Goal: Communication & Community: Answer question/provide support

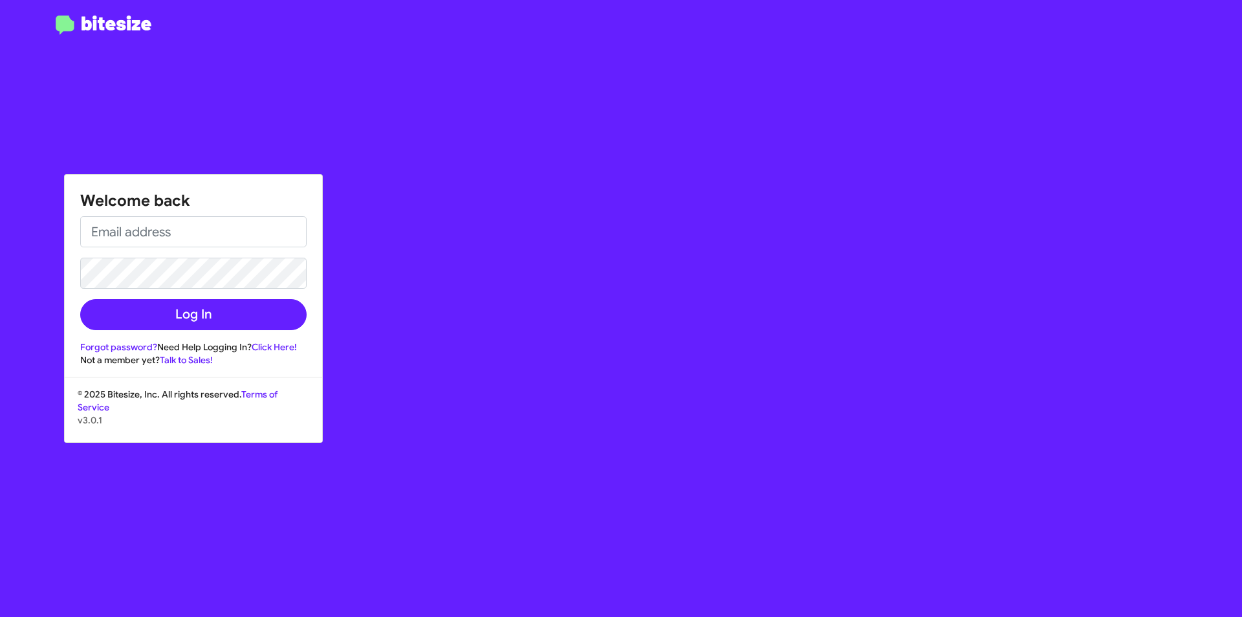
click at [131, 211] on div "Welcome back Log In Forgot password? Need Help Logging In? Click Here! Not a me…" at bounding box center [194, 271] width 258 height 192
click at [135, 238] on input "email" at bounding box center [193, 231] width 226 height 31
type input "[EMAIL_ADDRESS][DOMAIN_NAME]"
click at [80, 299] on button "Log In" at bounding box center [193, 314] width 226 height 31
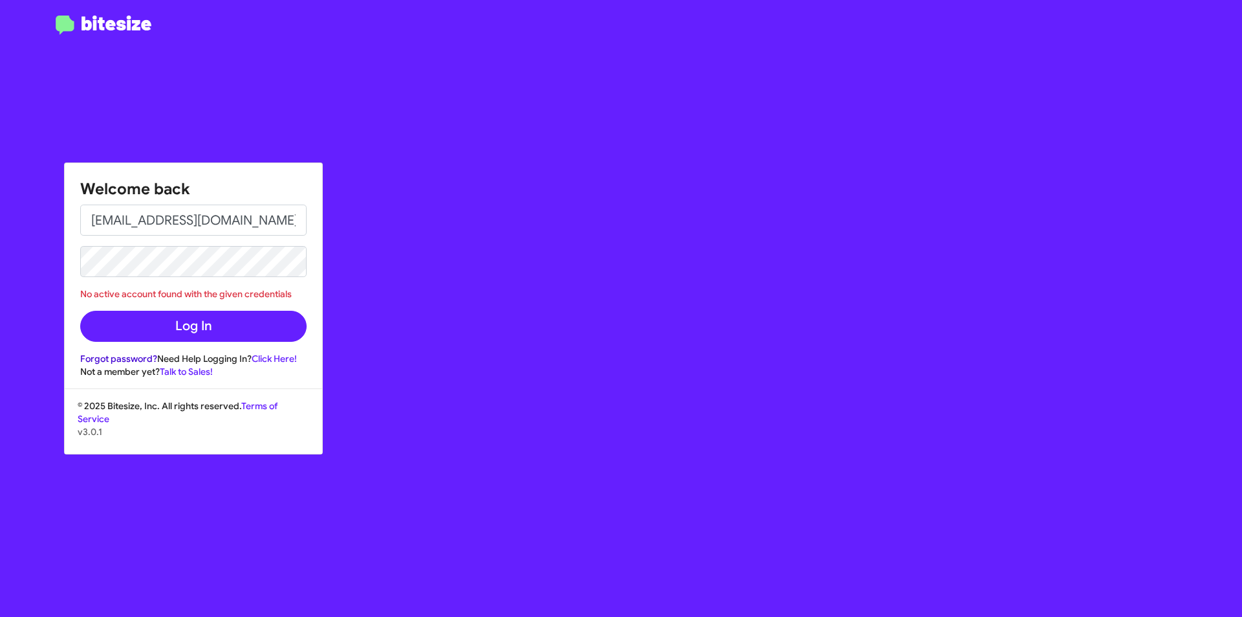
click at [138, 364] on link "Forgot password?" at bounding box center [118, 359] width 77 height 12
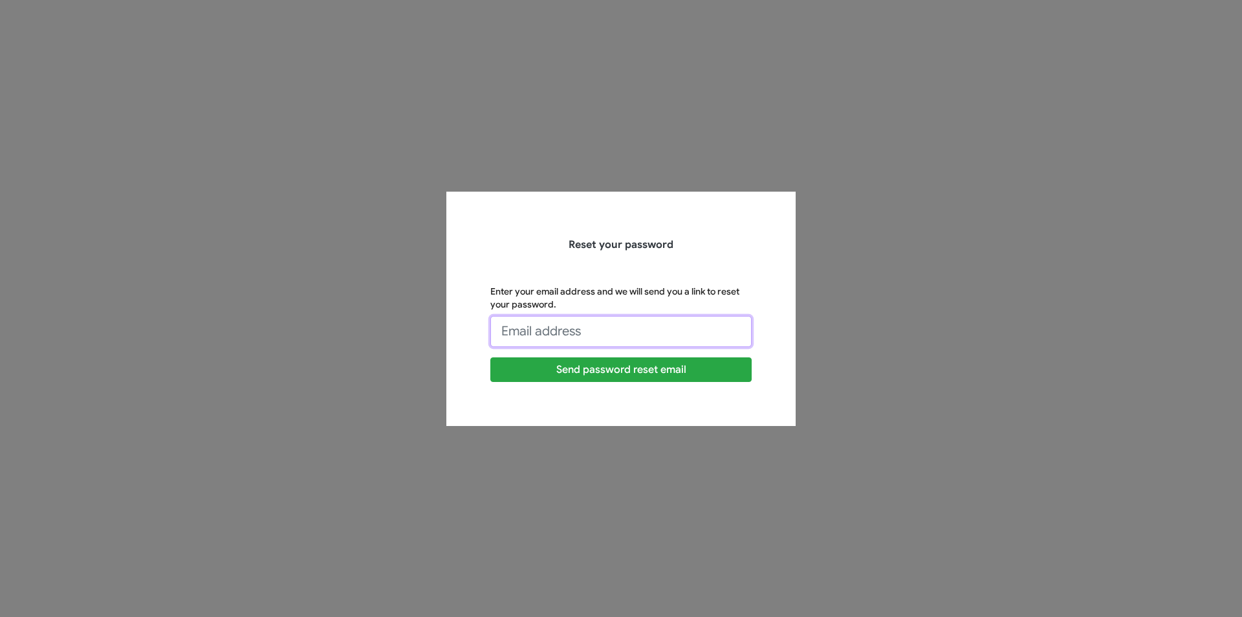
click at [560, 330] on input "Enter your email address and we will send you a link to reset your password." at bounding box center [620, 331] width 261 height 31
type input "[EMAIL_ADDRESS][DOMAIN_NAME]"
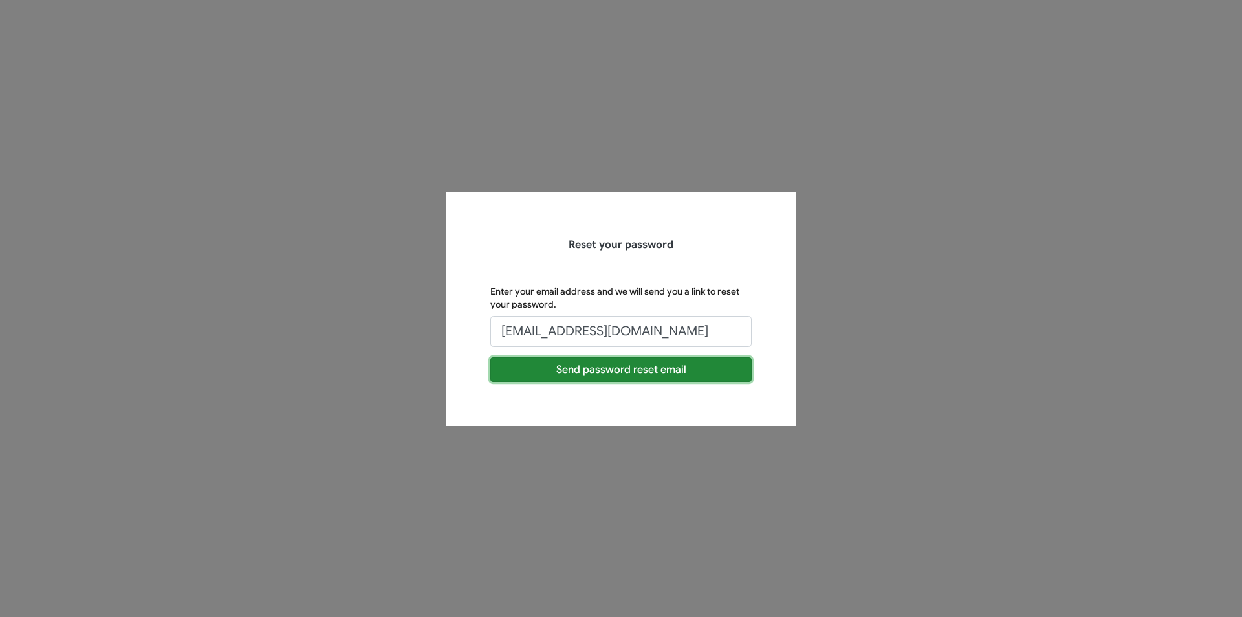
click at [643, 368] on button "Send password reset email" at bounding box center [620, 369] width 261 height 25
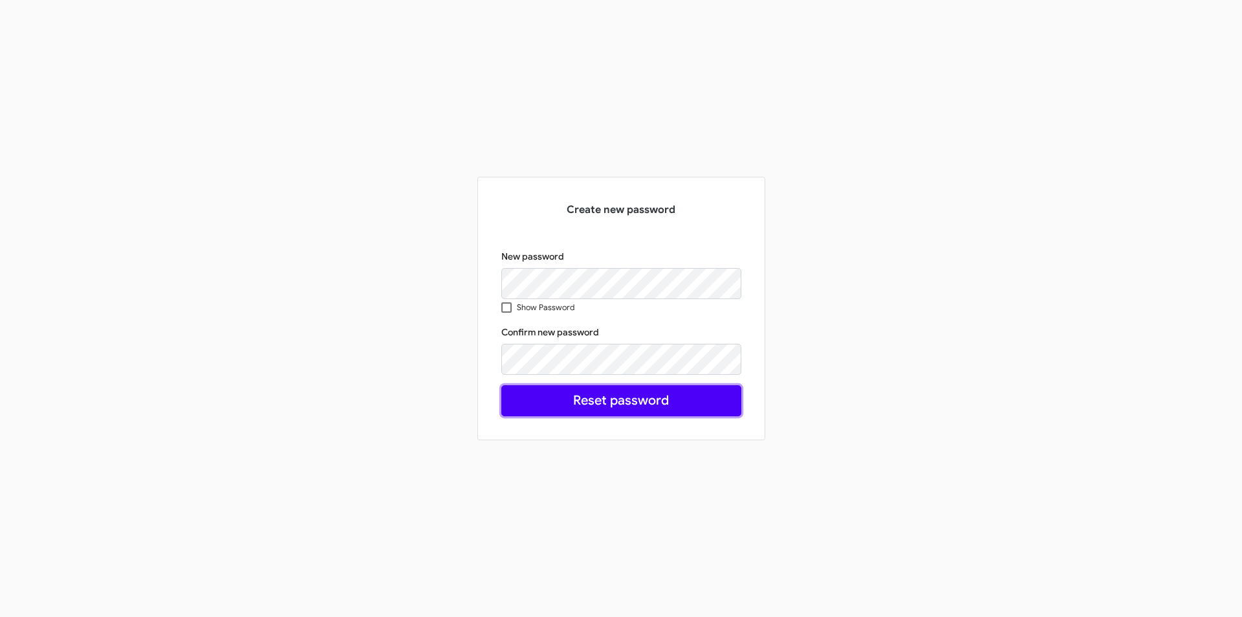
click at [551, 397] on button "Reset password" at bounding box center [621, 400] width 240 height 31
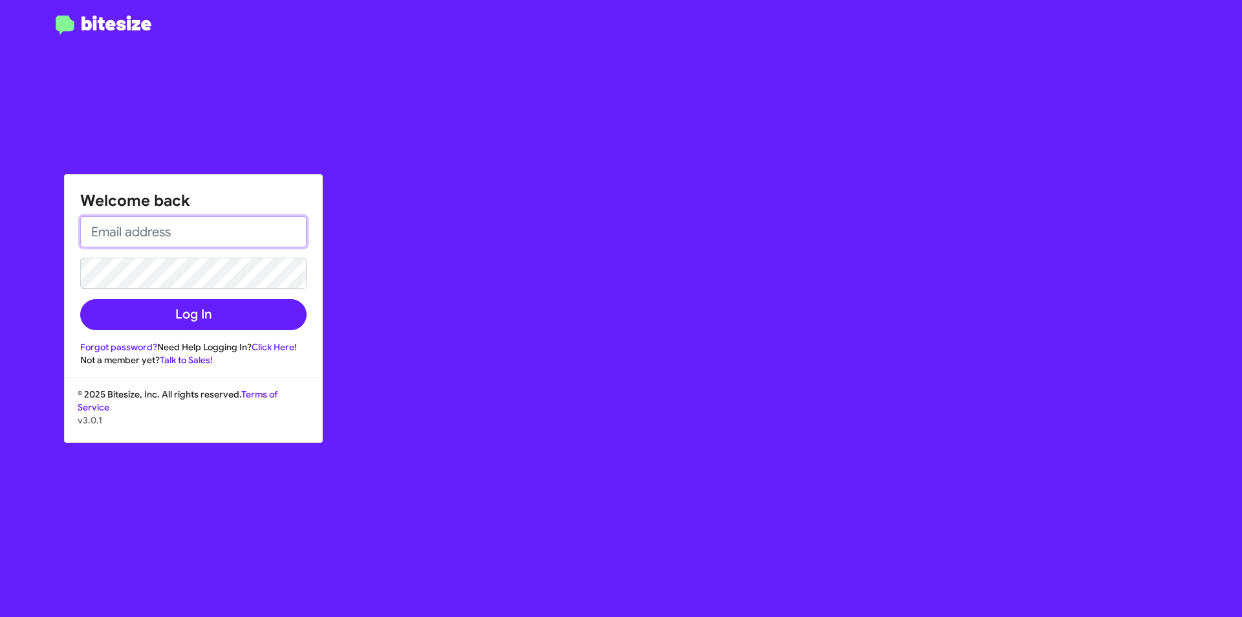
click at [258, 243] on input "email" at bounding box center [193, 231] width 226 height 31
type input "[EMAIL_ADDRESS][DOMAIN_NAME]"
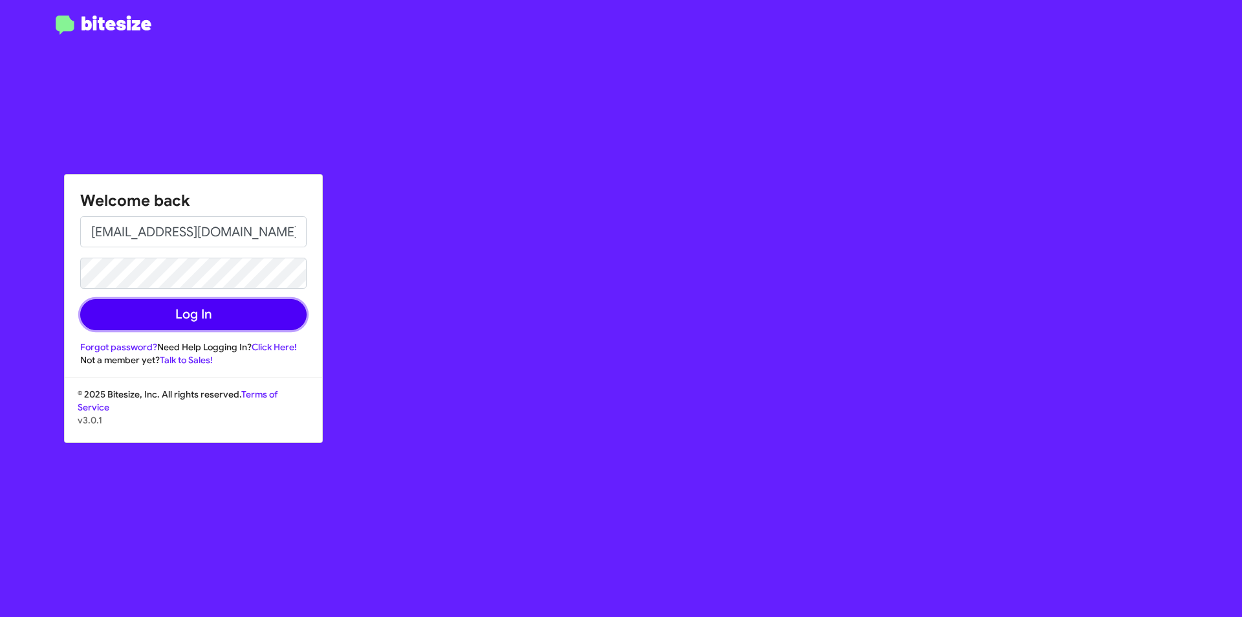
click at [173, 309] on button "Log In" at bounding box center [193, 314] width 226 height 31
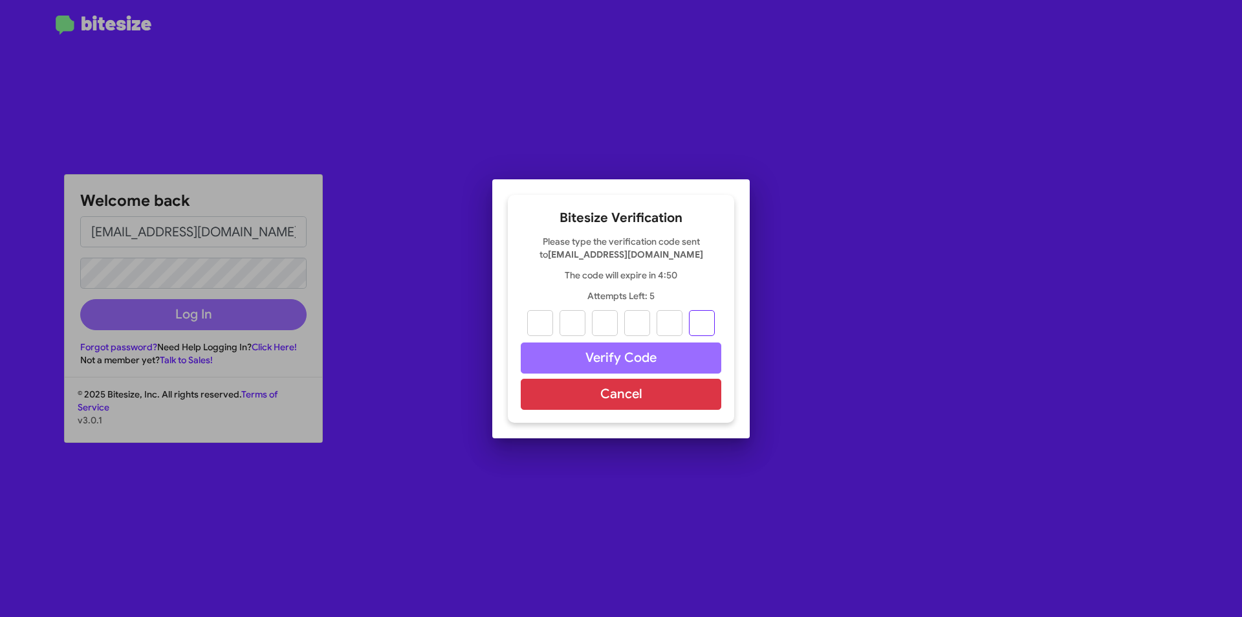
paste input "9"
type input "3"
type input "2"
type input "0"
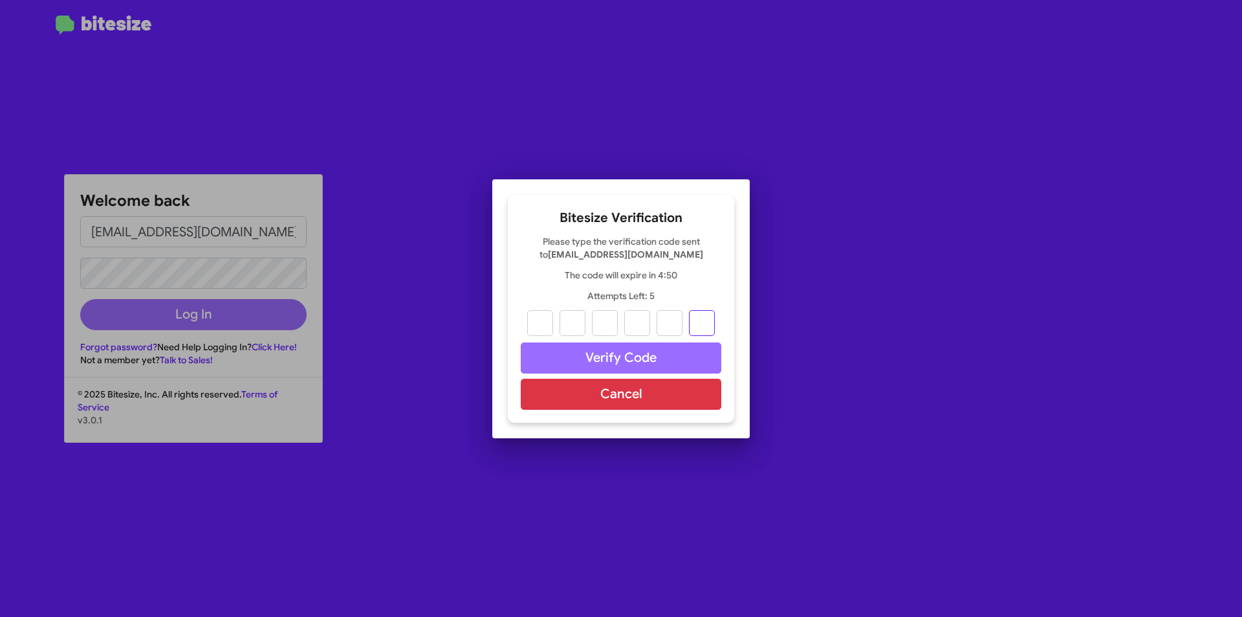
type input "4"
type input "9"
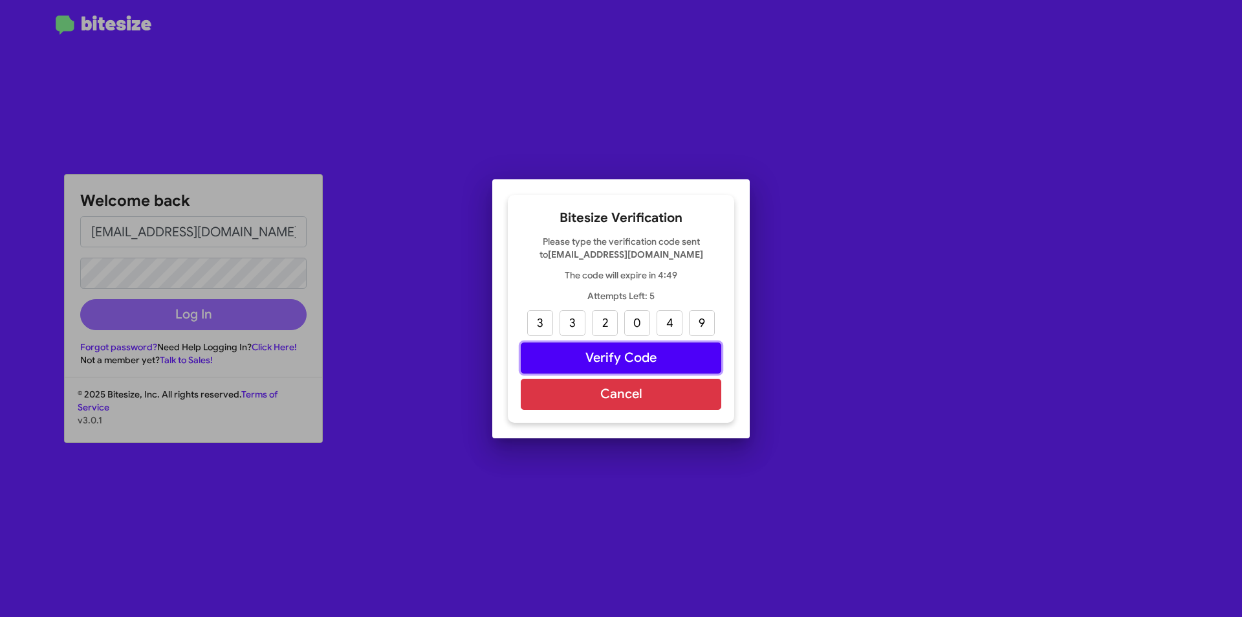
click at [624, 356] on button "Verify Code" at bounding box center [621, 357] width 201 height 31
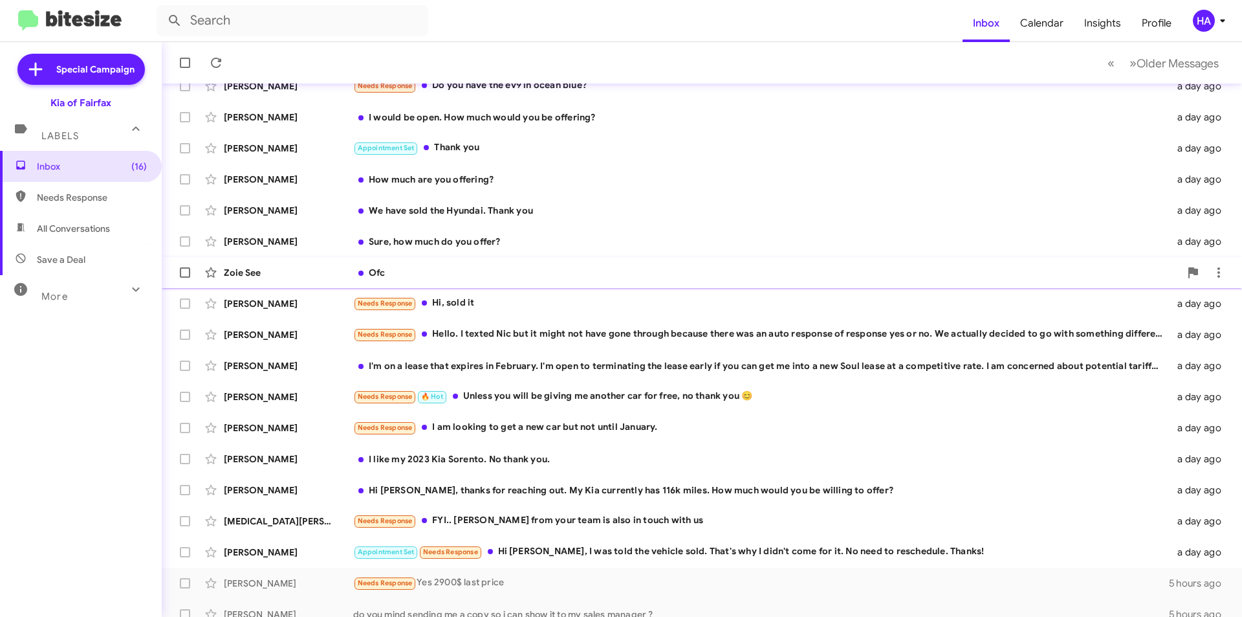
scroll to position [135, 0]
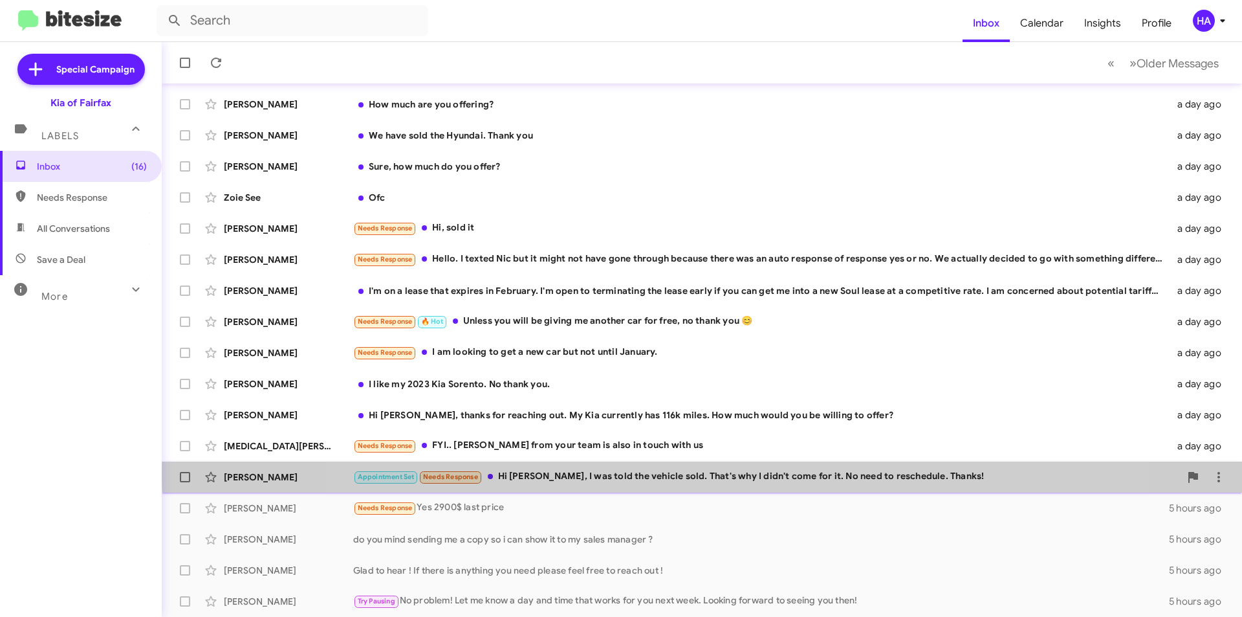
click at [737, 474] on div "Appointment Set Needs Response Hi [PERSON_NAME], I was told the vehicle sold. T…" at bounding box center [766, 476] width 827 height 15
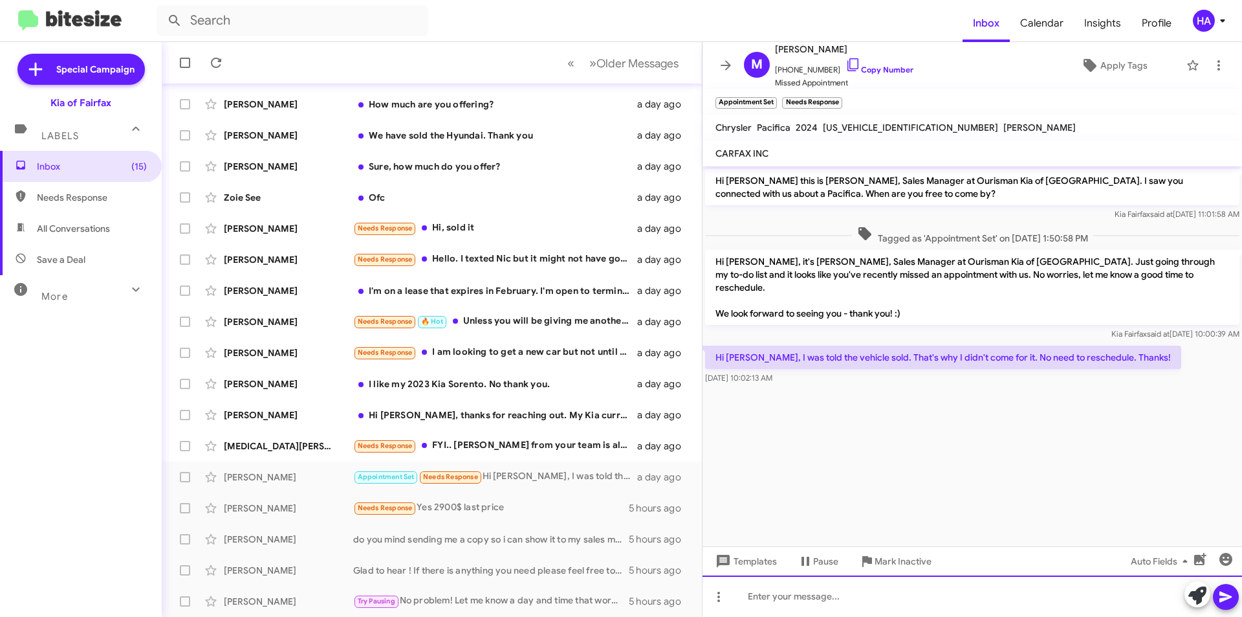
click at [917, 609] on div at bounding box center [973, 595] width 540 height 41
click at [1195, 599] on icon at bounding box center [1198, 595] width 18 height 18
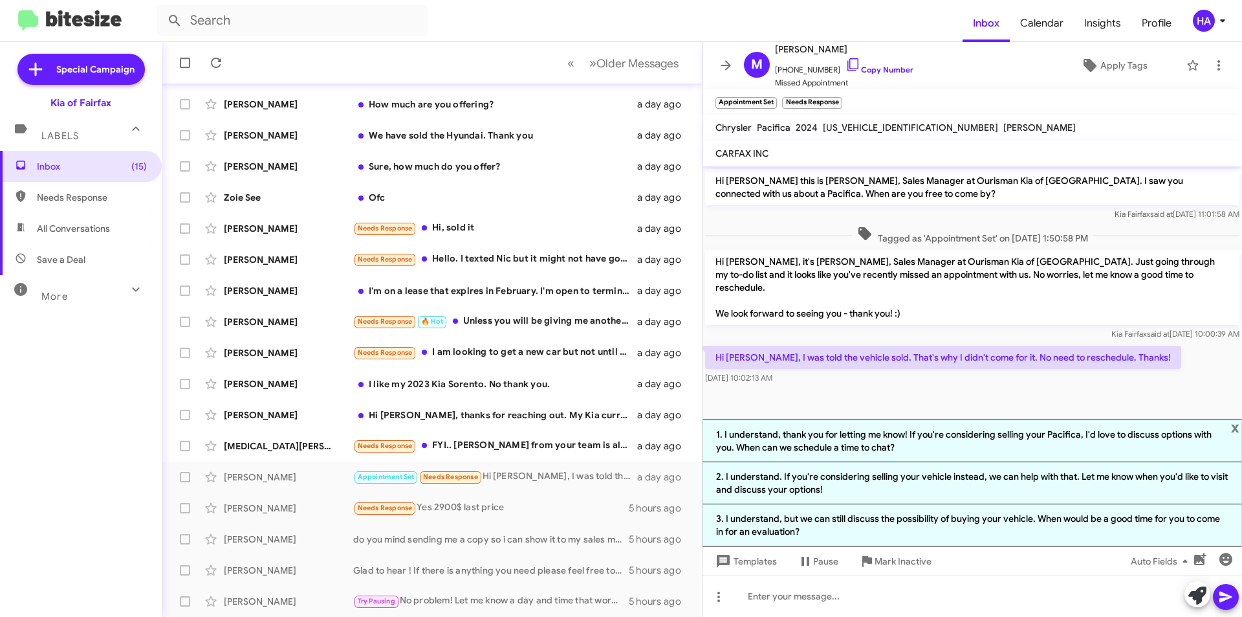
click at [843, 392] on cdk-virtual-scroll-viewport "Hi [PERSON_NAME] this is [PERSON_NAME], Sales Manager at Ourisman Kia of [GEOGR…" at bounding box center [973, 292] width 540 height 253
click at [794, 598] on div at bounding box center [973, 595] width 540 height 41
drag, startPoint x: 1226, startPoint y: 598, endPoint x: 1236, endPoint y: 604, distance: 12.2
click at [1226, 598] on icon at bounding box center [1226, 596] width 12 height 11
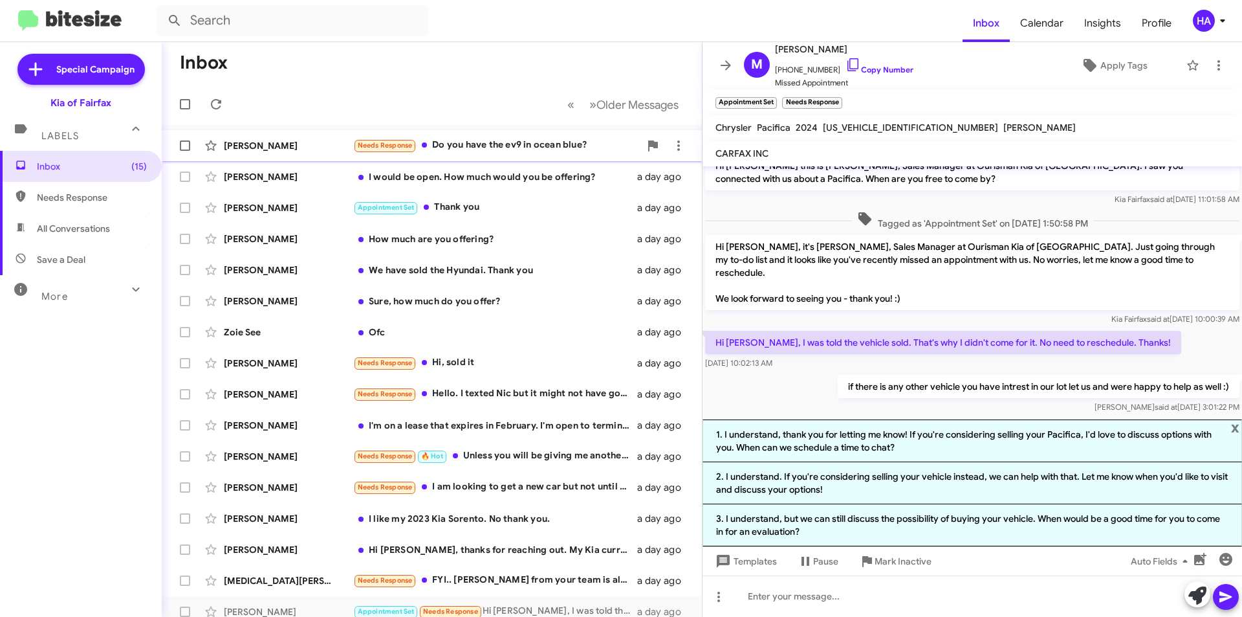
click at [547, 156] on div "[PERSON_NAME] Needs Response Do you have the ev9 in ocean blue? a day ago" at bounding box center [432, 146] width 520 height 26
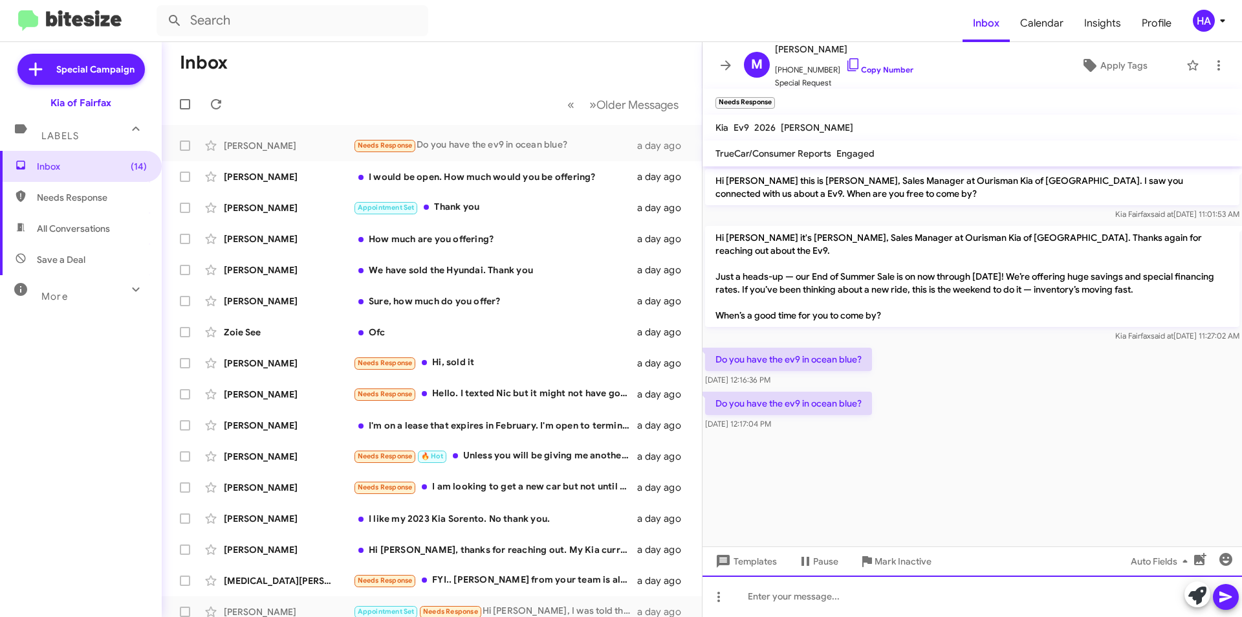
click at [827, 600] on div at bounding box center [973, 595] width 540 height 41
click at [860, 69] on link "Copy Number" at bounding box center [880, 70] width 68 height 10
click at [844, 606] on div at bounding box center [973, 595] width 540 height 41
click at [523, 197] on div "[PERSON_NAME] Appointment Set Thank you a day ago" at bounding box center [432, 208] width 520 height 26
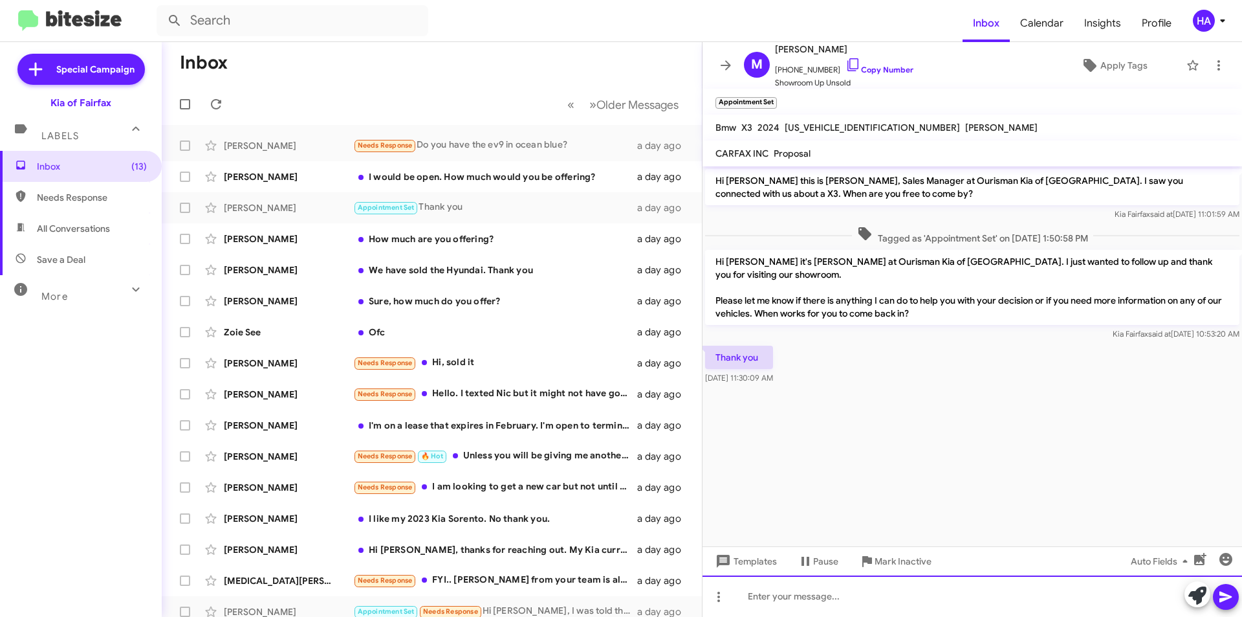
click at [842, 595] on div at bounding box center [973, 595] width 540 height 41
click at [1196, 593] on icon at bounding box center [1198, 595] width 18 height 18
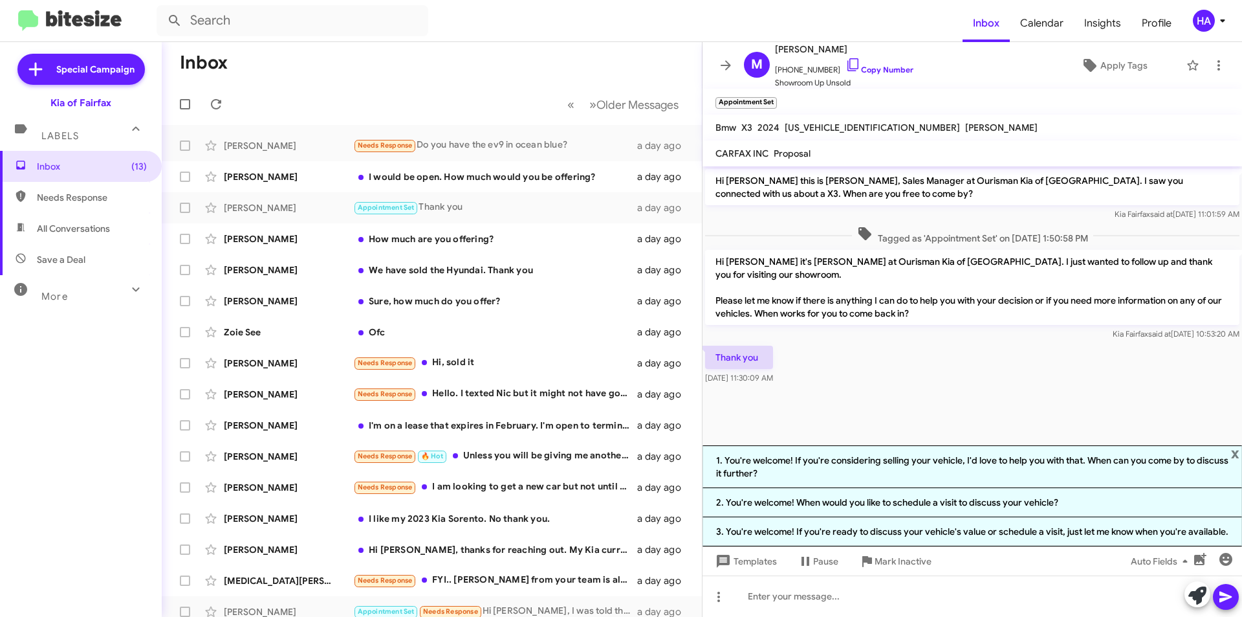
click at [1090, 500] on li "2. You're welcome! When would you like to schedule a visit to discuss your vehi…" at bounding box center [973, 502] width 540 height 29
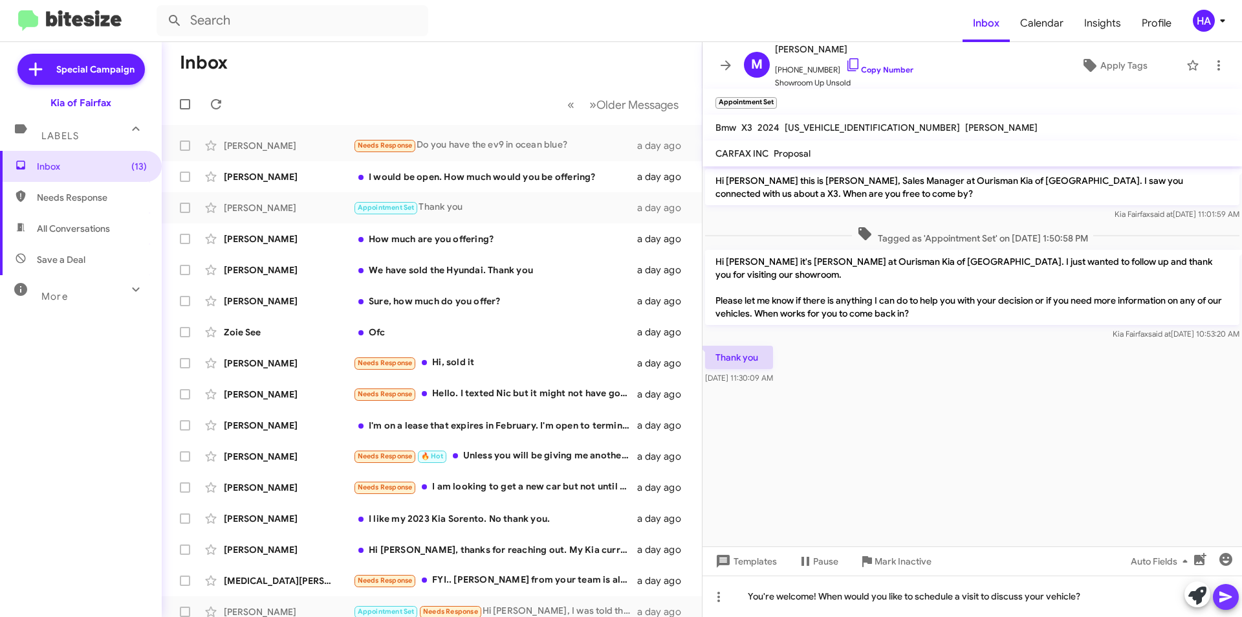
click at [1224, 594] on icon at bounding box center [1226, 596] width 12 height 11
click at [516, 177] on div "I would be open. How much would you be offering?" at bounding box center [496, 176] width 287 height 13
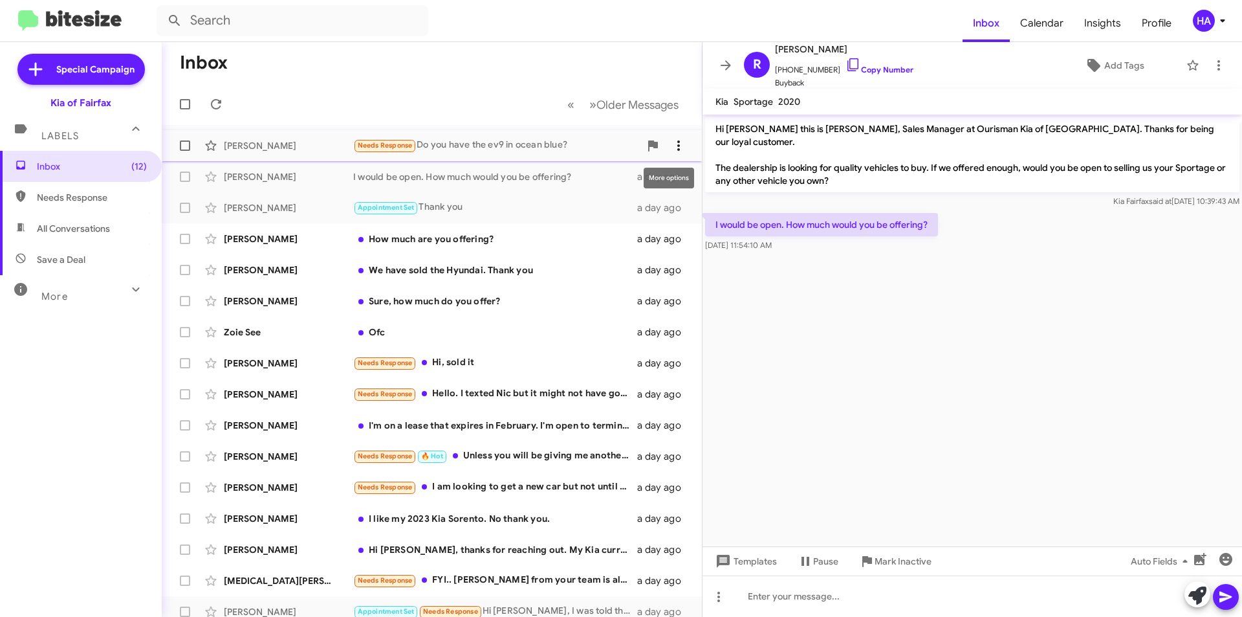
click at [673, 144] on icon at bounding box center [679, 146] width 16 height 16
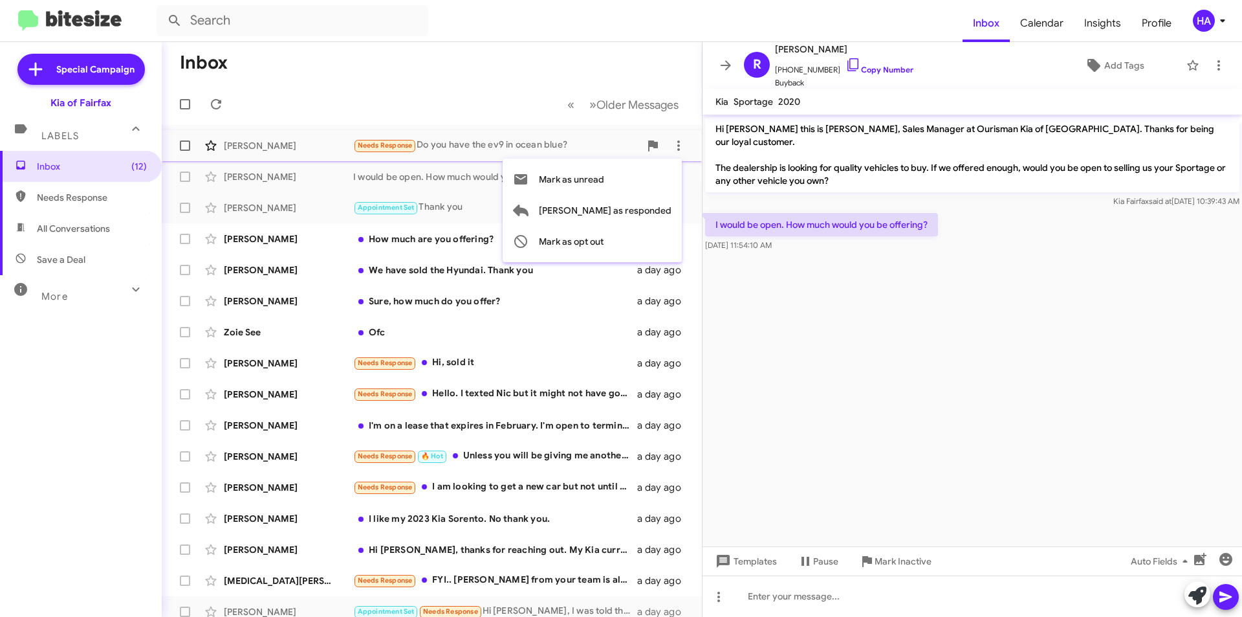
click at [204, 147] on div at bounding box center [621, 308] width 1242 height 617
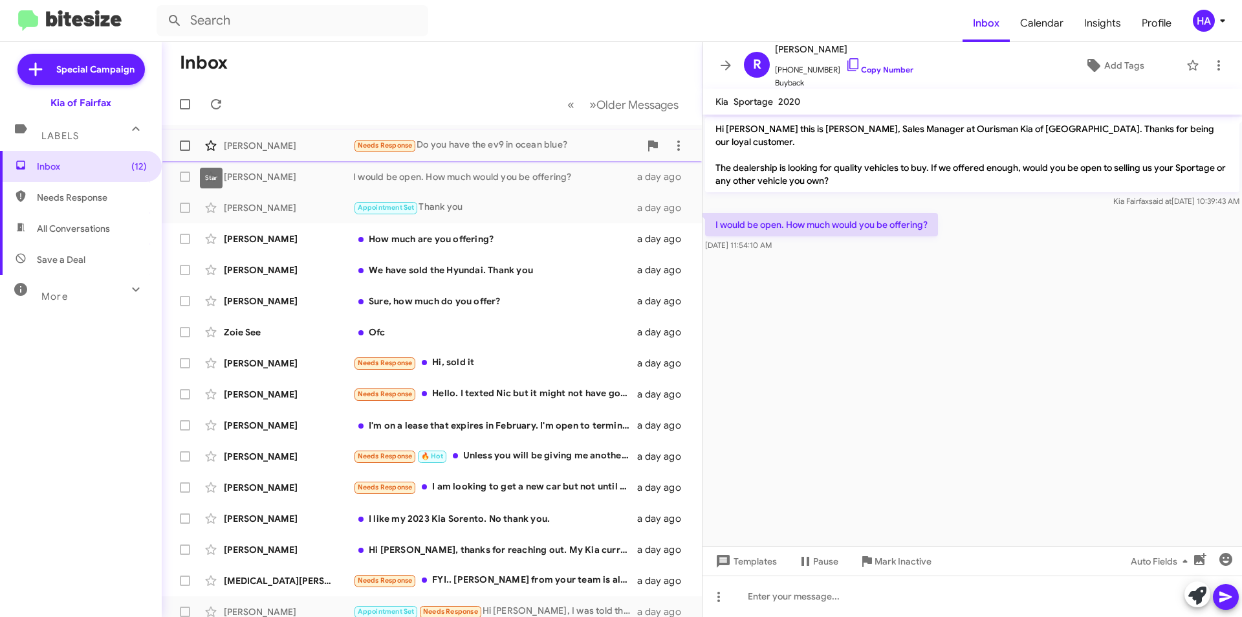
click at [204, 147] on icon at bounding box center [211, 146] width 16 height 16
click at [554, 271] on div "We have sold the Hyundai. Thank you" at bounding box center [496, 269] width 287 height 13
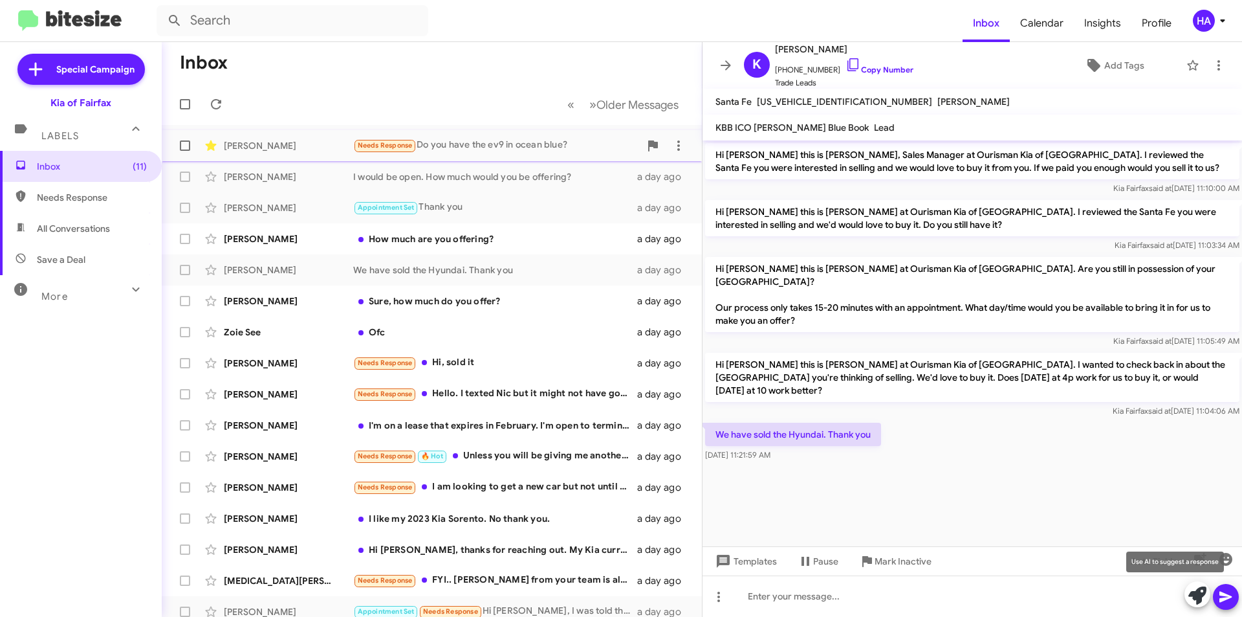
click at [1200, 593] on icon at bounding box center [1198, 595] width 18 height 18
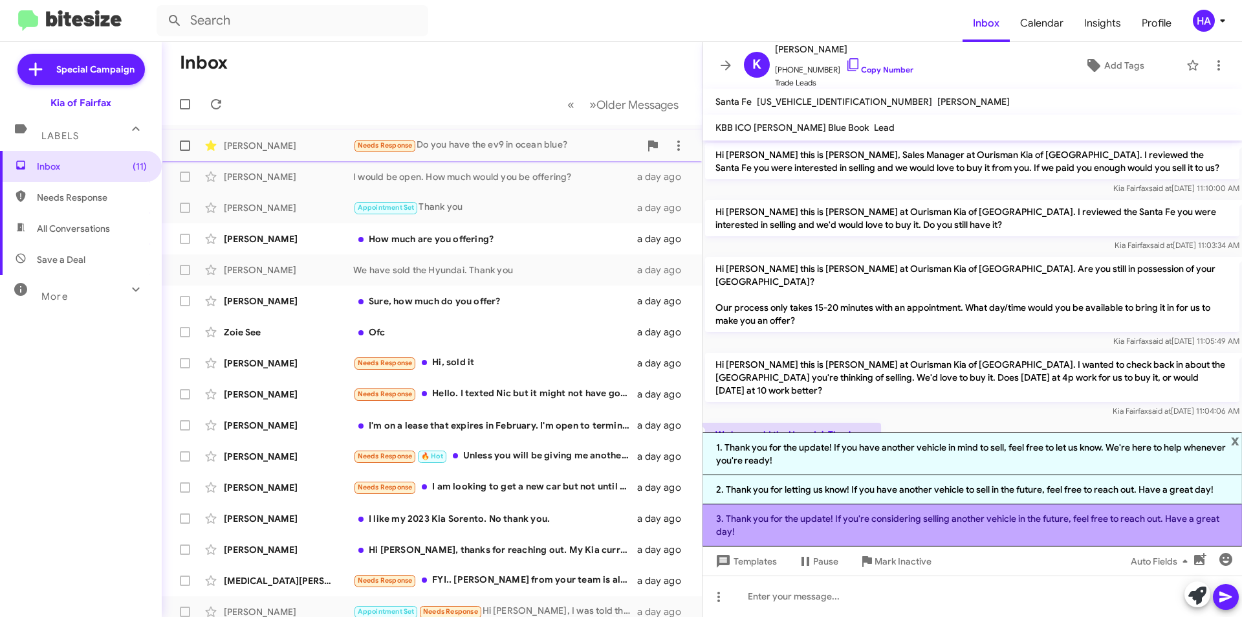
click at [953, 514] on li "3. Thank you for the update! If you're considering selling another vehicle in t…" at bounding box center [973, 525] width 540 height 42
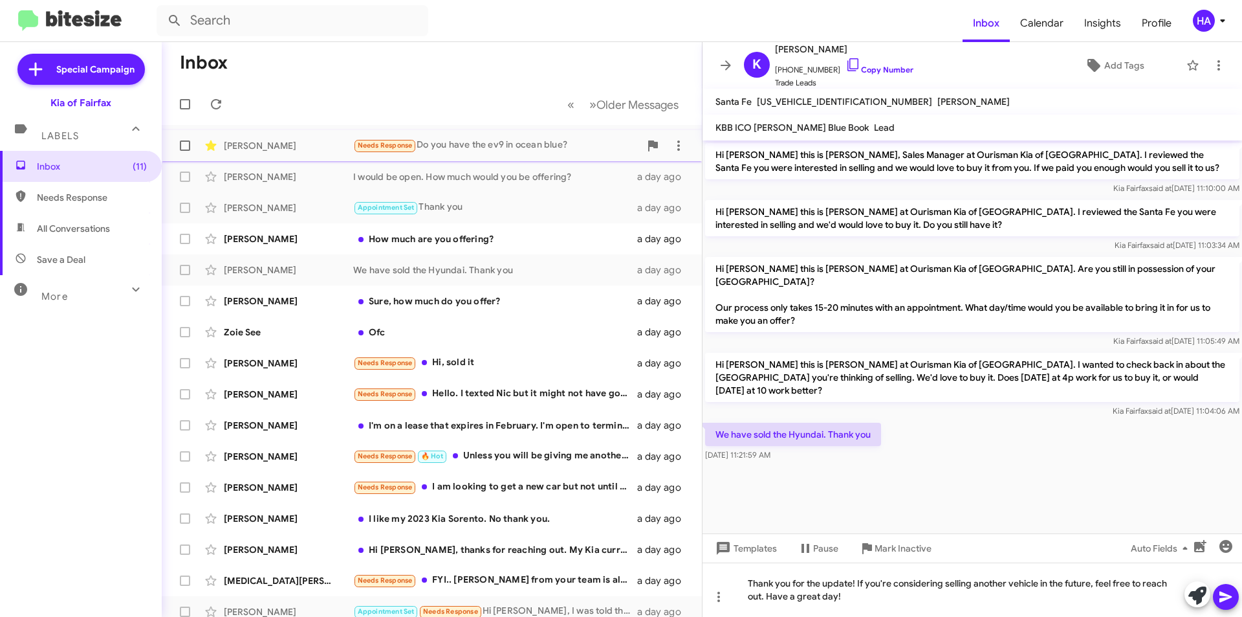
click at [1237, 600] on button at bounding box center [1226, 597] width 26 height 26
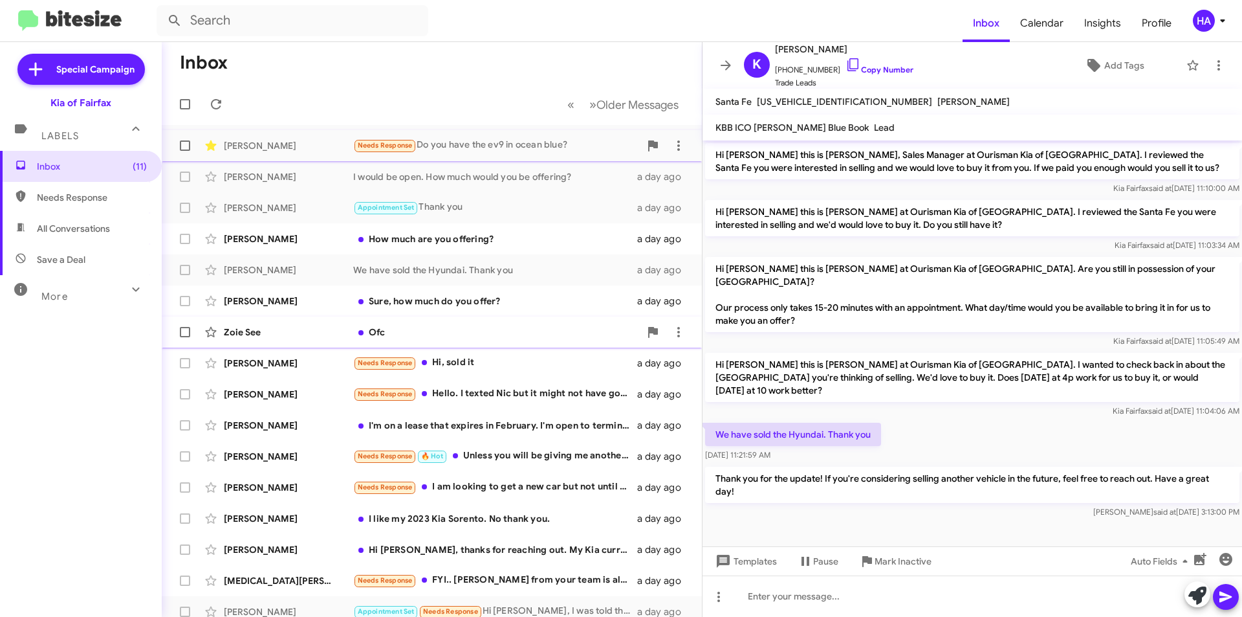
click at [481, 336] on div "Ofc" at bounding box center [496, 331] width 287 height 13
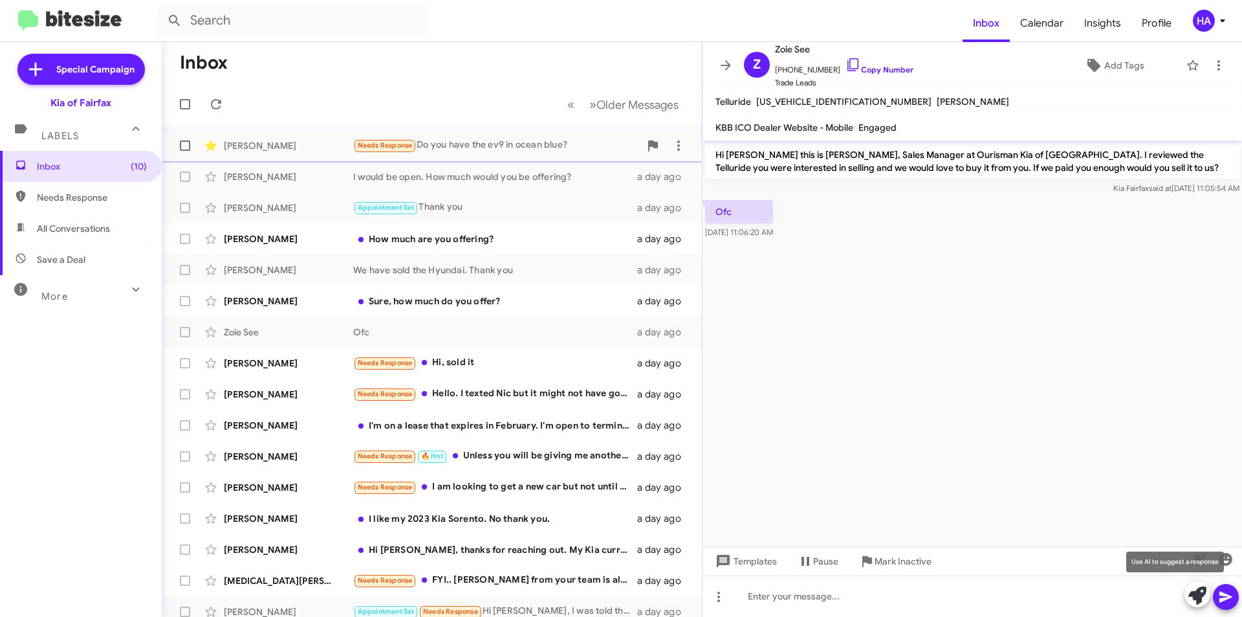
click at [1201, 590] on icon at bounding box center [1198, 595] width 18 height 18
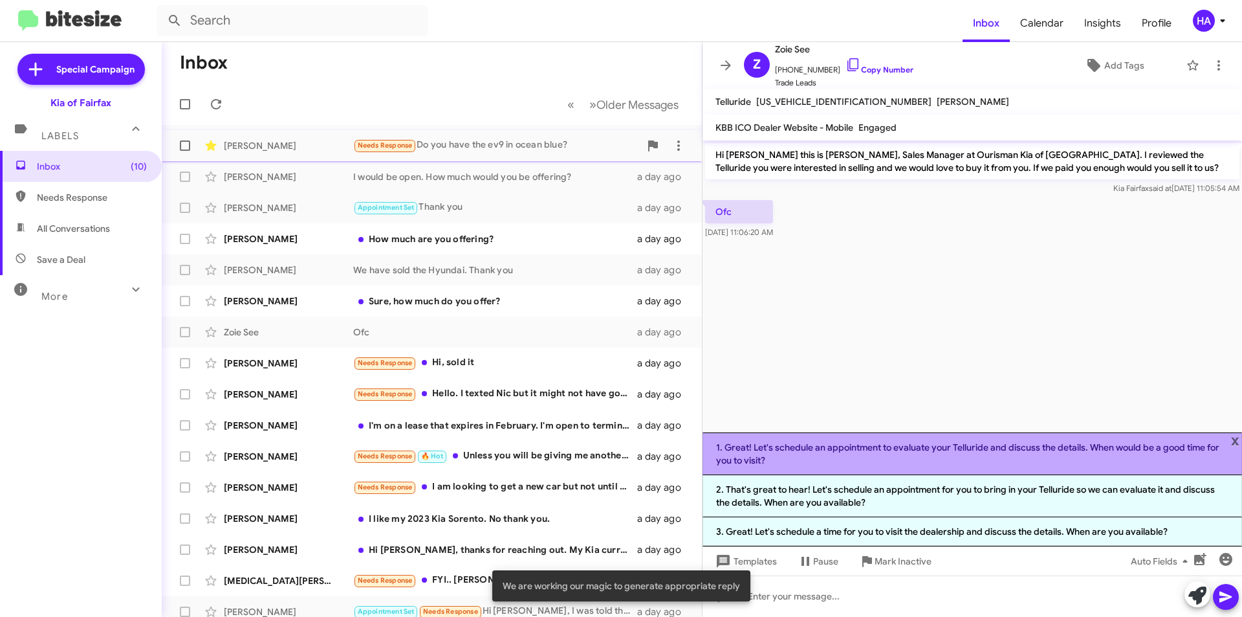
click at [989, 450] on li "1. Great! Let's schedule an appointment to evaluate your Telluride and discuss …" at bounding box center [973, 453] width 540 height 43
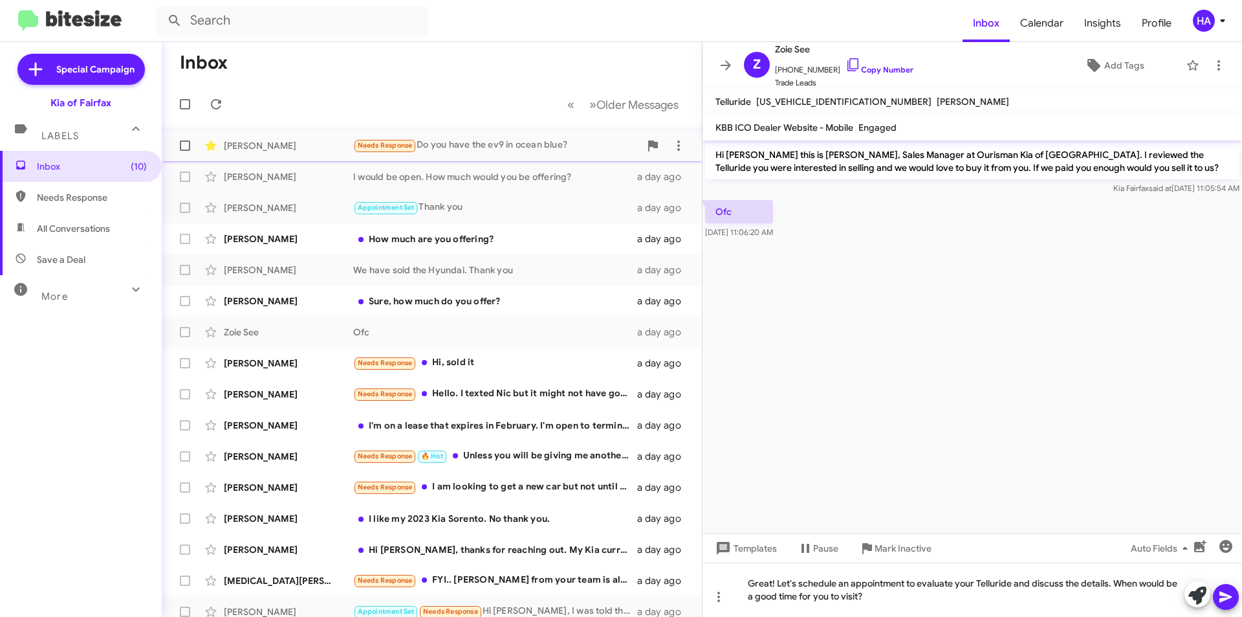
click at [1237, 600] on button at bounding box center [1226, 597] width 26 height 26
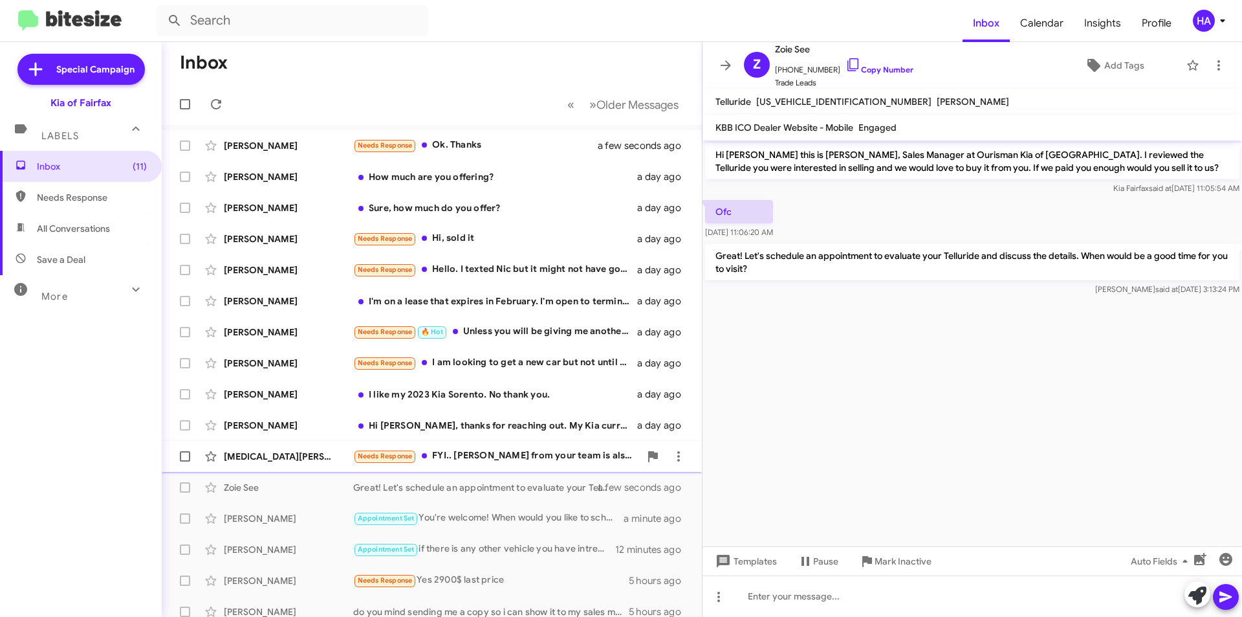
click at [523, 457] on div "Needs Response FYI.. [PERSON_NAME] from your team is also in touch with us" at bounding box center [496, 455] width 287 height 15
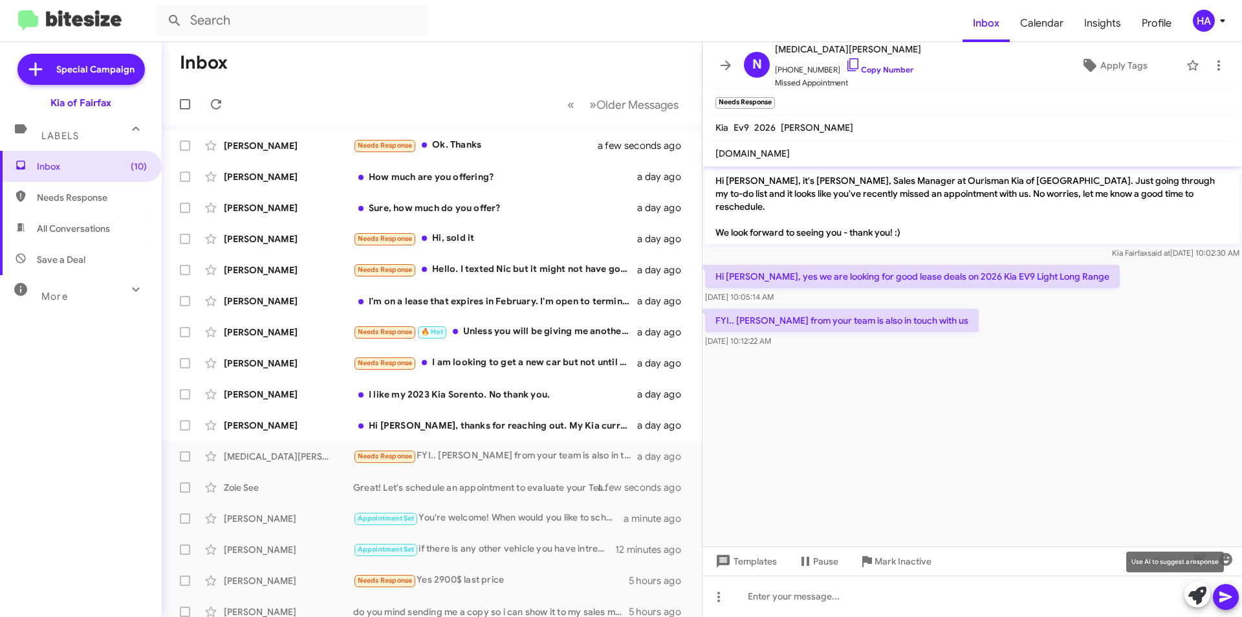
click at [1195, 593] on icon at bounding box center [1198, 595] width 18 height 18
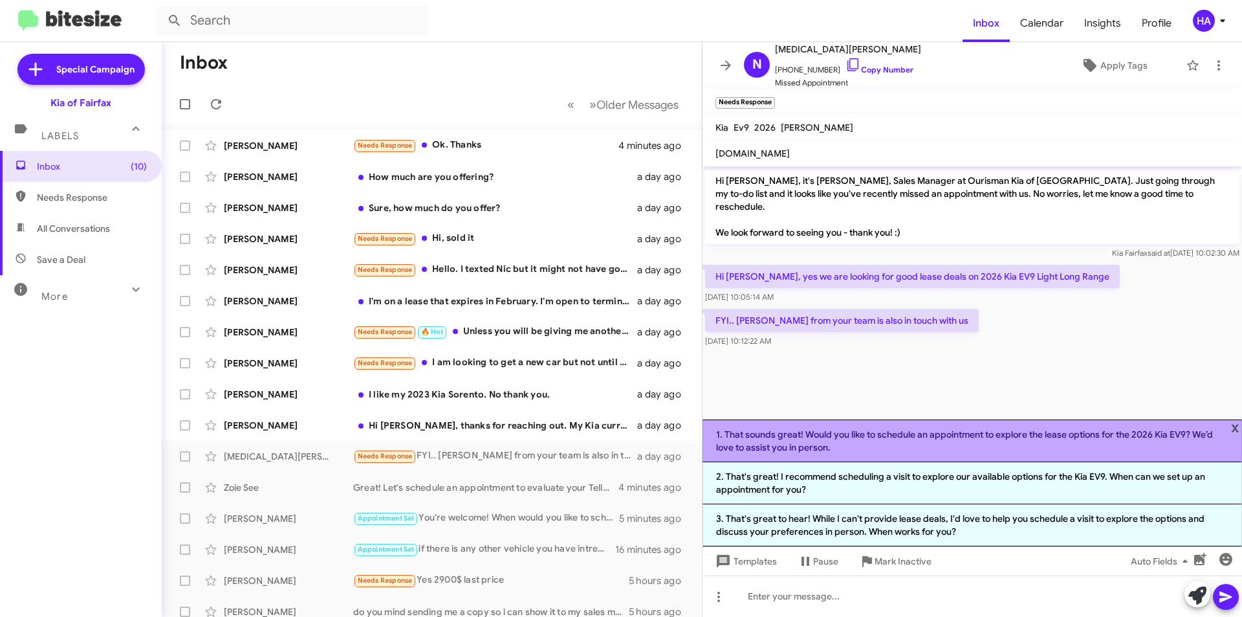
click at [920, 450] on li "1. That sounds great! Would you like to schedule an appointment to explore the …" at bounding box center [973, 440] width 540 height 43
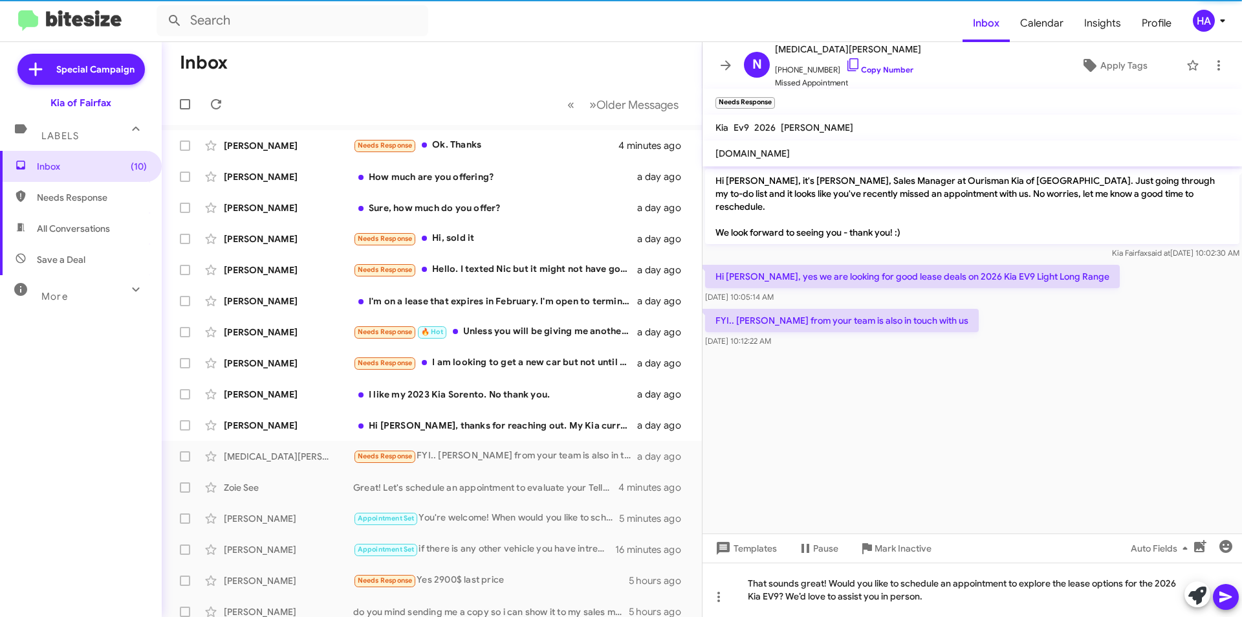
click at [1229, 594] on icon at bounding box center [1226, 597] width 16 height 16
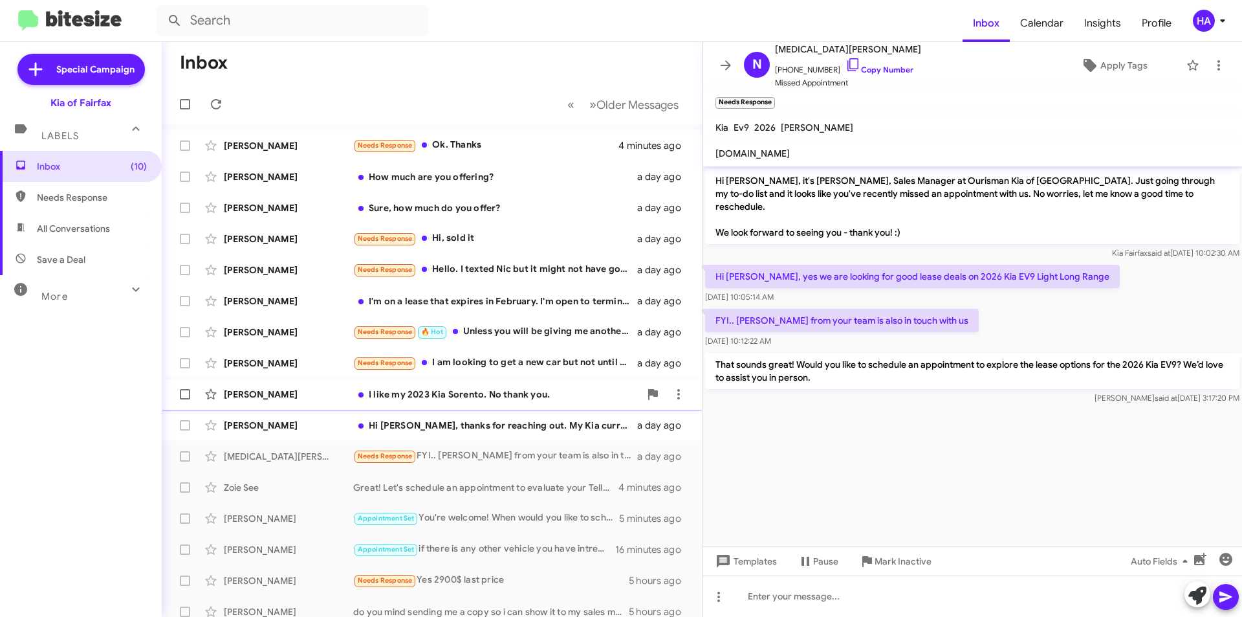
click at [592, 405] on div "[PERSON_NAME] I like my 2023 Kia Sorento. No thank you. a day ago" at bounding box center [432, 394] width 520 height 26
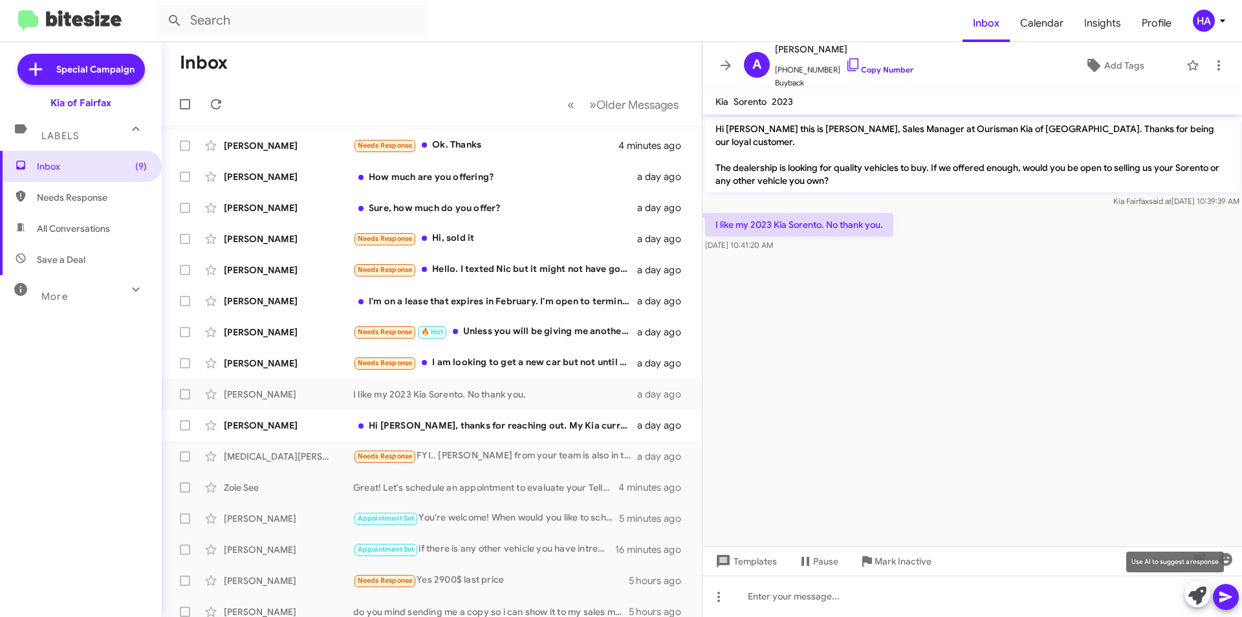
click at [1206, 600] on icon at bounding box center [1198, 595] width 18 height 18
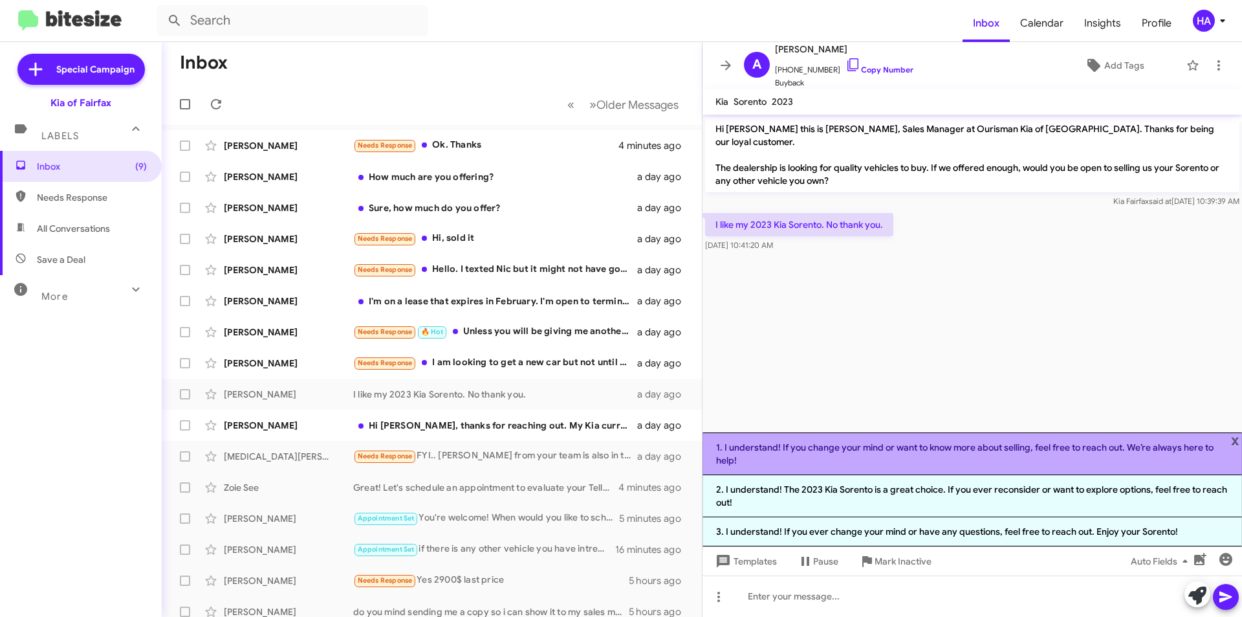
click at [926, 466] on li "1. I understand! If you change your mind or want to know more about selling, fe…" at bounding box center [973, 453] width 540 height 43
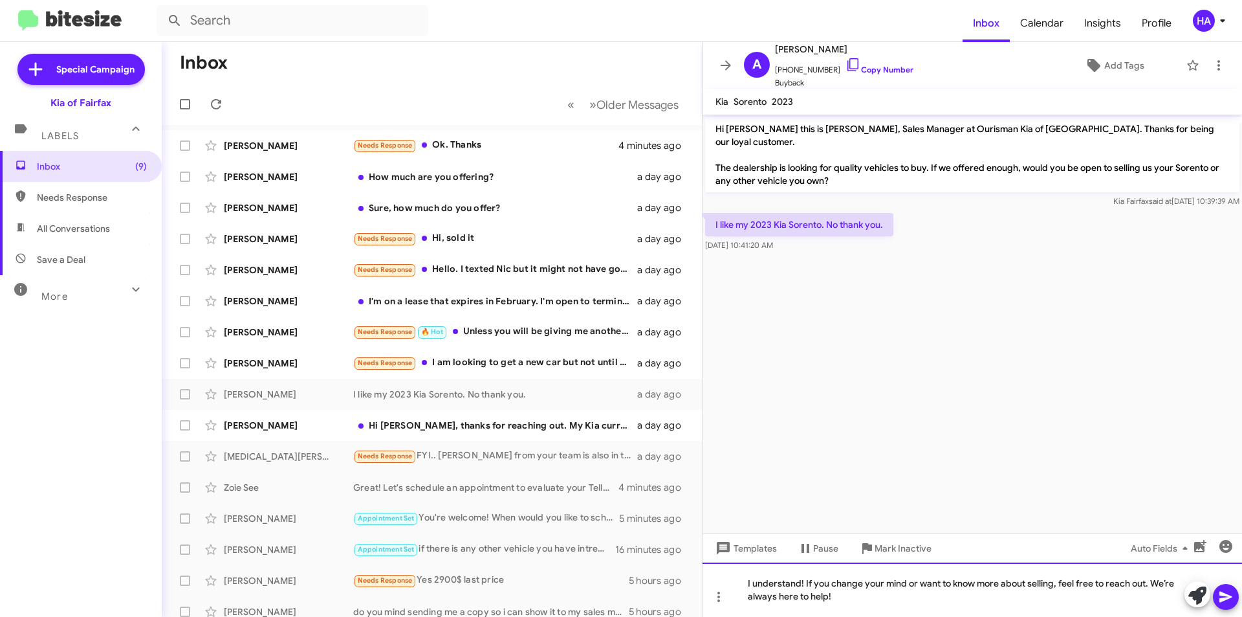
click at [938, 610] on div "I understand! If you change your mind or want to know more about selling, feel …" at bounding box center [973, 589] width 540 height 54
click at [1230, 596] on icon at bounding box center [1226, 596] width 12 height 11
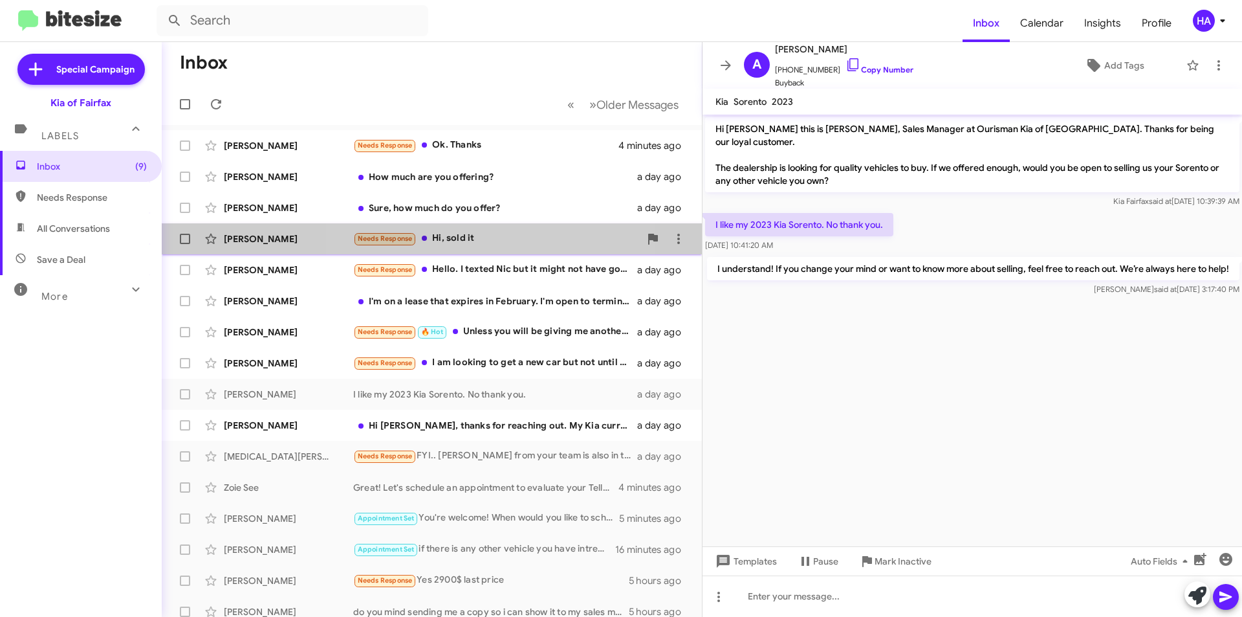
click at [487, 241] on div "Needs Response Hi, sold it" at bounding box center [496, 238] width 287 height 15
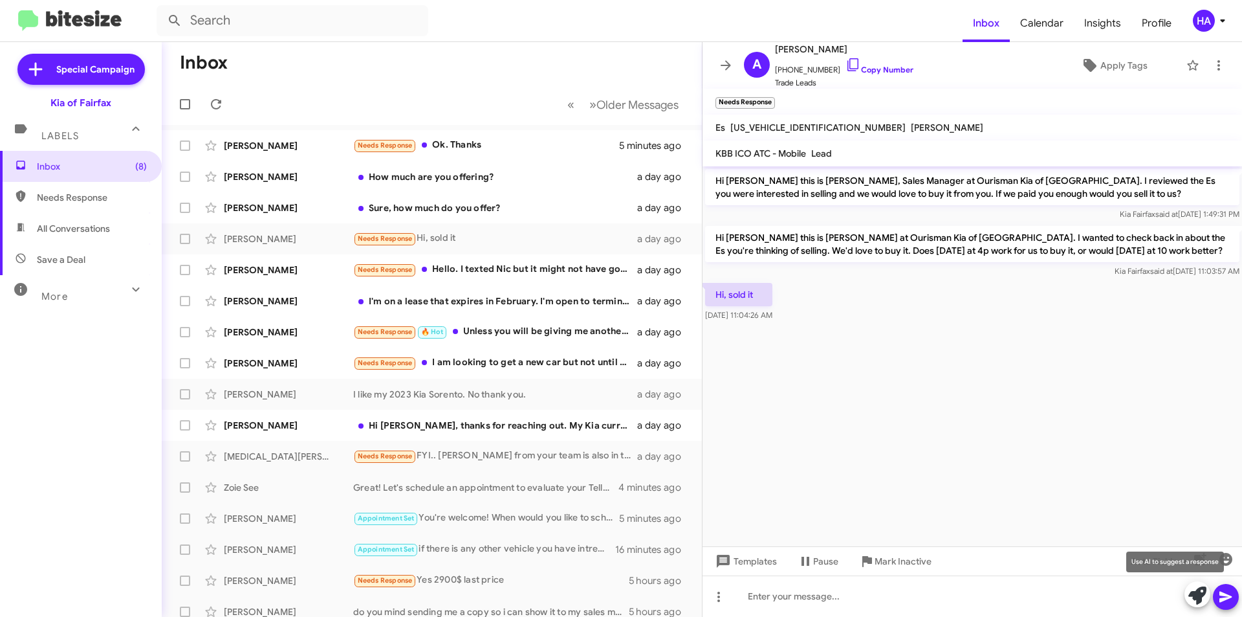
click at [1197, 593] on icon at bounding box center [1198, 595] width 18 height 18
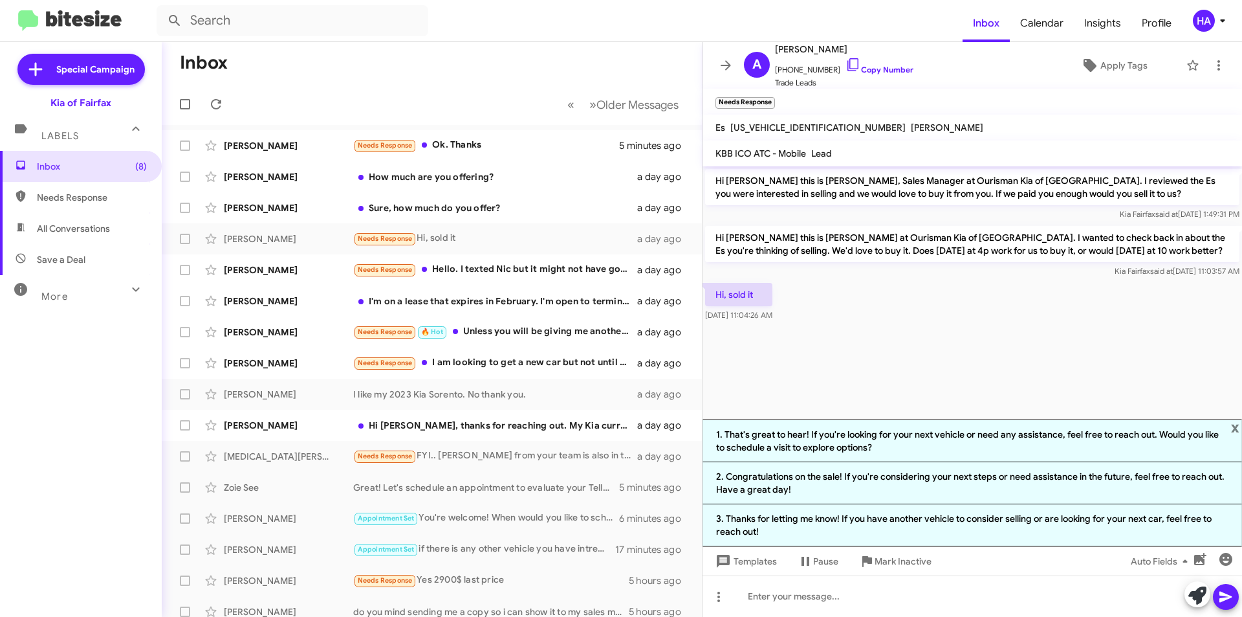
click at [955, 441] on li "1. That's great to hear! If you're looking for your next vehicle or need any as…" at bounding box center [973, 440] width 540 height 43
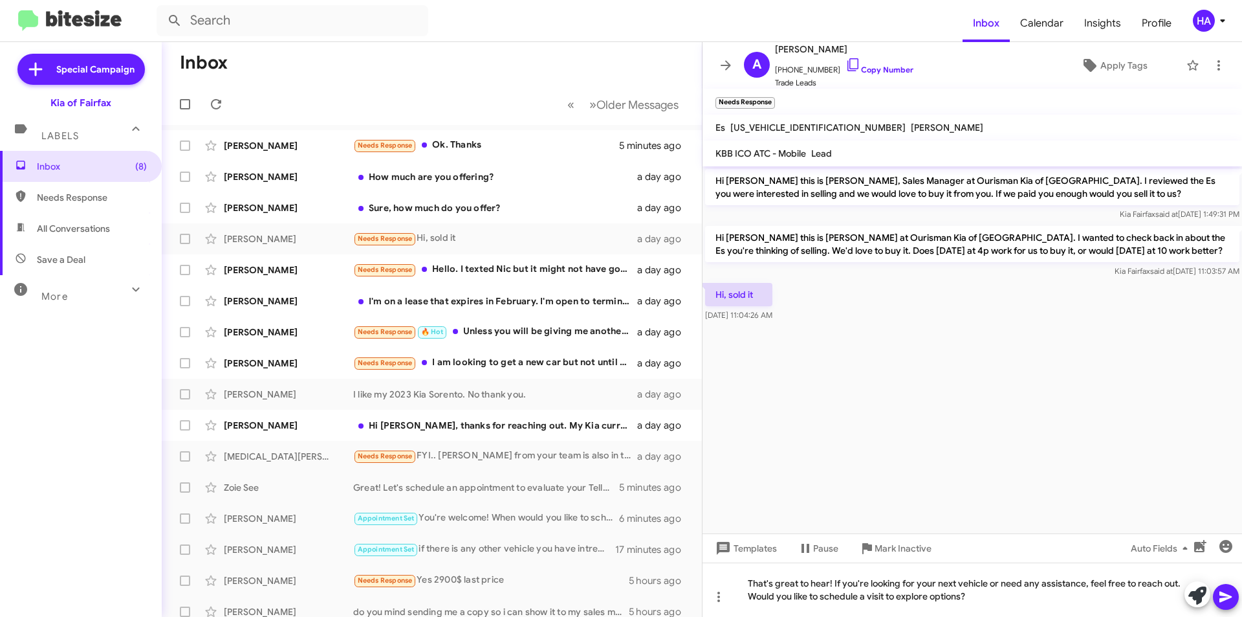
click at [1229, 600] on icon at bounding box center [1226, 597] width 16 height 16
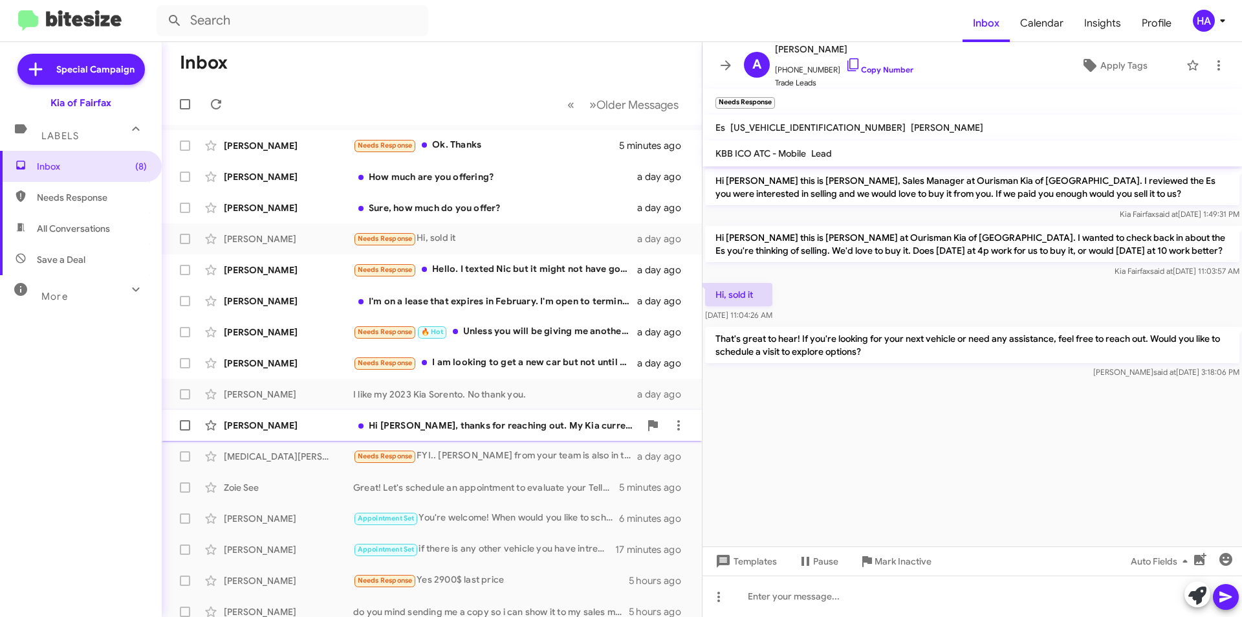
click at [537, 431] on div "Hi [PERSON_NAME], thanks for reaching out. My Kia currently has 116k miles. How…" at bounding box center [496, 425] width 287 height 13
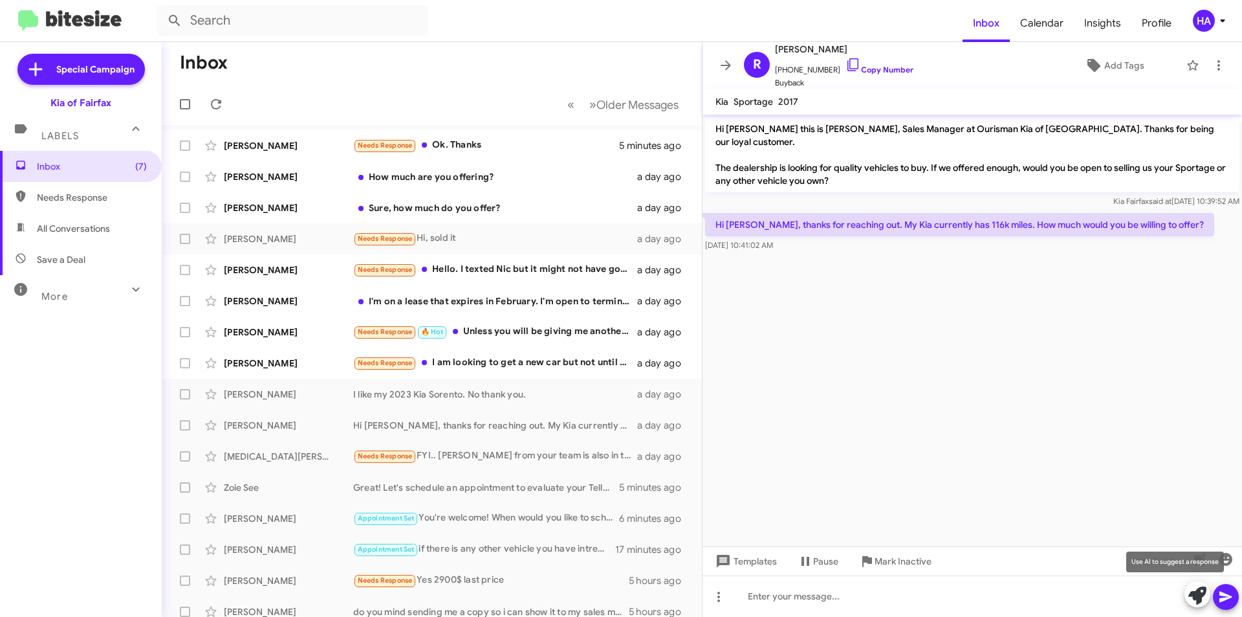
drag, startPoint x: 1195, startPoint y: 593, endPoint x: 1083, endPoint y: 568, distance: 114.6
click at [1196, 593] on icon at bounding box center [1198, 595] width 18 height 18
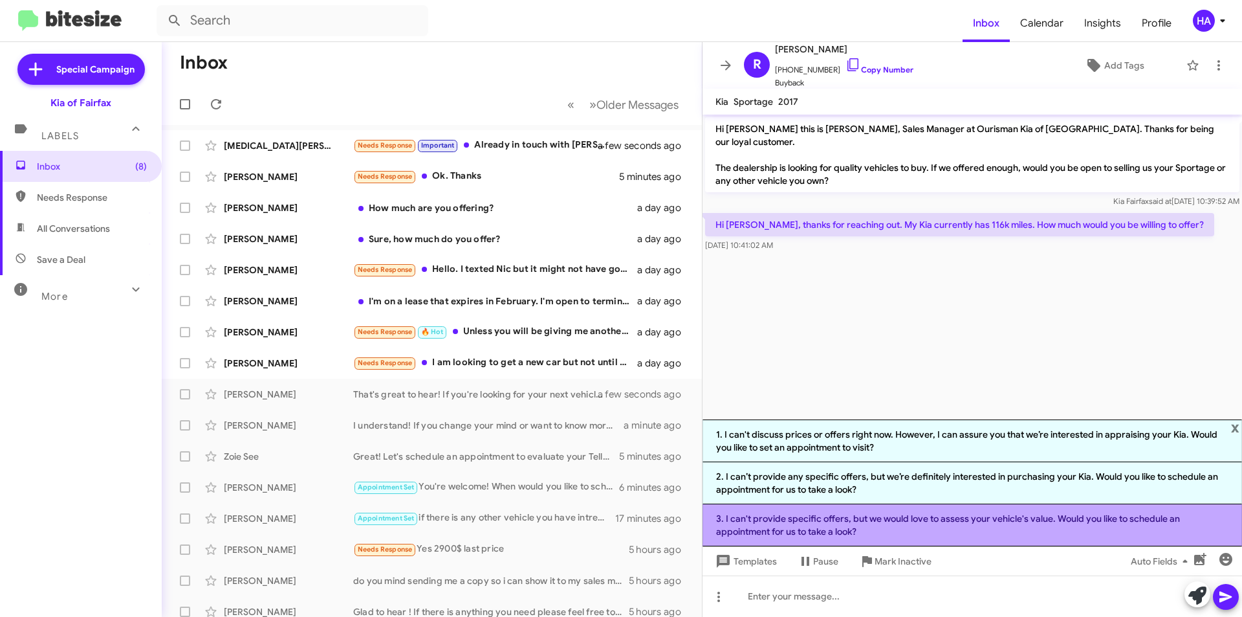
click at [982, 527] on li "3. I can't provide specific offers, but we would love to assess your vehicle's …" at bounding box center [973, 525] width 540 height 42
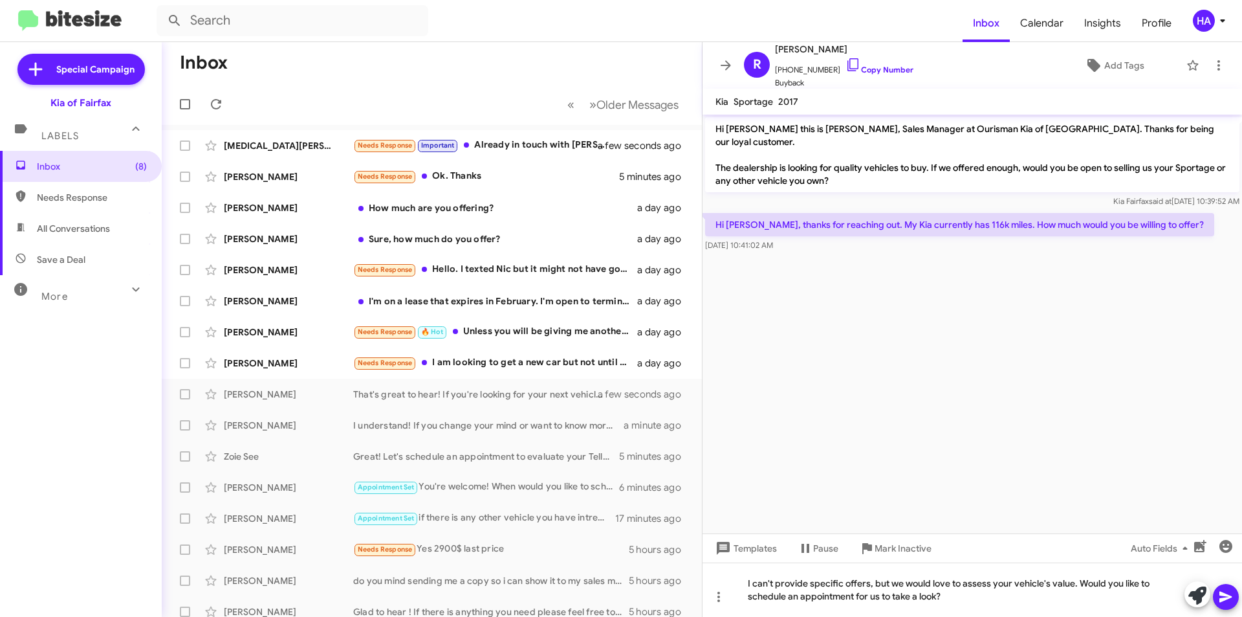
drag, startPoint x: 1233, startPoint y: 606, endPoint x: 1220, endPoint y: 606, distance: 12.3
click at [1233, 606] on span at bounding box center [1226, 597] width 16 height 26
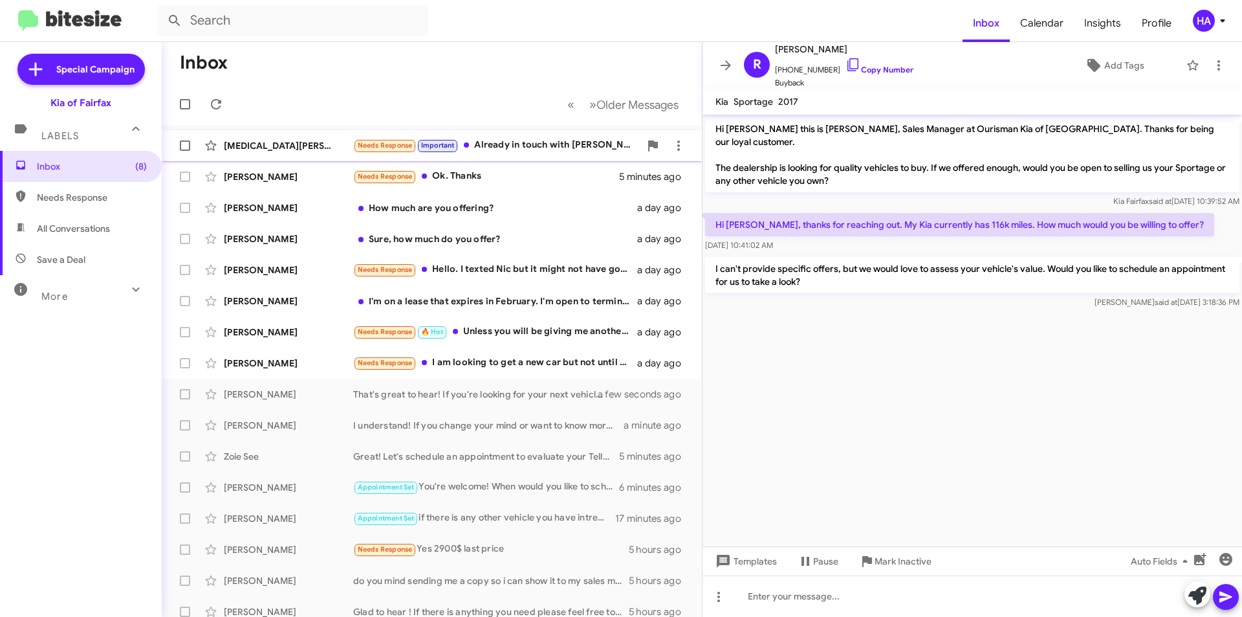
click at [555, 156] on div "[MEDICAL_DATA][PERSON_NAME] Needs Response Important Already in touch with [PER…" at bounding box center [432, 146] width 520 height 26
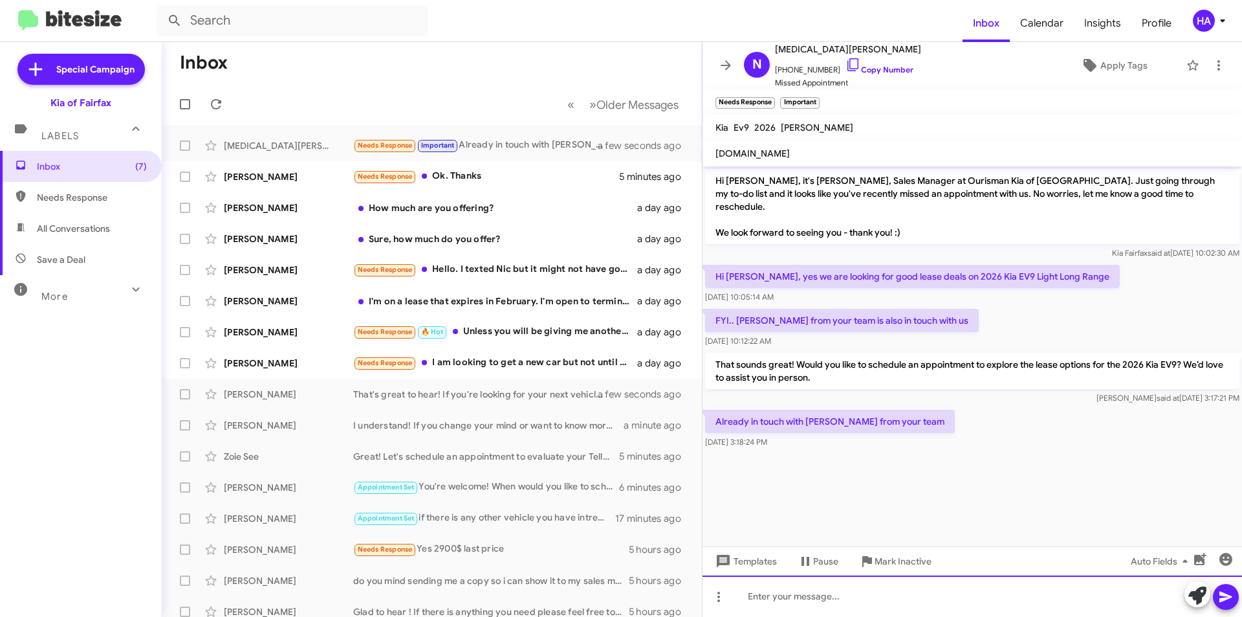
click at [960, 608] on div at bounding box center [973, 595] width 540 height 41
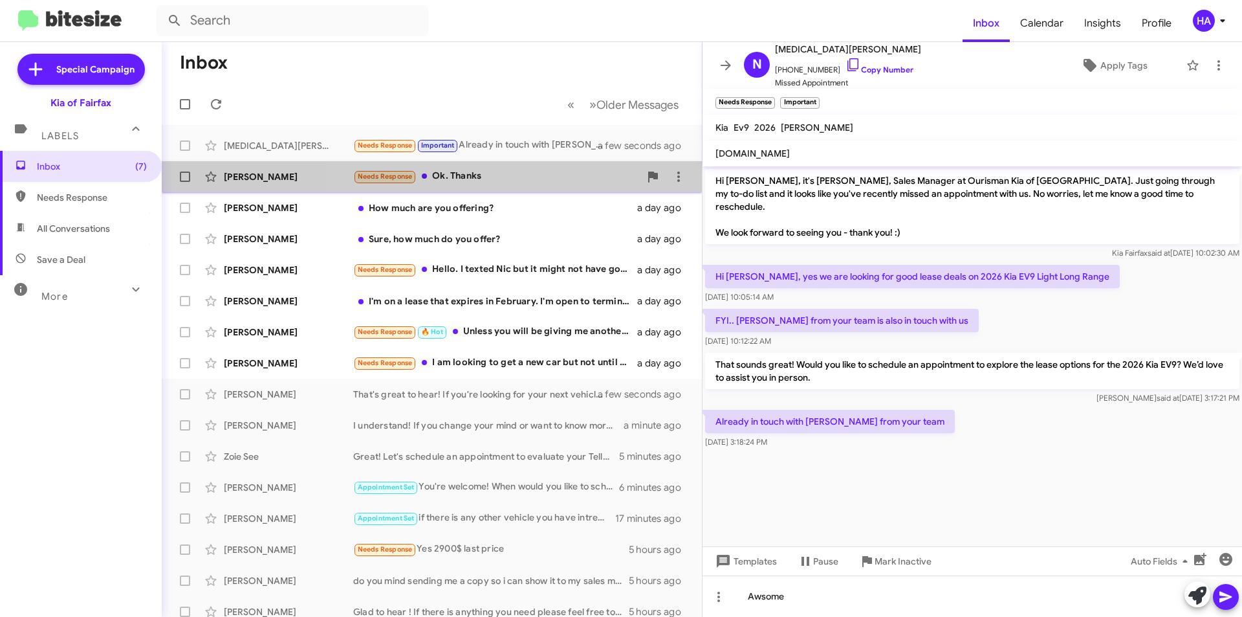
click at [532, 177] on div "Needs Response Ok. Thanks" at bounding box center [496, 176] width 287 height 15
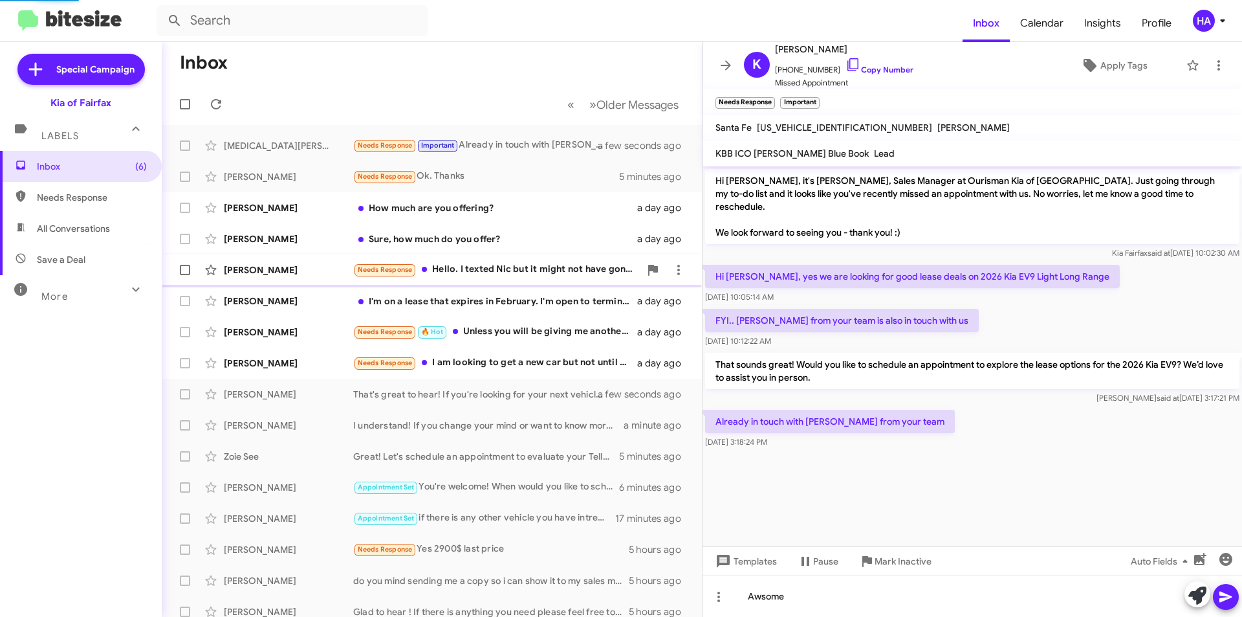
scroll to position [41, 0]
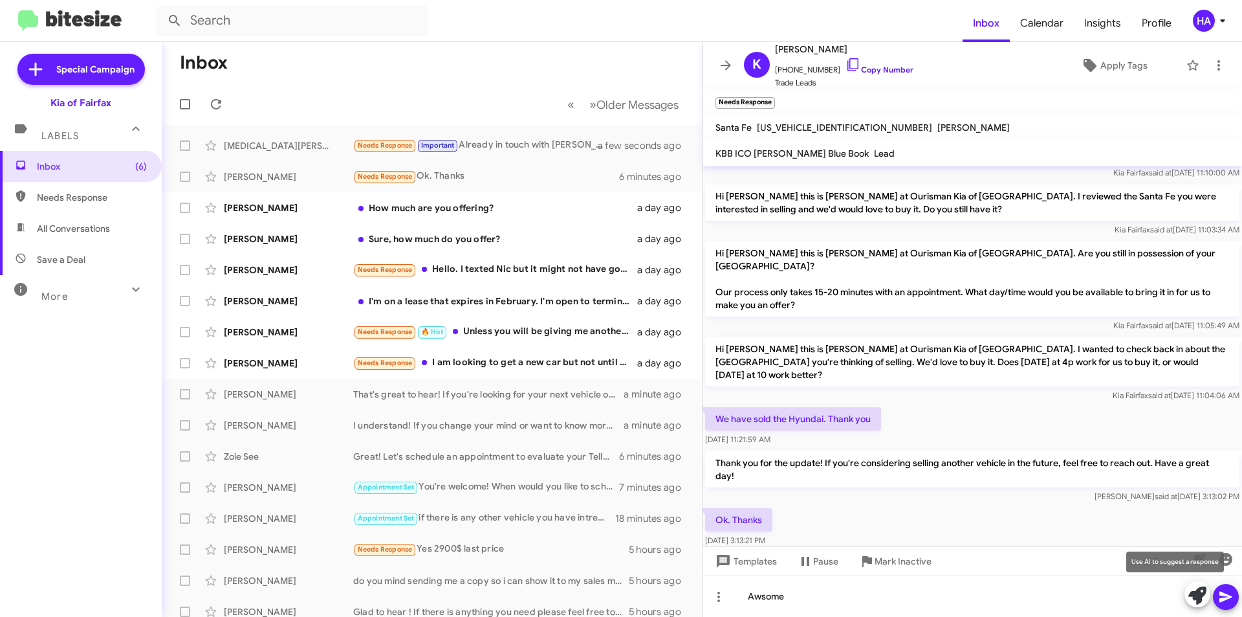
click at [1202, 597] on icon at bounding box center [1198, 595] width 18 height 18
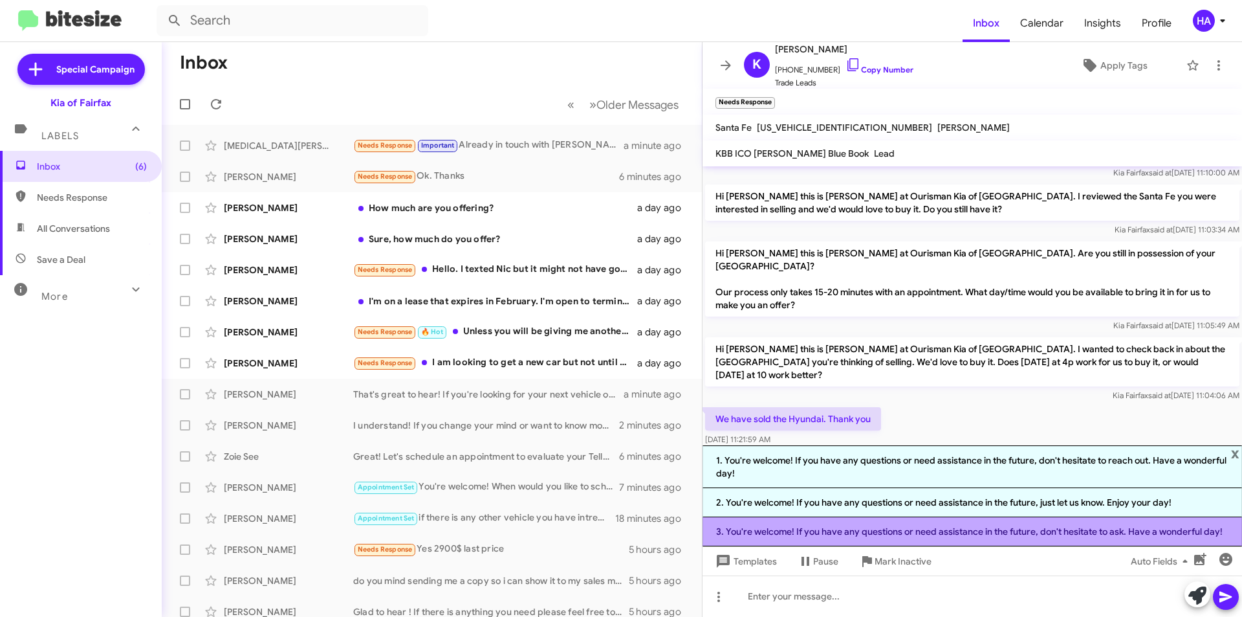
click at [995, 520] on li "3. You're welcome! If you have any questions or need assistance in the future, …" at bounding box center [973, 531] width 540 height 29
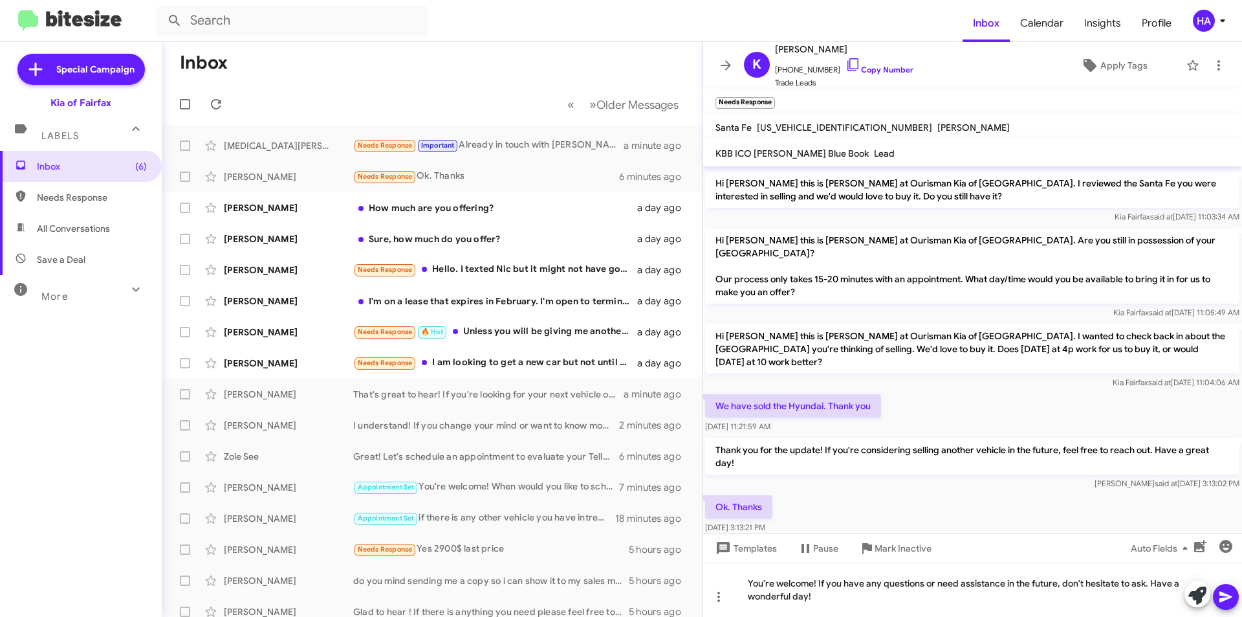
click at [1230, 600] on icon at bounding box center [1226, 597] width 16 height 16
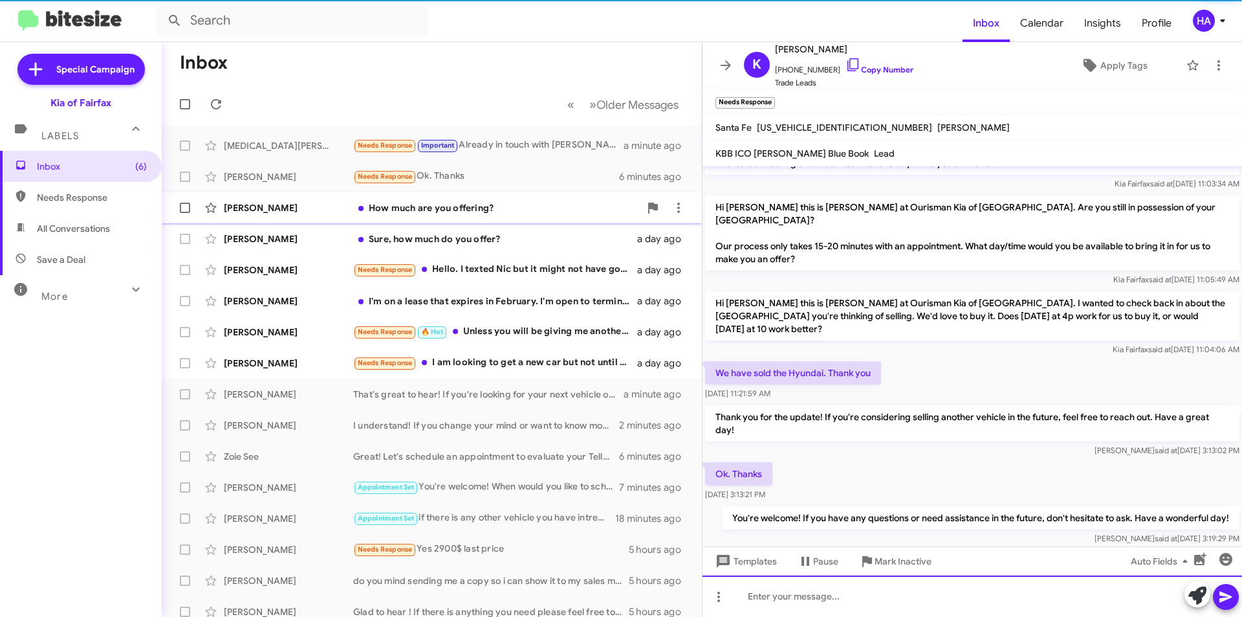
scroll to position [89, 0]
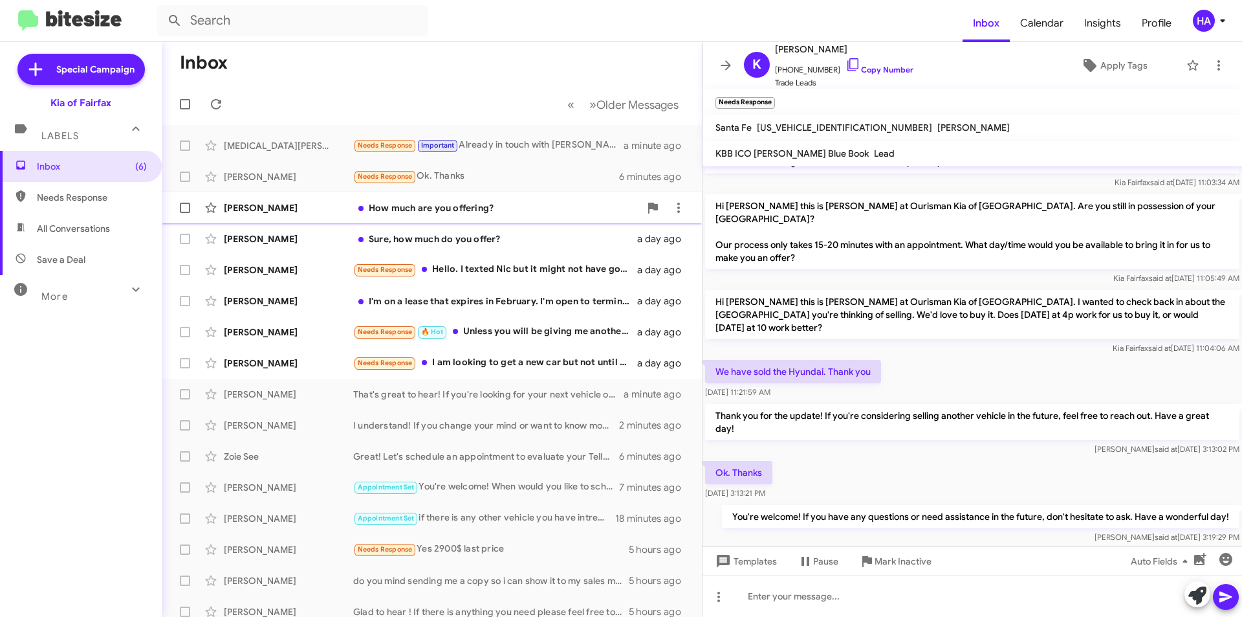
click at [415, 206] on div "How much are you offering?" at bounding box center [496, 207] width 287 height 13
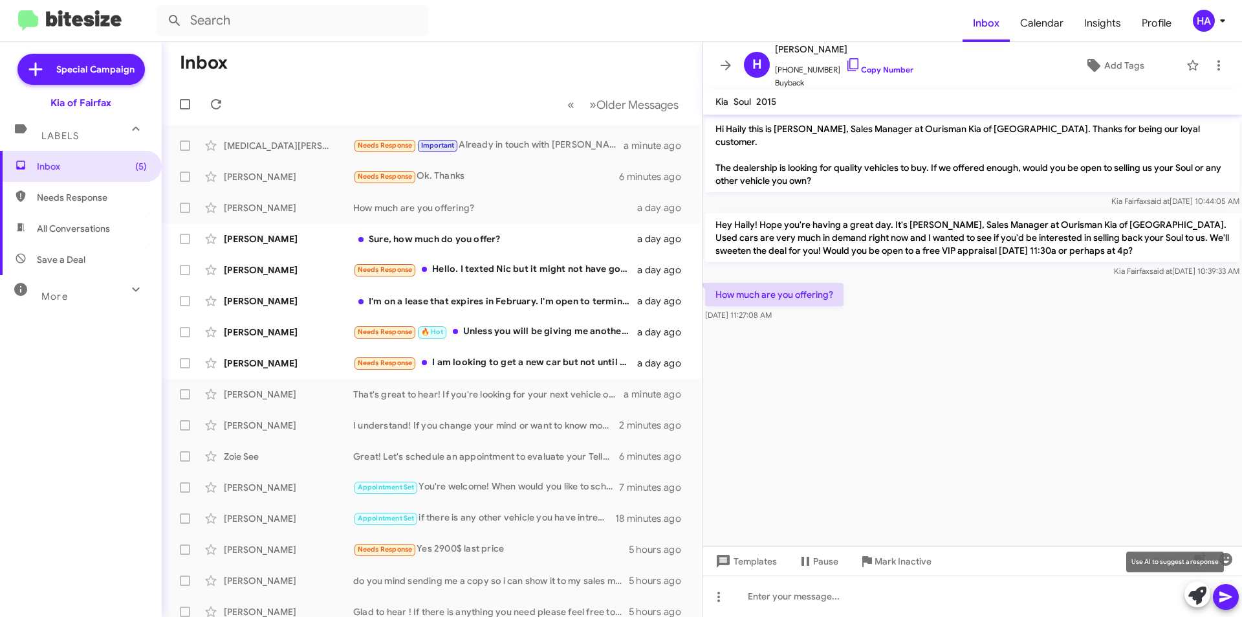
click at [1196, 595] on icon at bounding box center [1198, 595] width 18 height 18
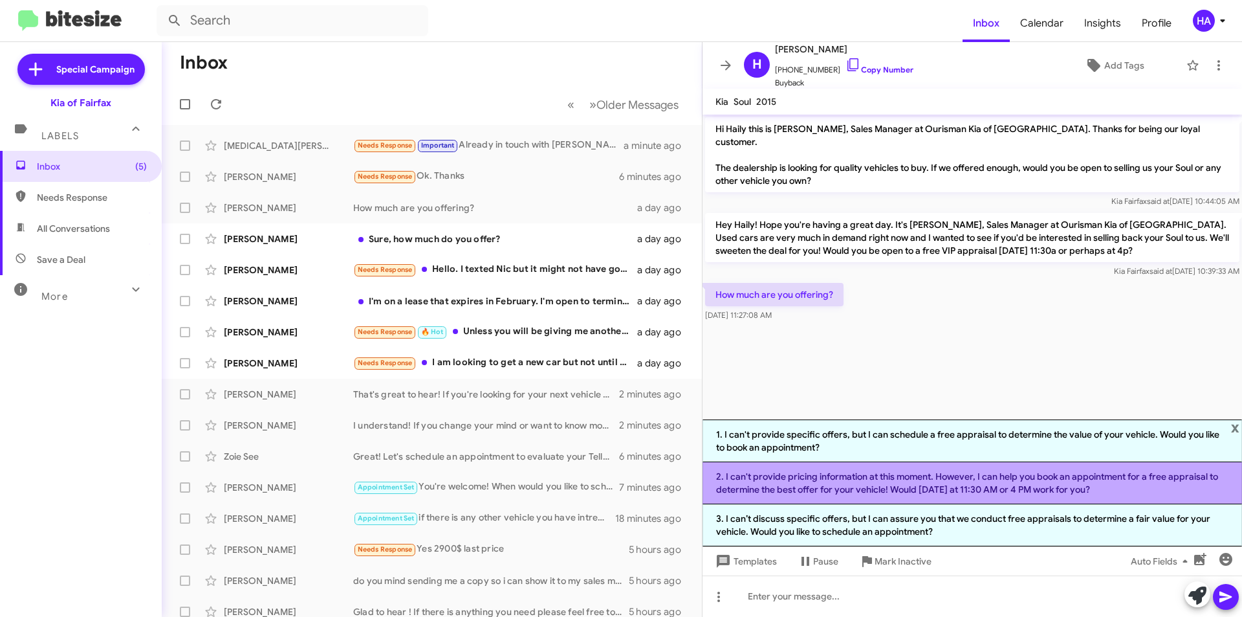
click at [1141, 484] on li "2. I can't provide pricing information at this moment. However, I can help you …" at bounding box center [973, 483] width 540 height 42
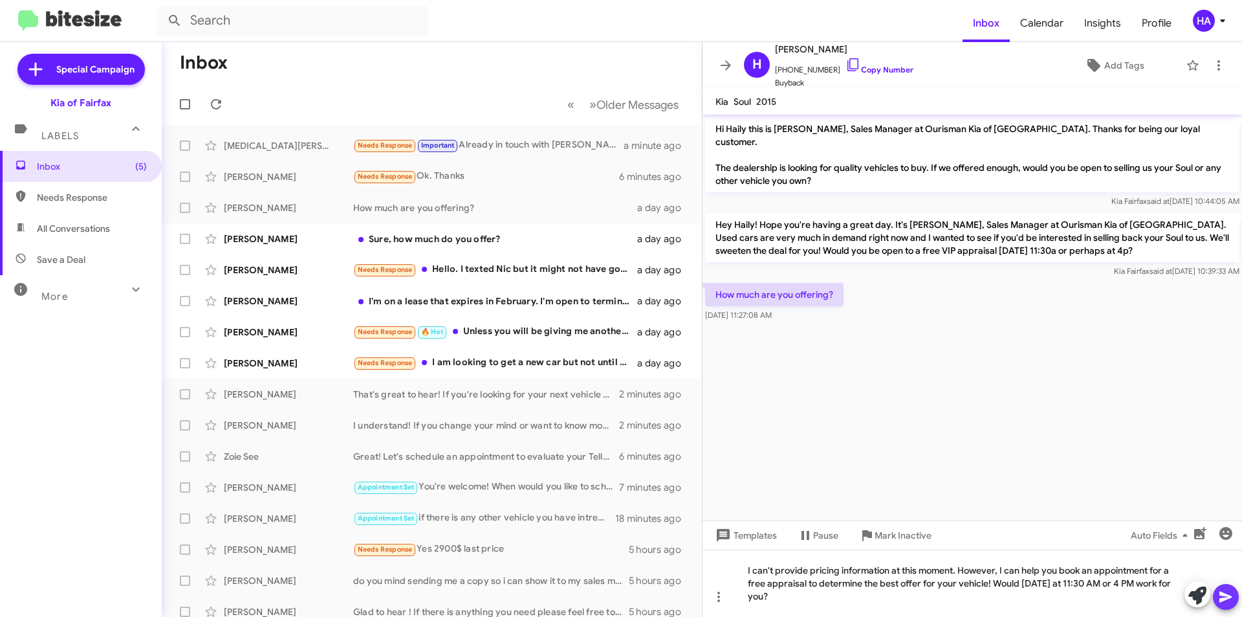
click at [1234, 597] on button at bounding box center [1226, 597] width 26 height 26
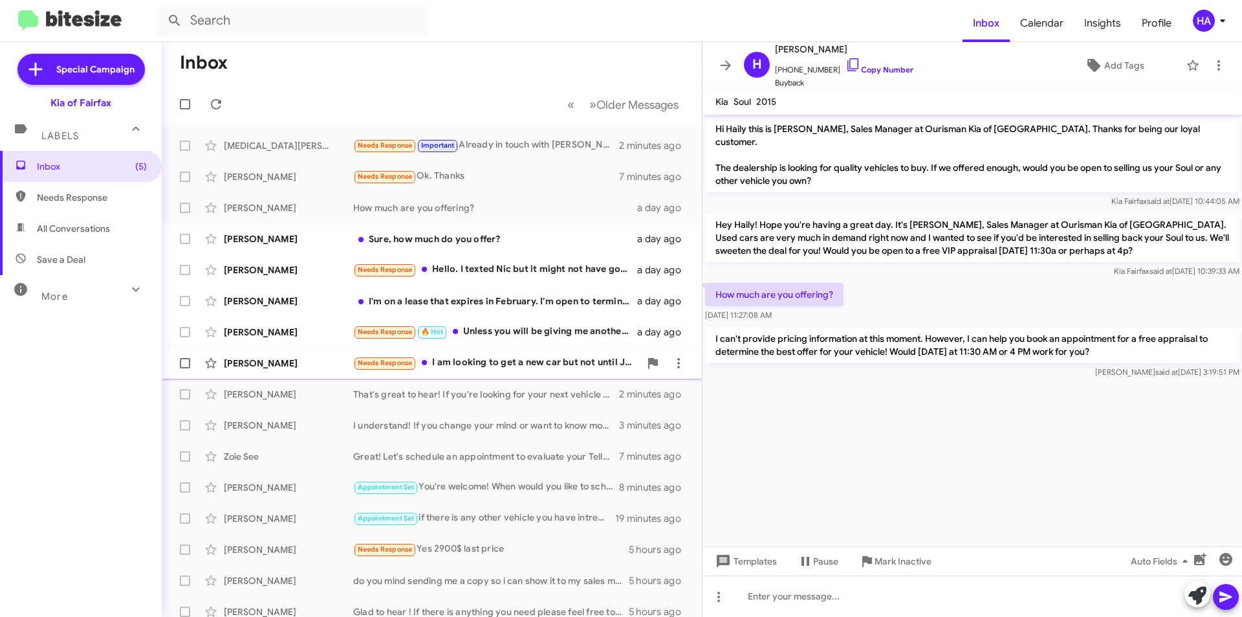
click at [503, 359] on div "Needs Response I am looking to get a new car but not until January." at bounding box center [496, 362] width 287 height 15
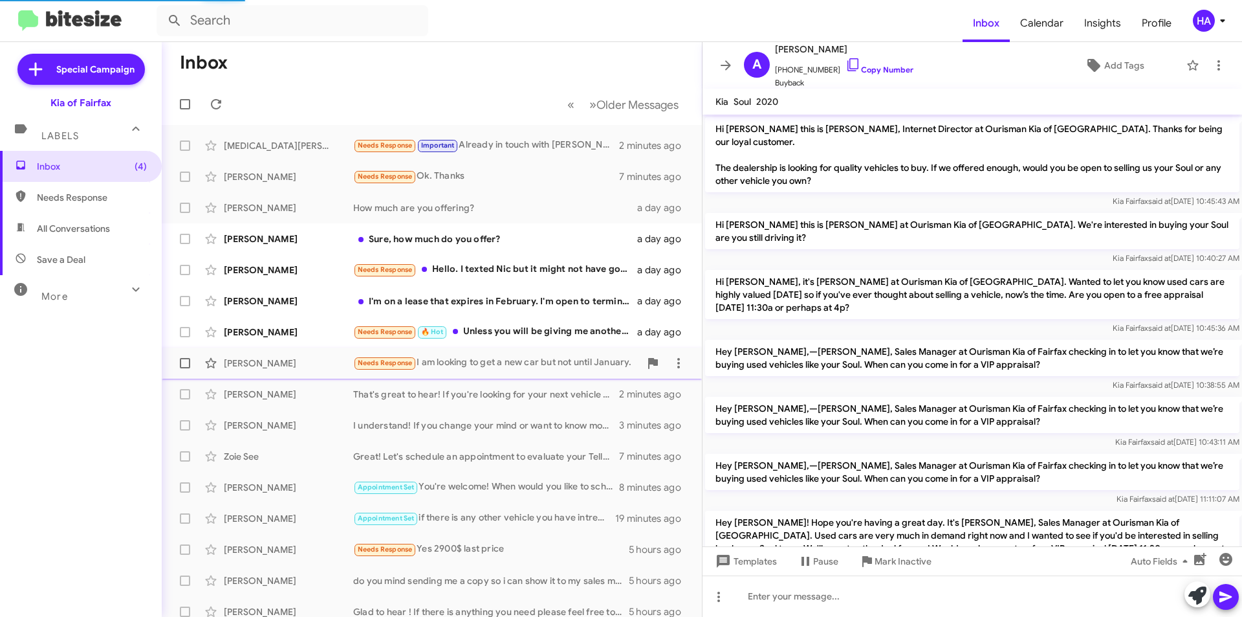
scroll to position [76, 0]
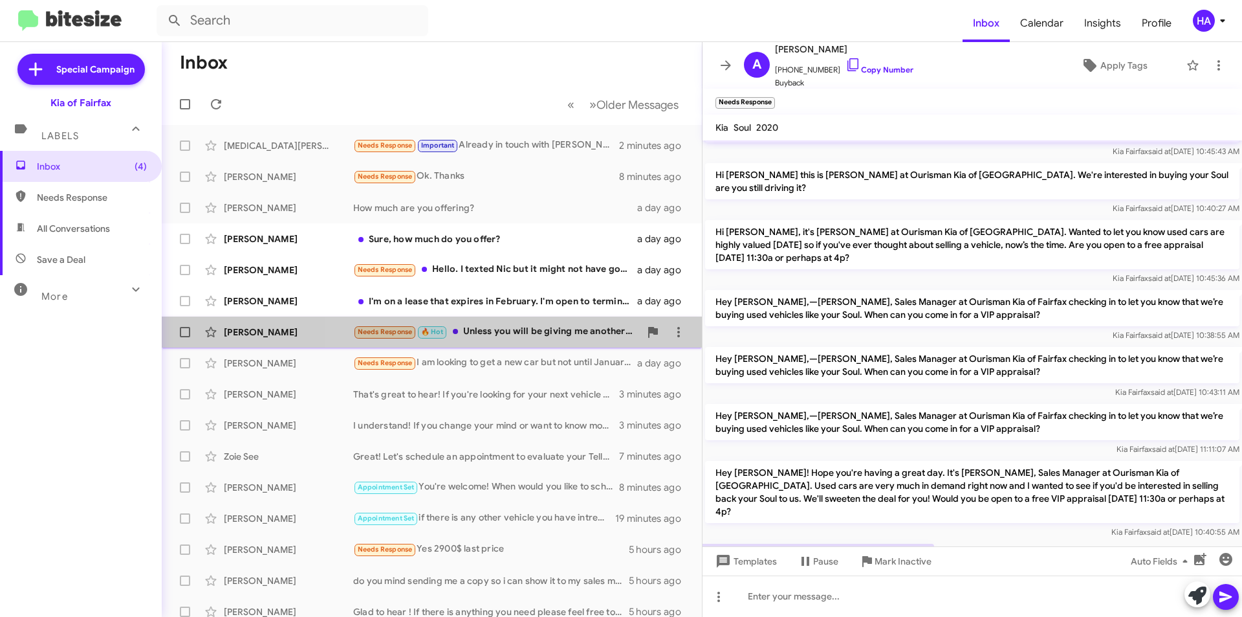
click at [542, 318] on span "[PERSON_NAME] Needs Response 🔥 Hot Unless you will be giving me another car for…" at bounding box center [432, 331] width 540 height 31
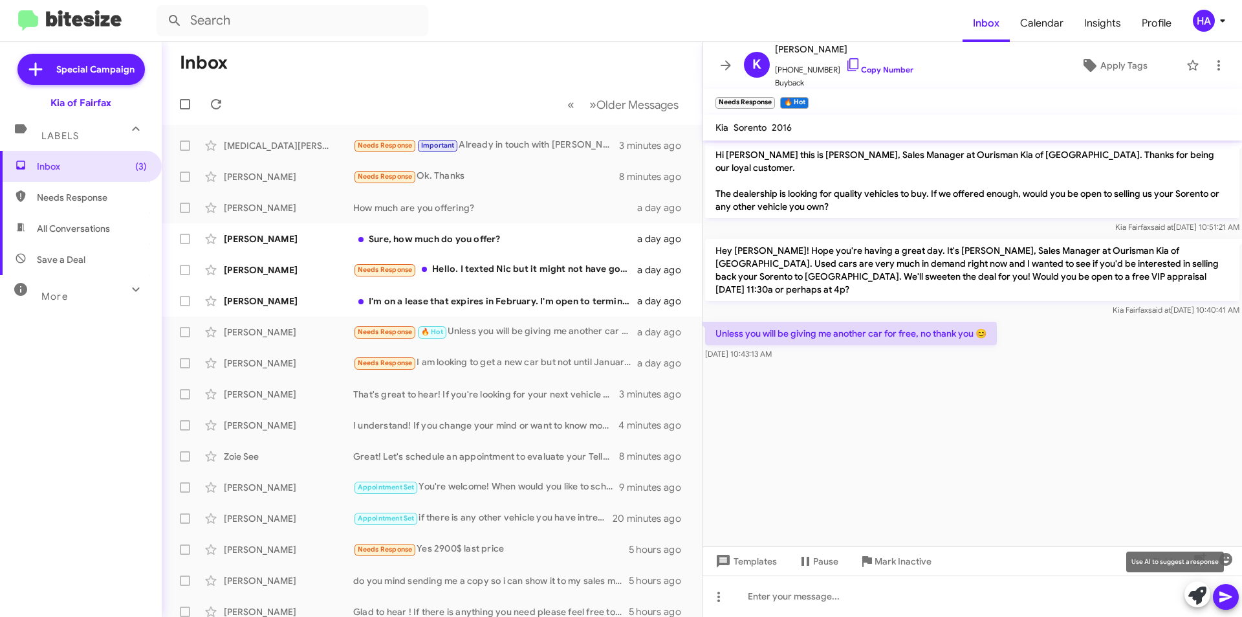
click at [1197, 593] on icon at bounding box center [1198, 595] width 18 height 18
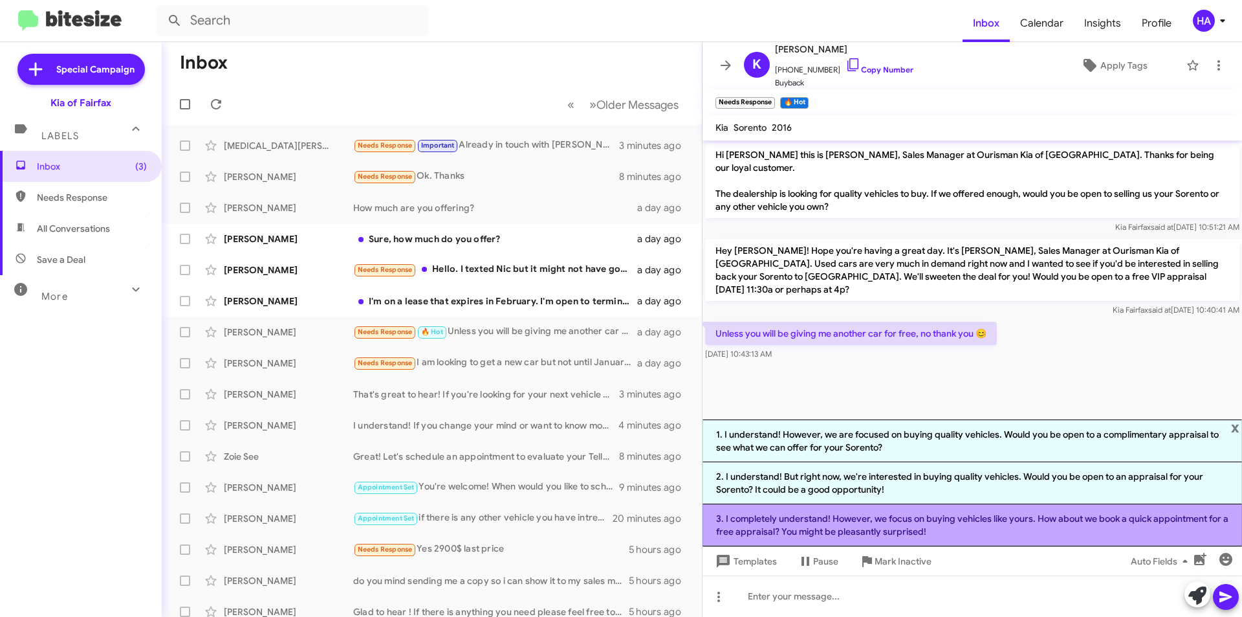
click at [1046, 526] on li "3. I completely understand! However, we focus on buying vehicles like yours. Ho…" at bounding box center [973, 525] width 540 height 42
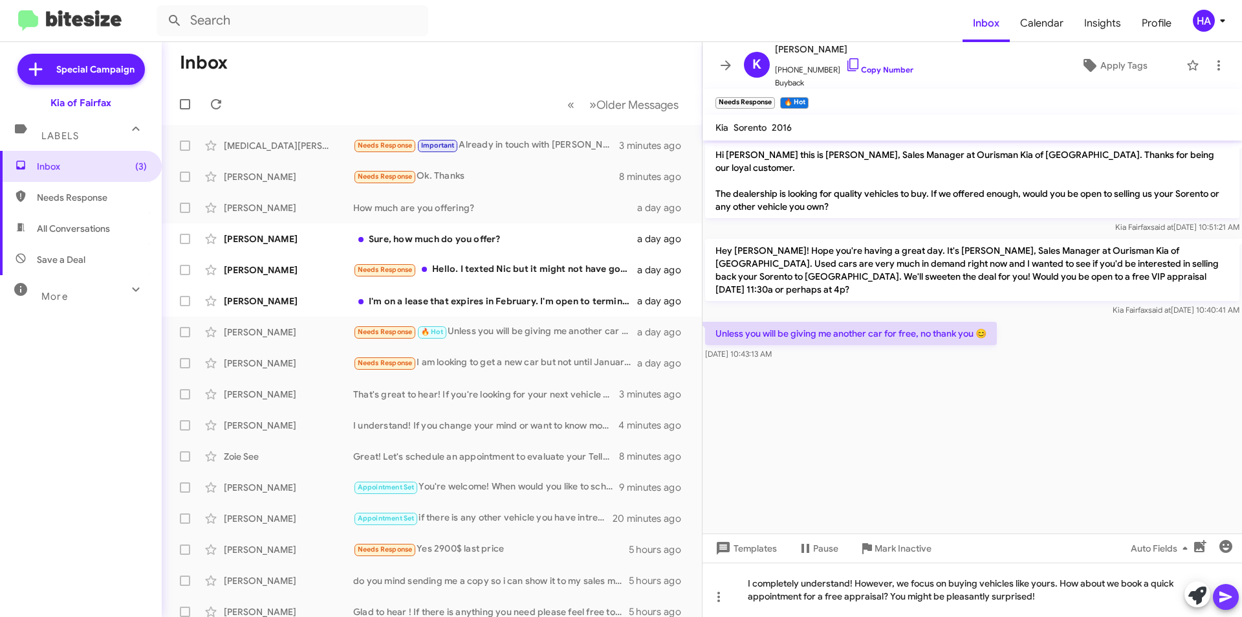
click at [1228, 595] on icon at bounding box center [1226, 596] width 12 height 11
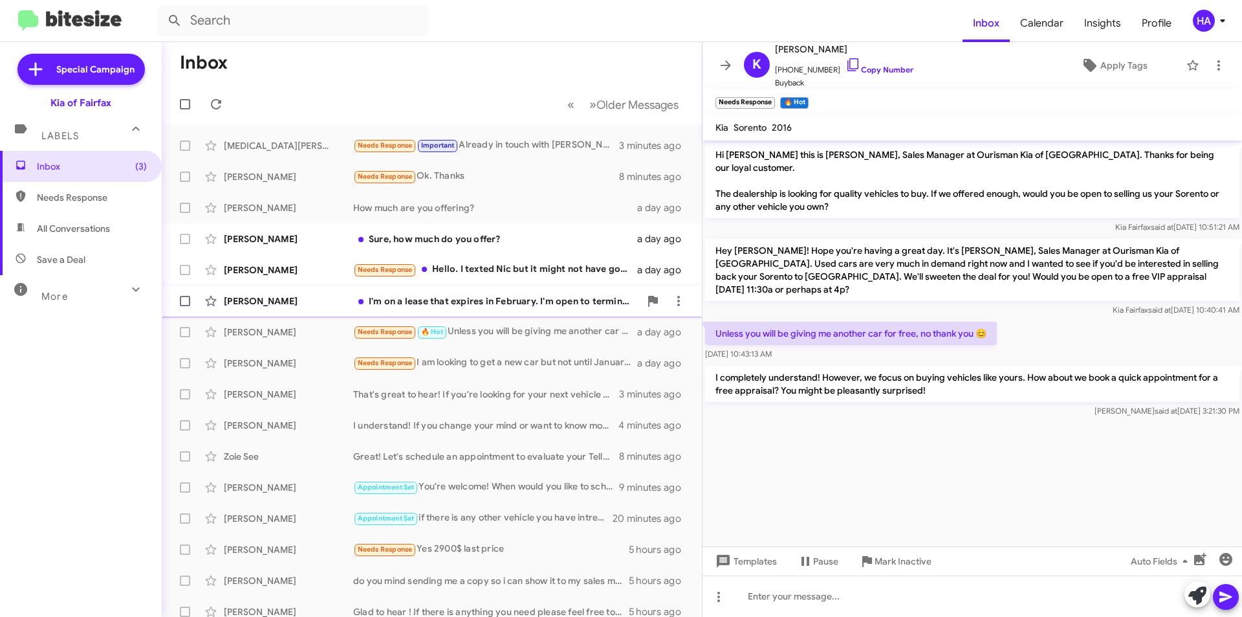
click at [475, 302] on div "I'm on a lease that expires in February. I'm open to terminating the lease earl…" at bounding box center [496, 300] width 287 height 13
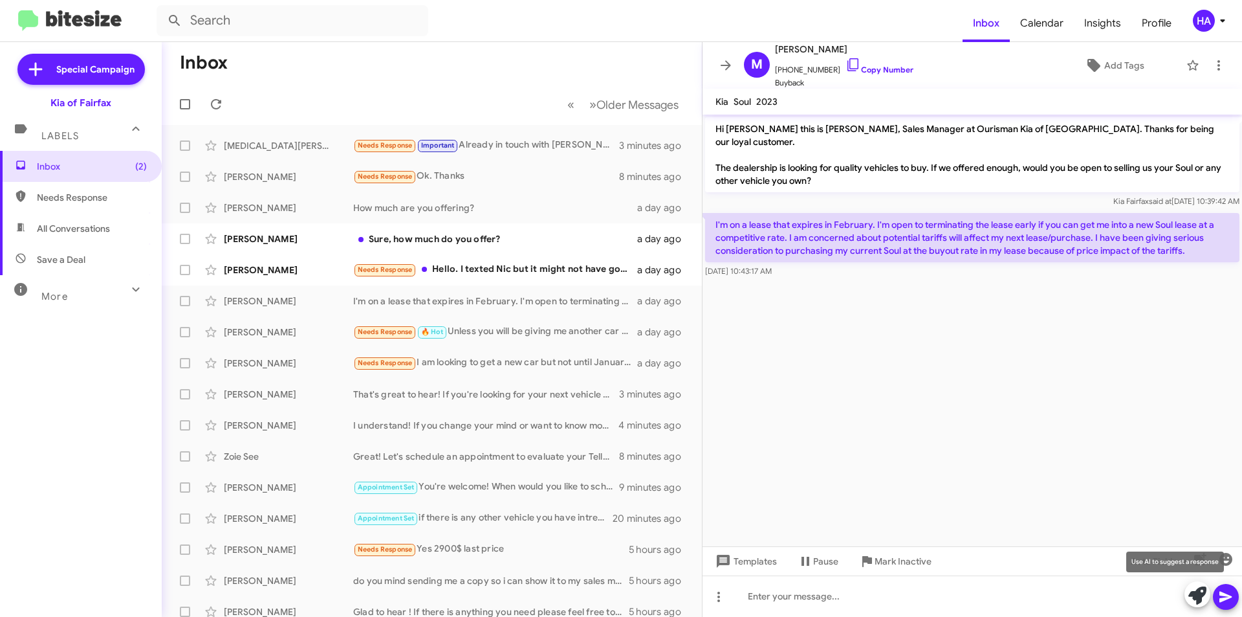
click at [1192, 590] on icon at bounding box center [1198, 595] width 18 height 18
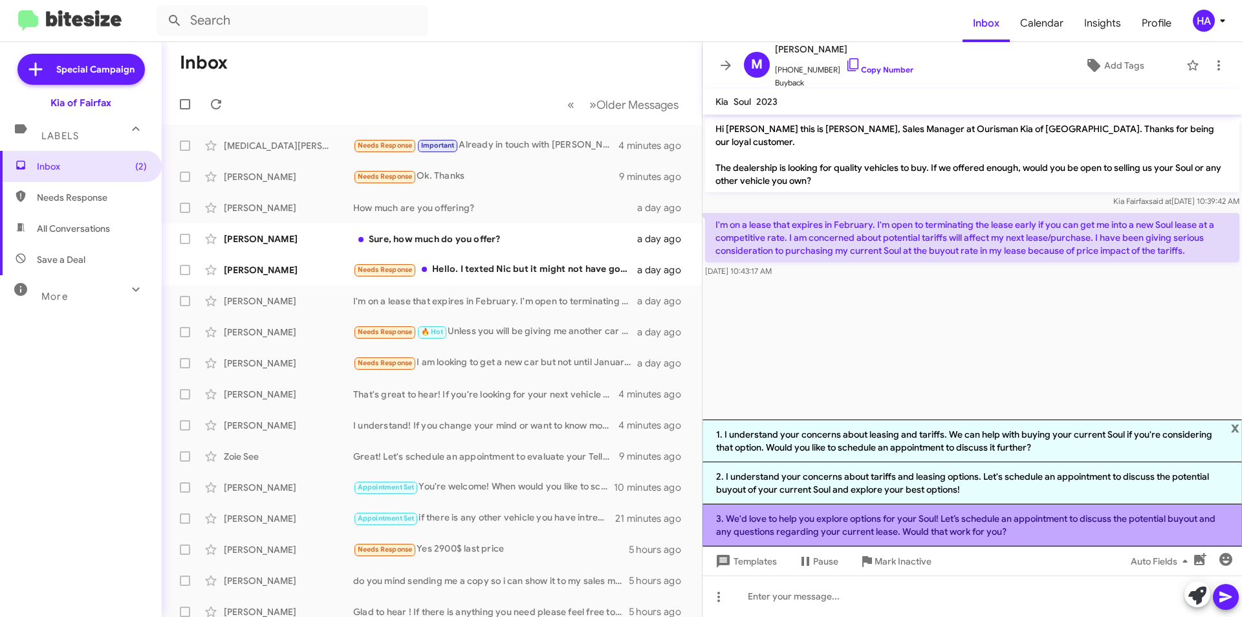
click at [1117, 531] on li "3. We'd love to help you explore options for your Soul! Let’s schedule an appoi…" at bounding box center [973, 525] width 540 height 42
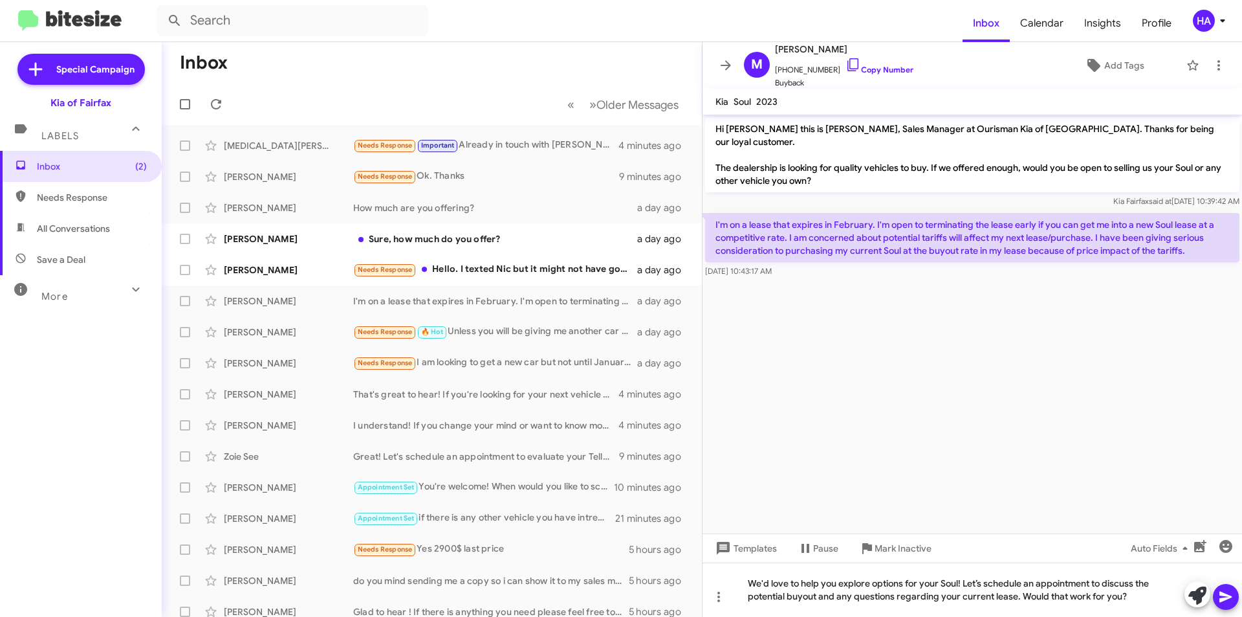
click at [1230, 601] on icon at bounding box center [1226, 597] width 16 height 16
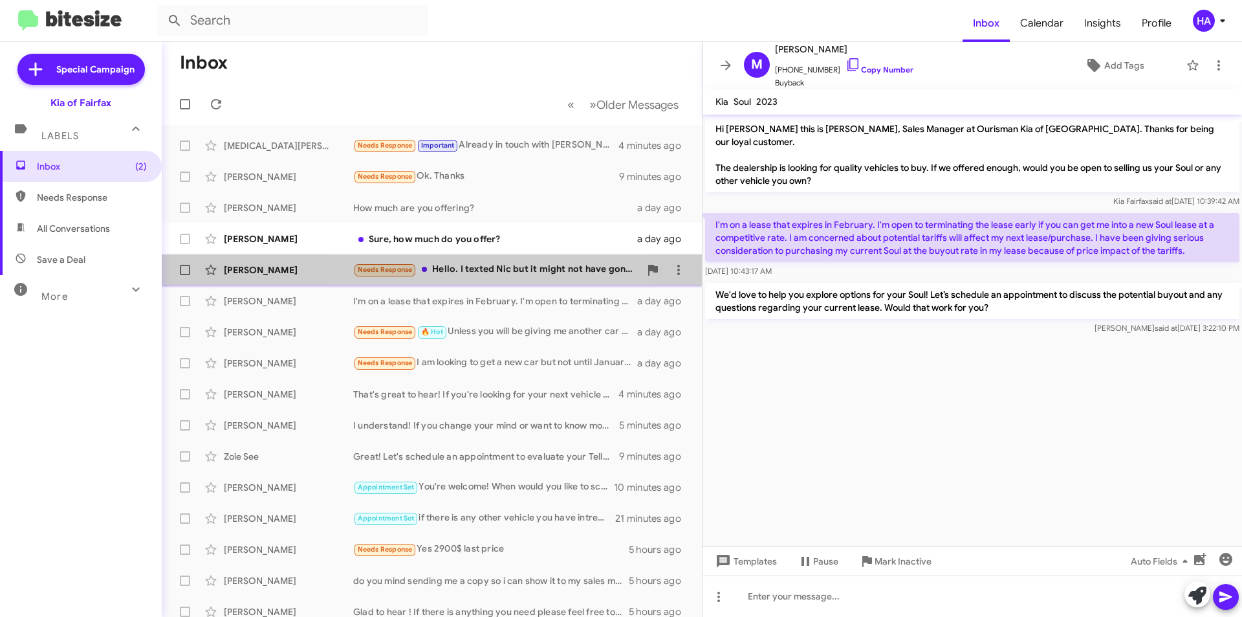
click at [467, 267] on div "Needs Response Hello. I texted Nic but it might not have gone through because t…" at bounding box center [496, 269] width 287 height 15
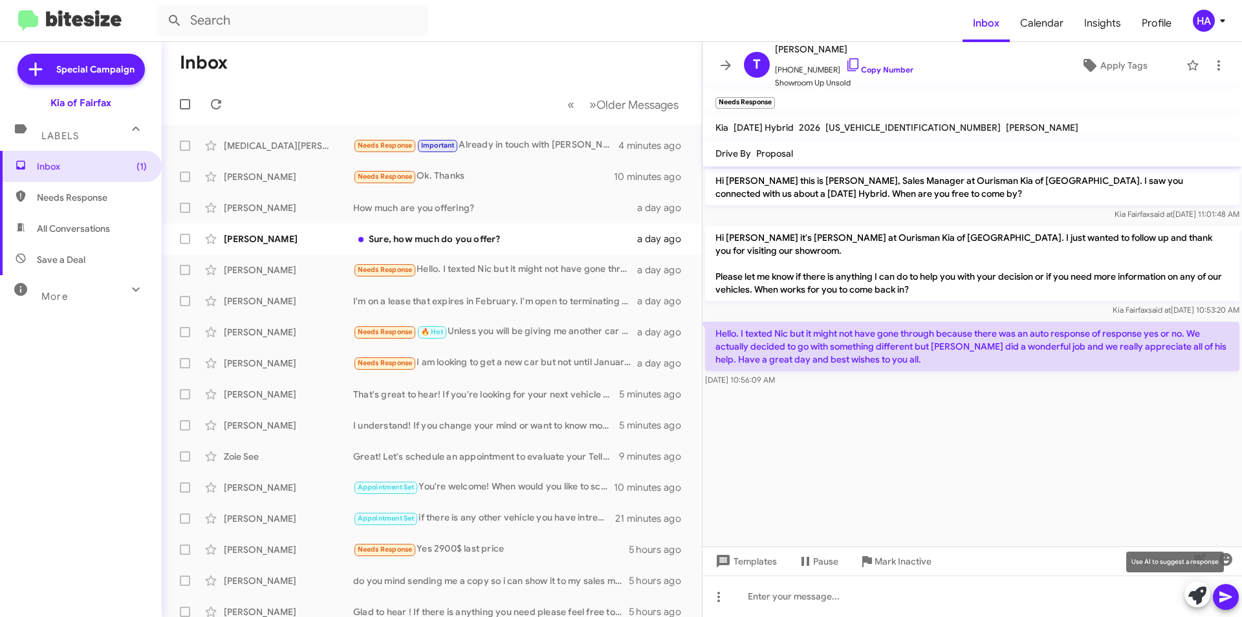
click at [1191, 597] on icon at bounding box center [1198, 595] width 18 height 18
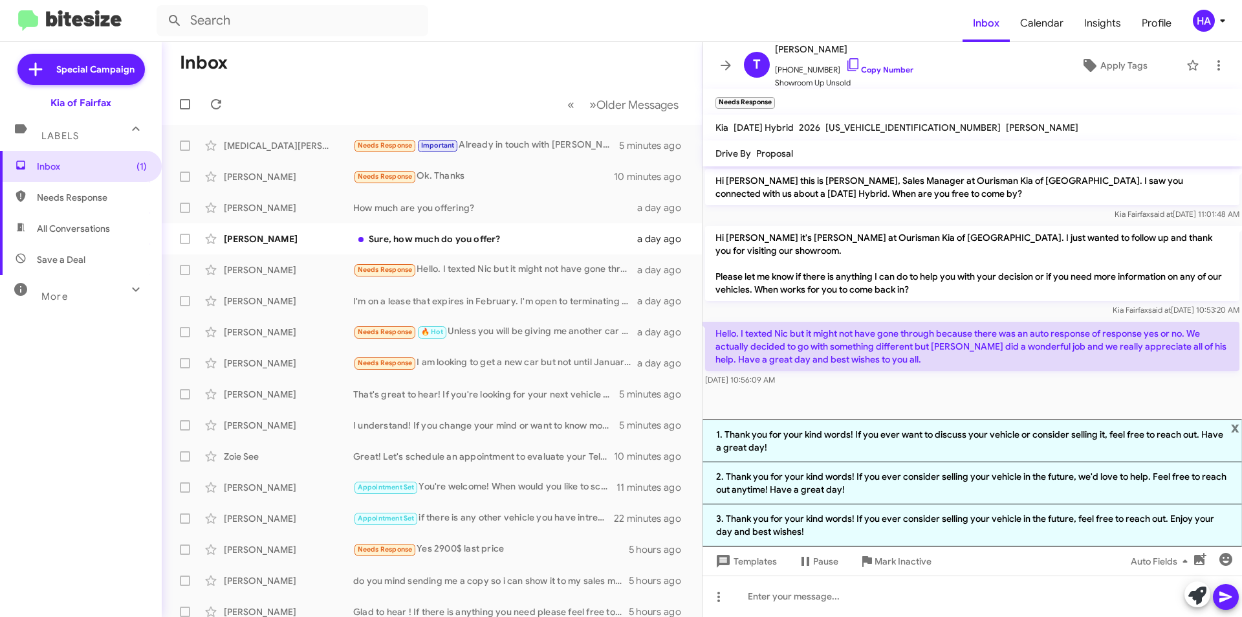
click at [930, 438] on li "1. Thank you for your kind words! If you ever want to discuss your vehicle or c…" at bounding box center [973, 440] width 540 height 43
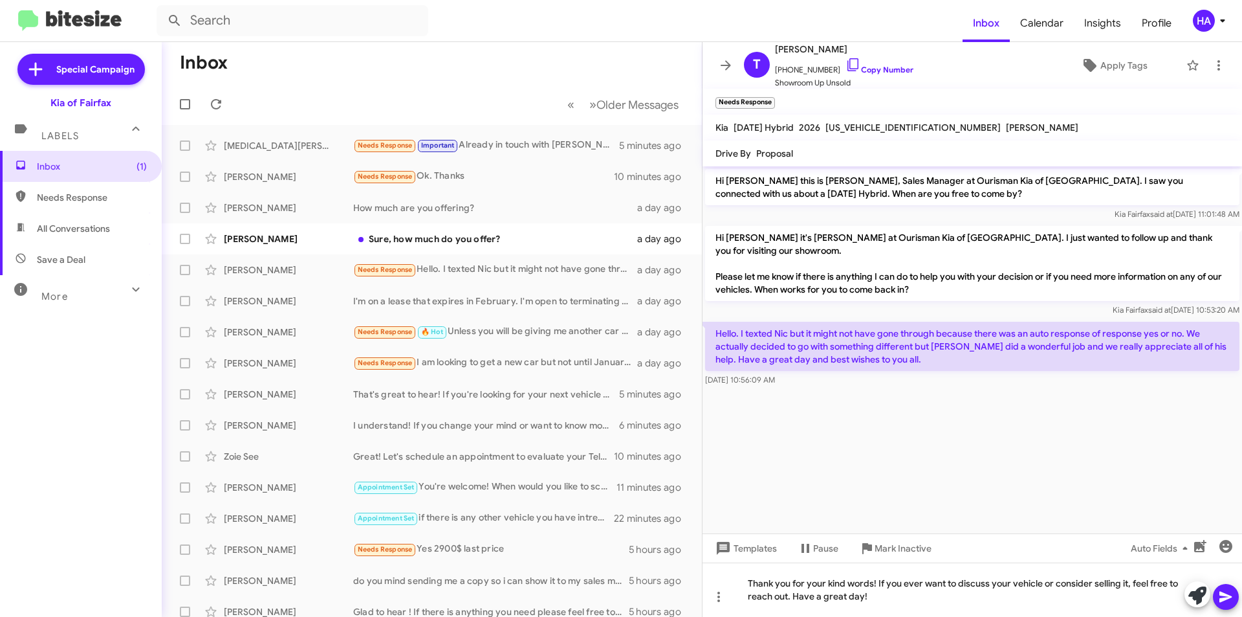
click at [1225, 594] on icon at bounding box center [1226, 596] width 12 height 11
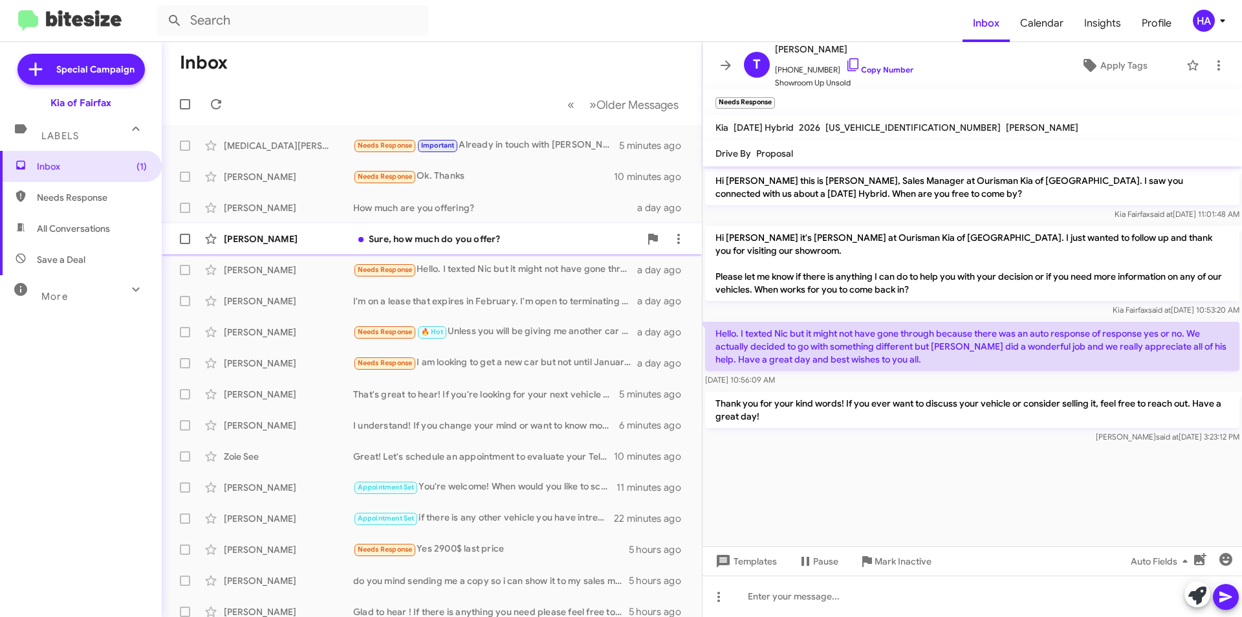
click at [382, 237] on div "Sure, how much do you offer?" at bounding box center [496, 238] width 287 height 13
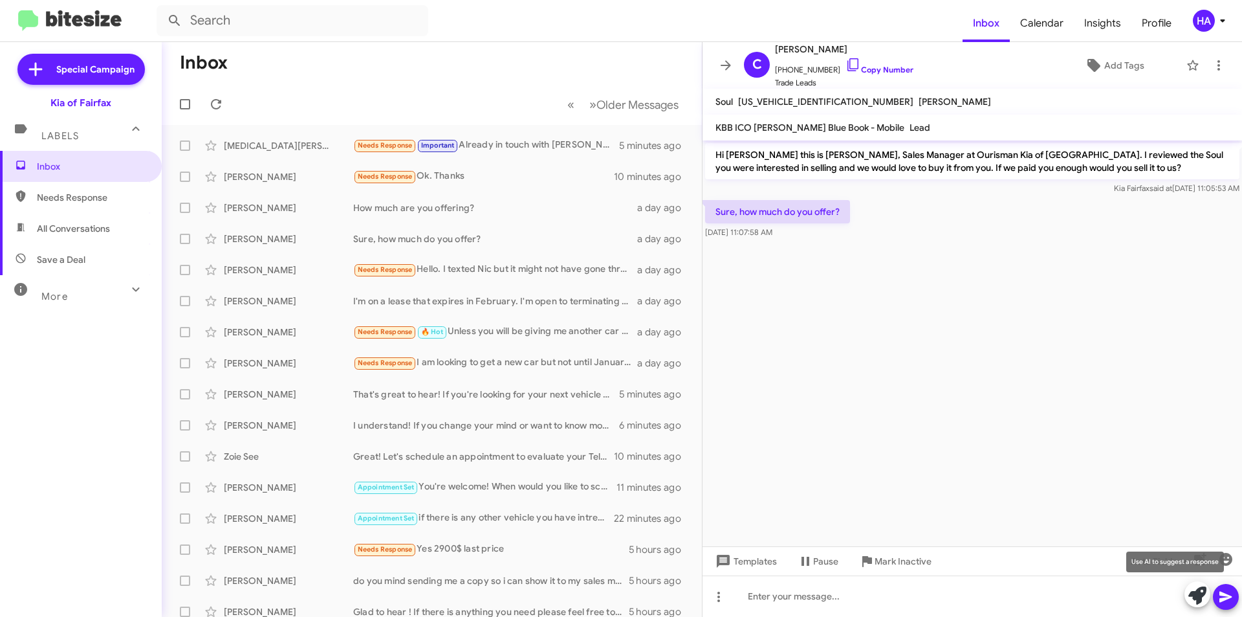
click at [1195, 597] on icon at bounding box center [1198, 595] width 18 height 18
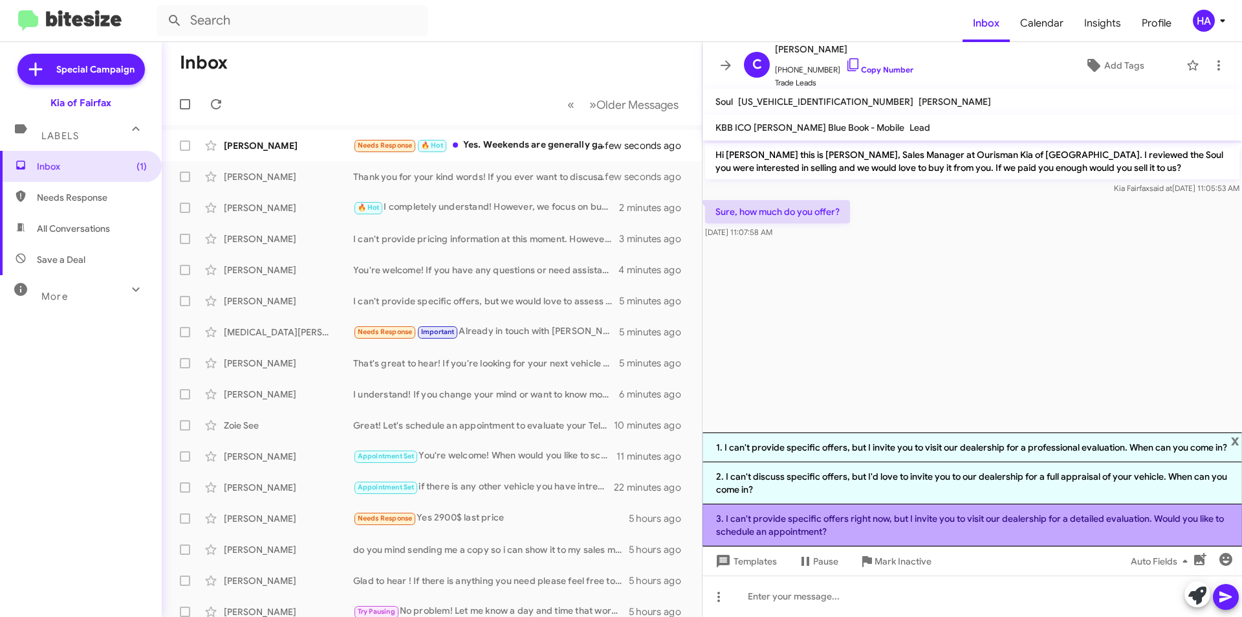
click at [1015, 526] on li "3. I can't provide specific offers right now, but I invite you to visit our dea…" at bounding box center [973, 525] width 540 height 42
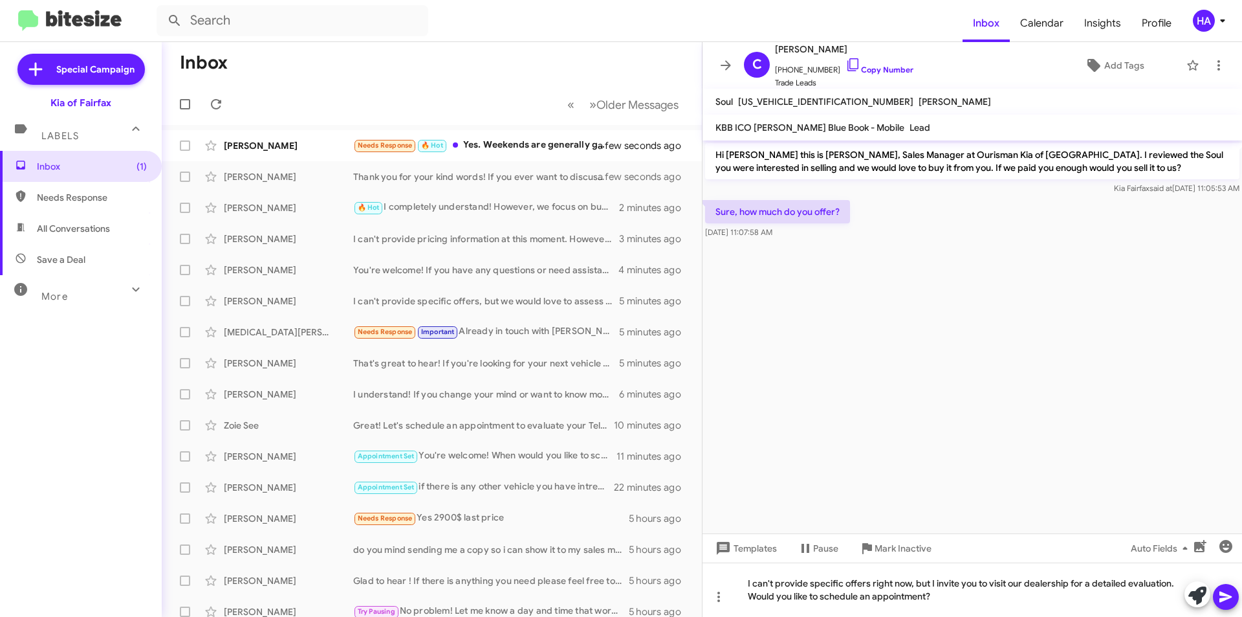
click at [1226, 596] on icon at bounding box center [1226, 596] width 12 height 11
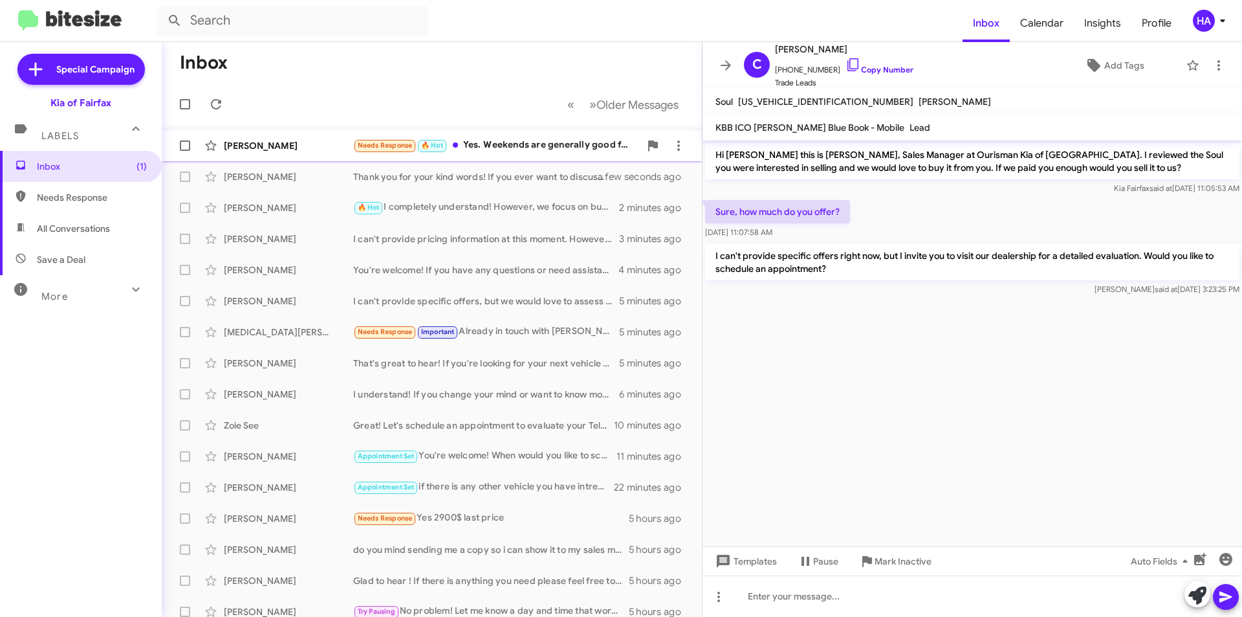
click at [490, 143] on div "Needs Response 🔥 Hot Yes. Weekends are generally good for me (except for this w…" at bounding box center [496, 145] width 287 height 15
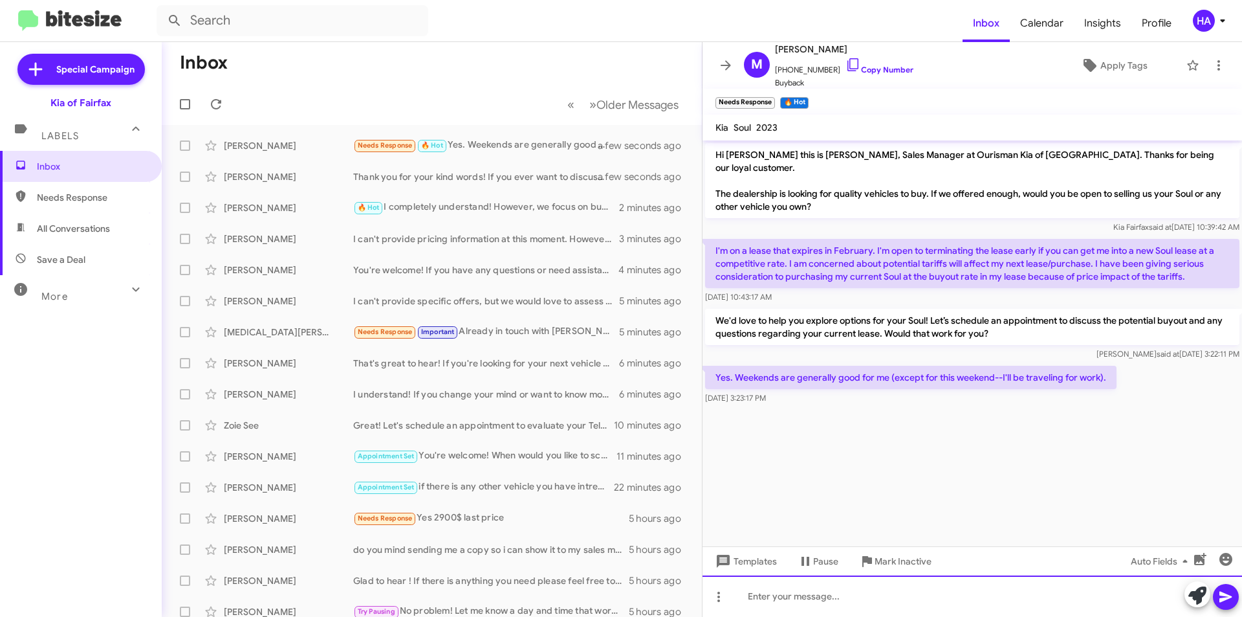
click at [825, 607] on div at bounding box center [973, 595] width 540 height 41
click at [870, 590] on div at bounding box center [973, 595] width 540 height 41
click at [863, 591] on div "ok we can always make an appointment on a diffrent weekend if" at bounding box center [973, 595] width 540 height 41
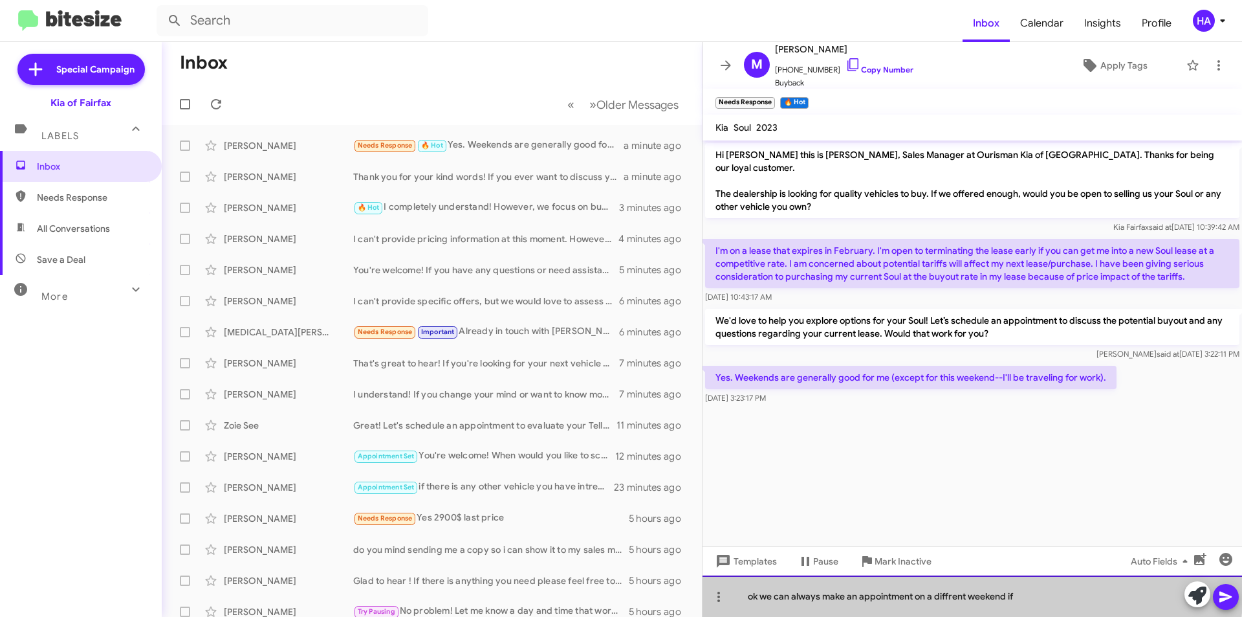
click at [863, 591] on div "ok we can always make an appointment on a diffrent weekend if" at bounding box center [973, 595] width 540 height 41
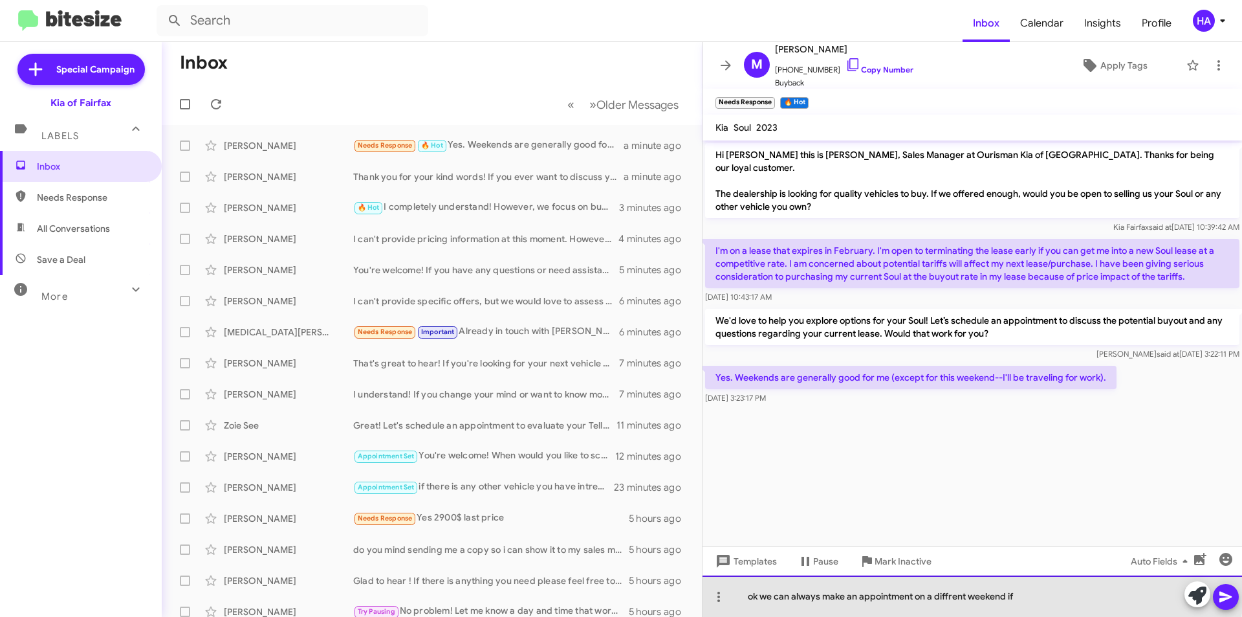
click at [863, 591] on div "ok we can always make an appointment on a diffrent weekend if" at bounding box center [973, 595] width 540 height 41
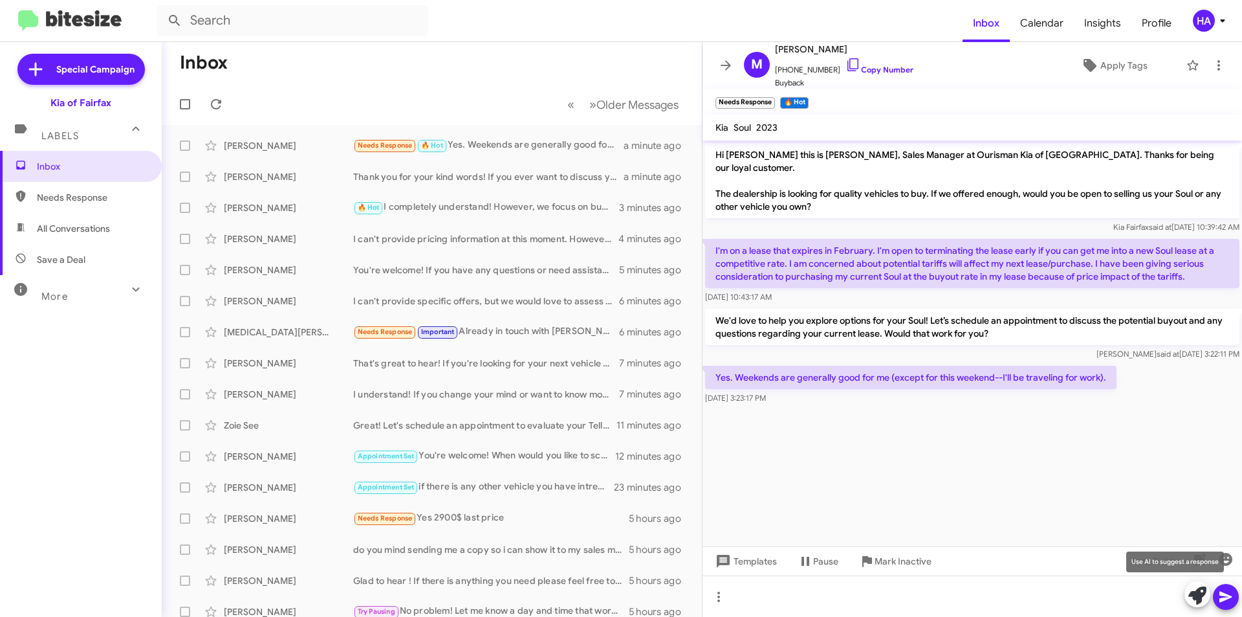
click at [1196, 596] on icon at bounding box center [1198, 595] width 18 height 18
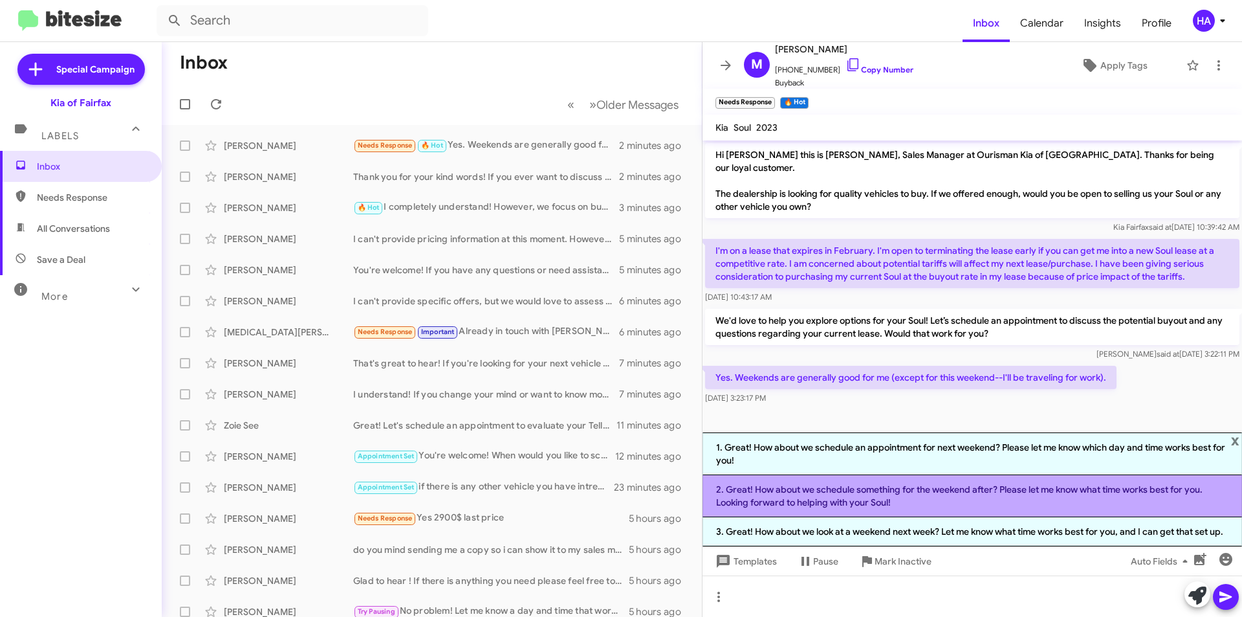
click at [1075, 492] on li "2. Great! How about we schedule something for the weekend after? Please let me …" at bounding box center [973, 496] width 540 height 42
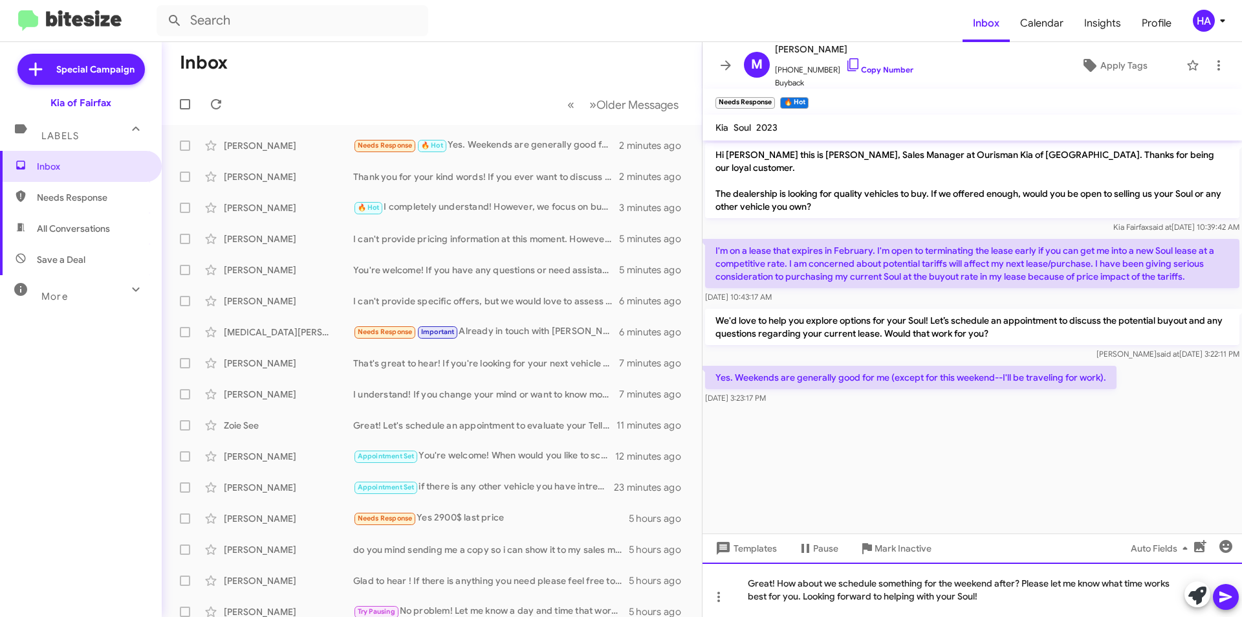
click at [1240, 593] on div "Great! How about we schedule something for the weekend after? Please let me kno…" at bounding box center [973, 589] width 540 height 54
click at [1226, 593] on icon at bounding box center [1226, 596] width 12 height 11
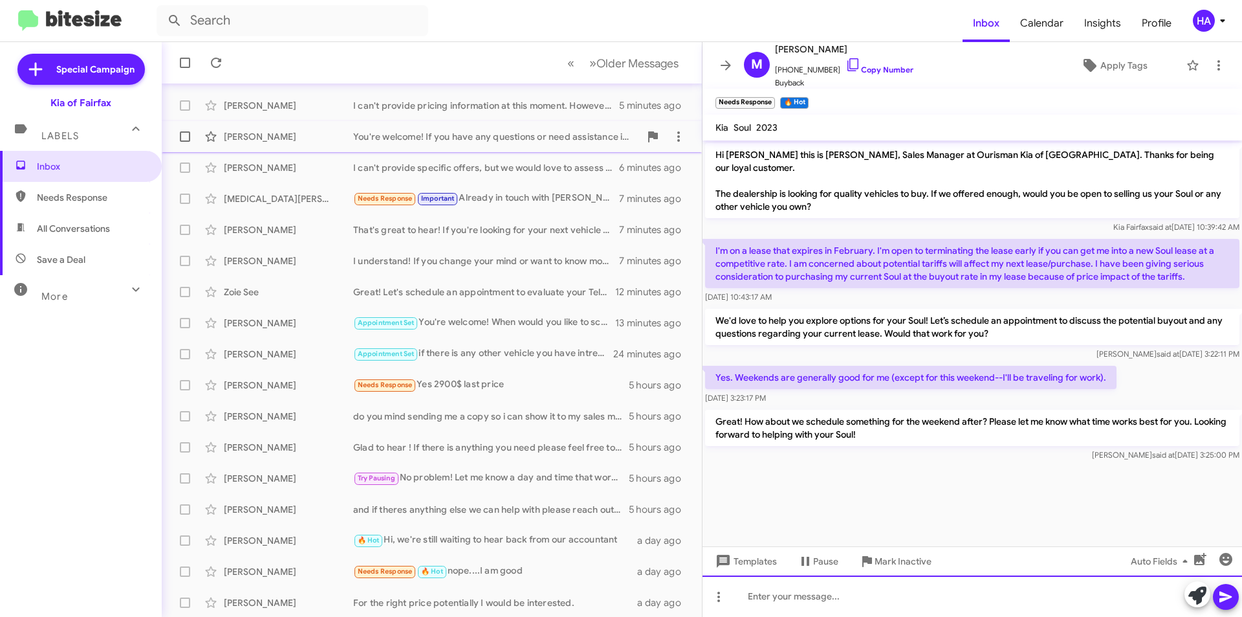
scroll to position [135, 0]
click at [500, 538] on div "🔥 Hot Hi, we're still waiting to hear back from our accountant" at bounding box center [496, 538] width 287 height 15
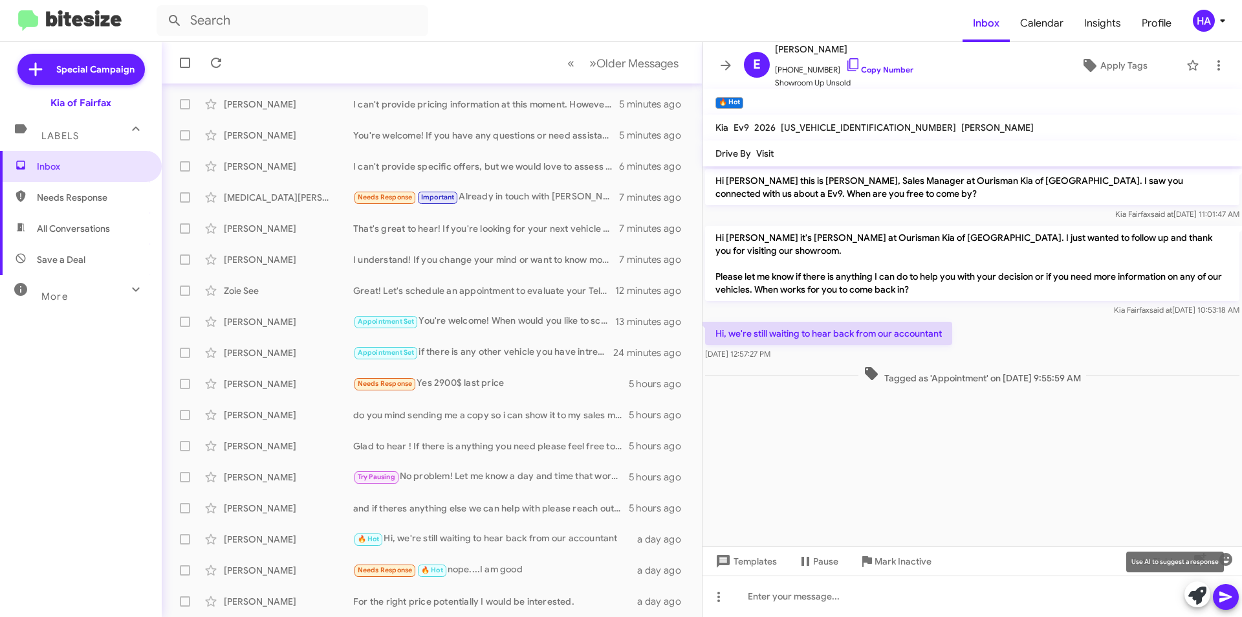
click at [1196, 595] on icon at bounding box center [1198, 595] width 18 height 18
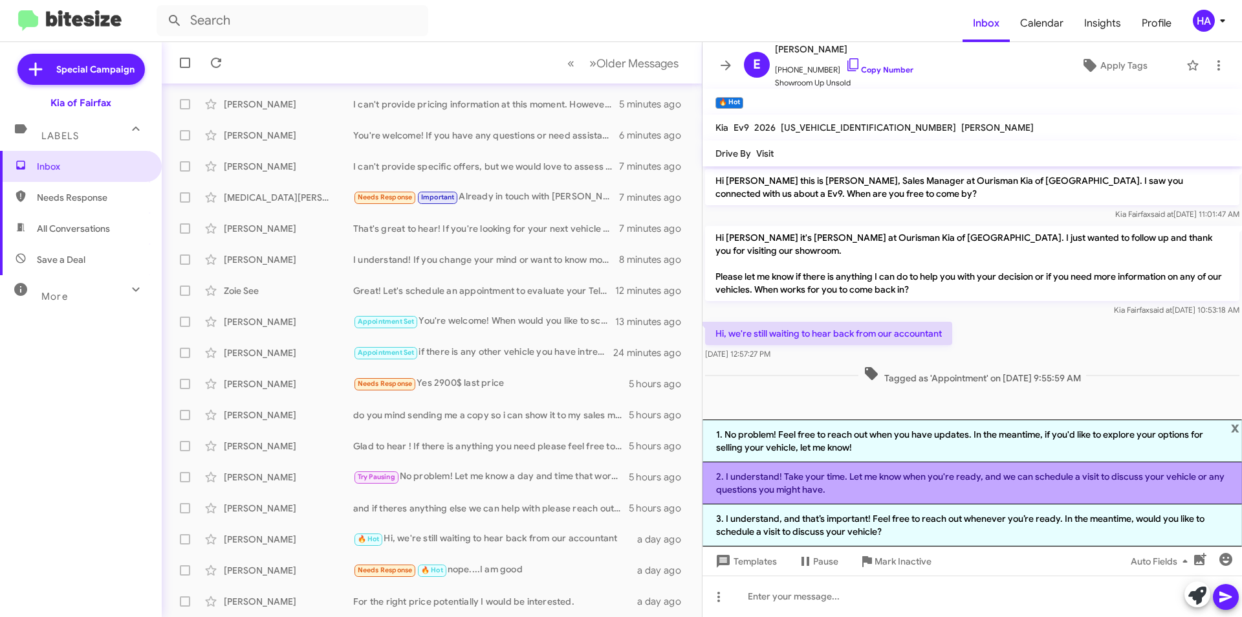
click at [917, 487] on li "2. I understand! Take your time. Let me know when you're ready, and we can sche…" at bounding box center [973, 483] width 540 height 42
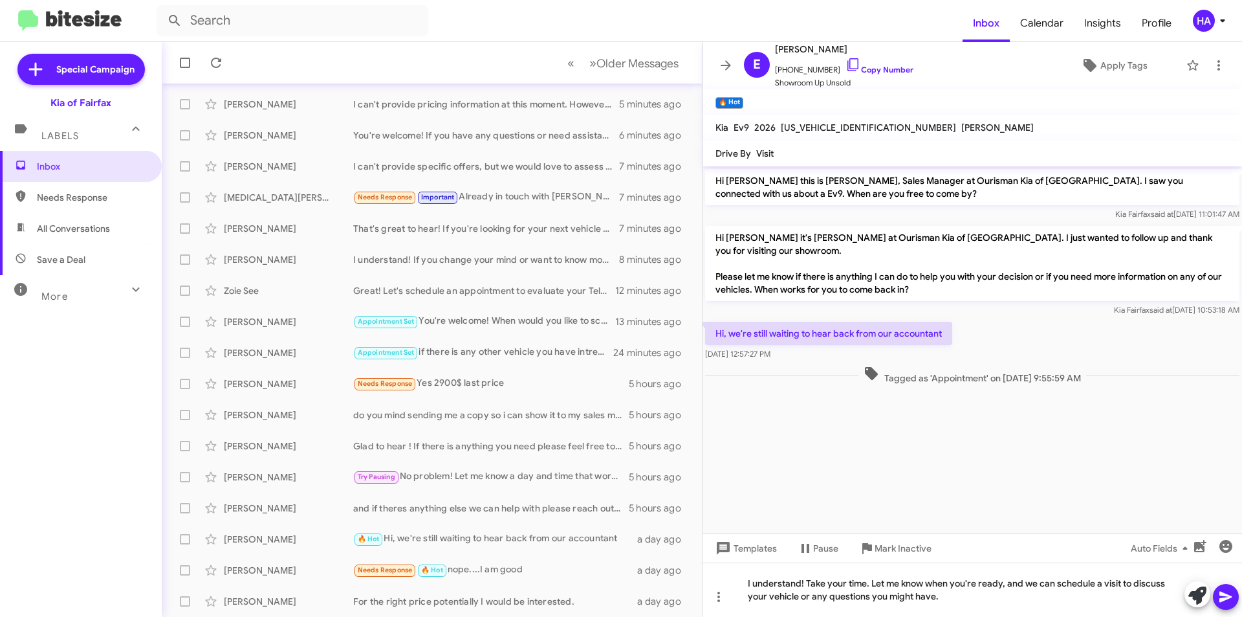
click at [1224, 600] on icon at bounding box center [1226, 597] width 16 height 16
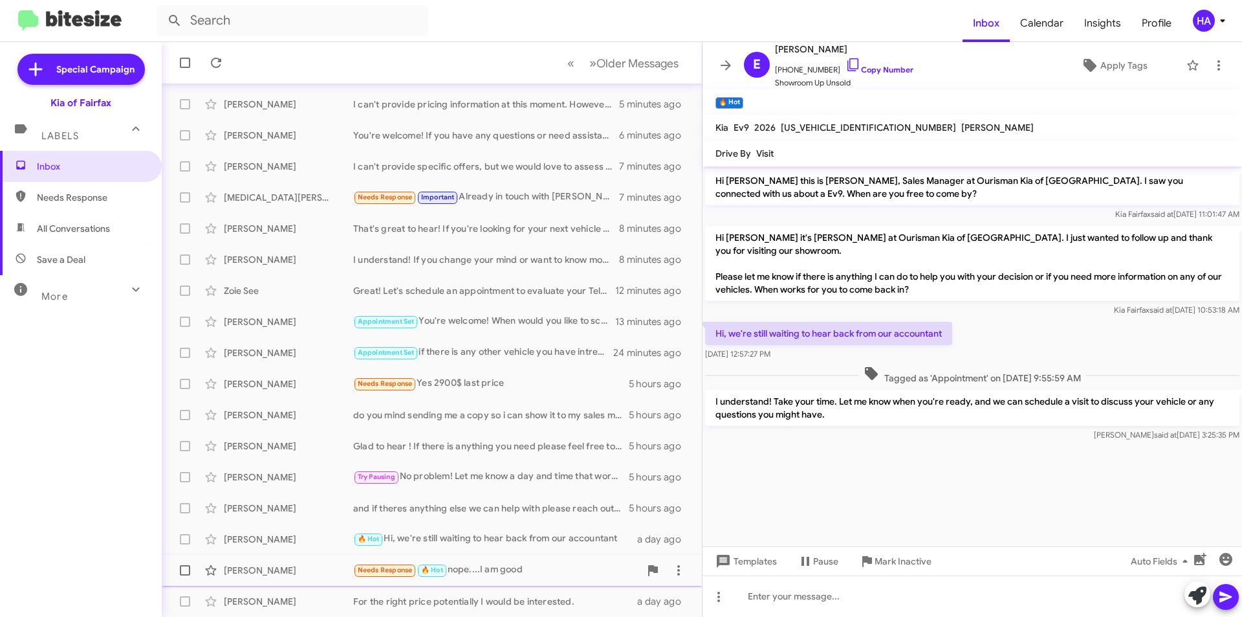
click at [534, 575] on div "Needs Response 🔥 Hot nope....I am good" at bounding box center [496, 569] width 287 height 15
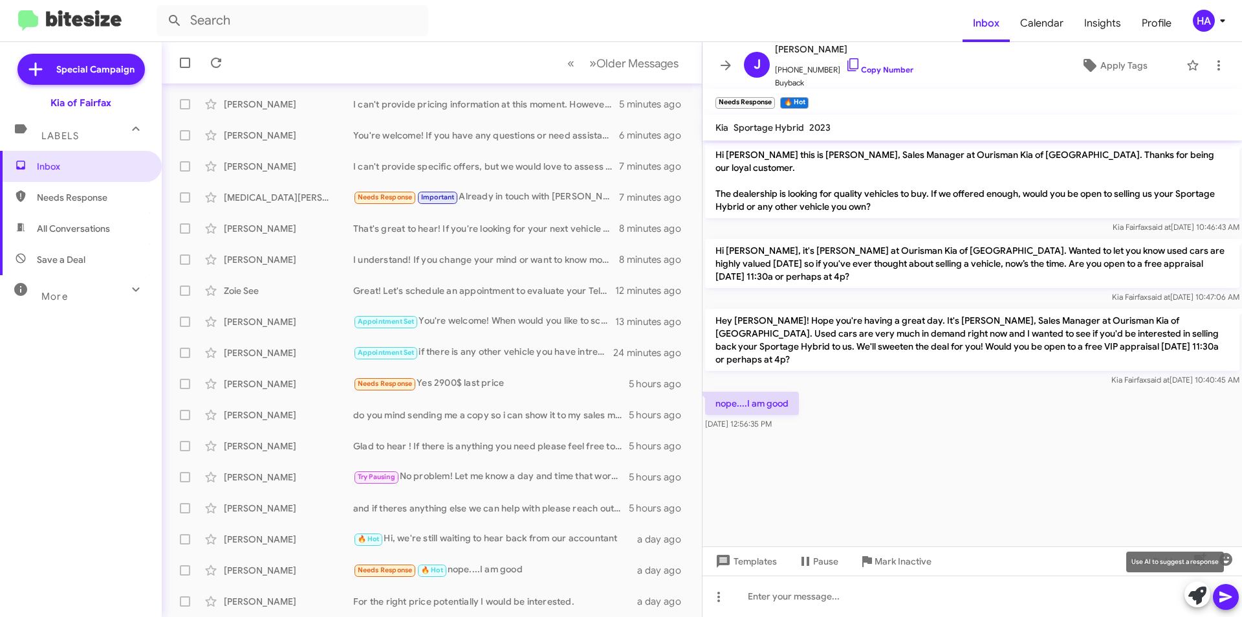
click at [1196, 600] on icon at bounding box center [1198, 595] width 18 height 18
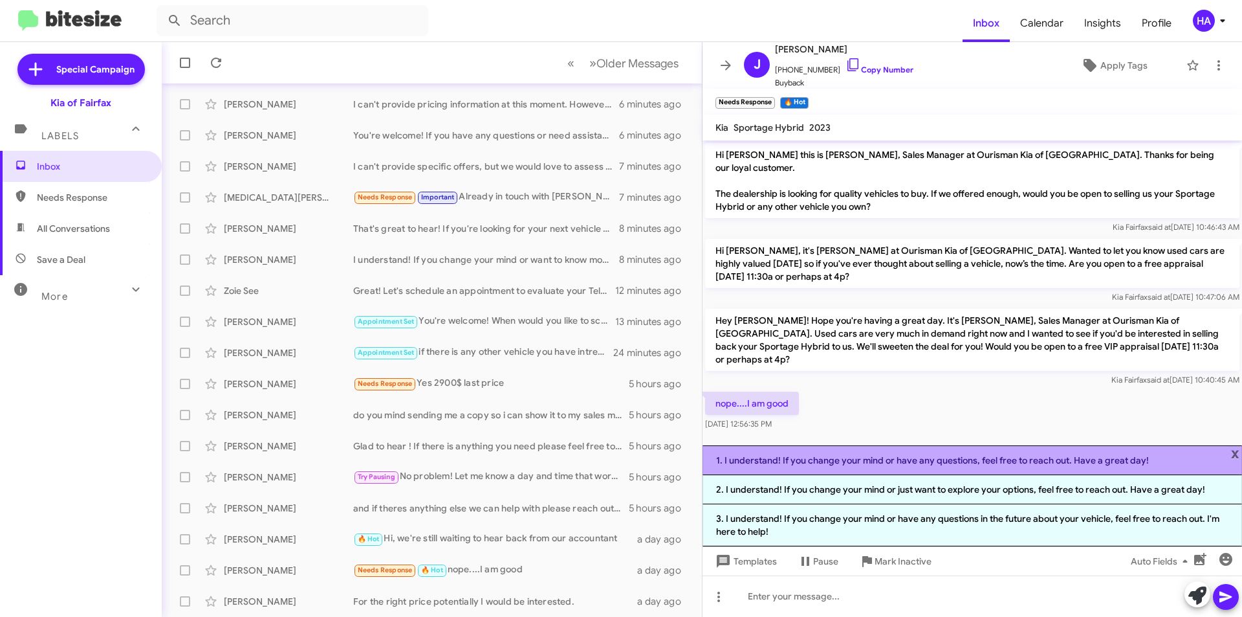
click at [1002, 465] on li "1. I understand! If you change your mind or have any questions, feel free to re…" at bounding box center [973, 460] width 540 height 30
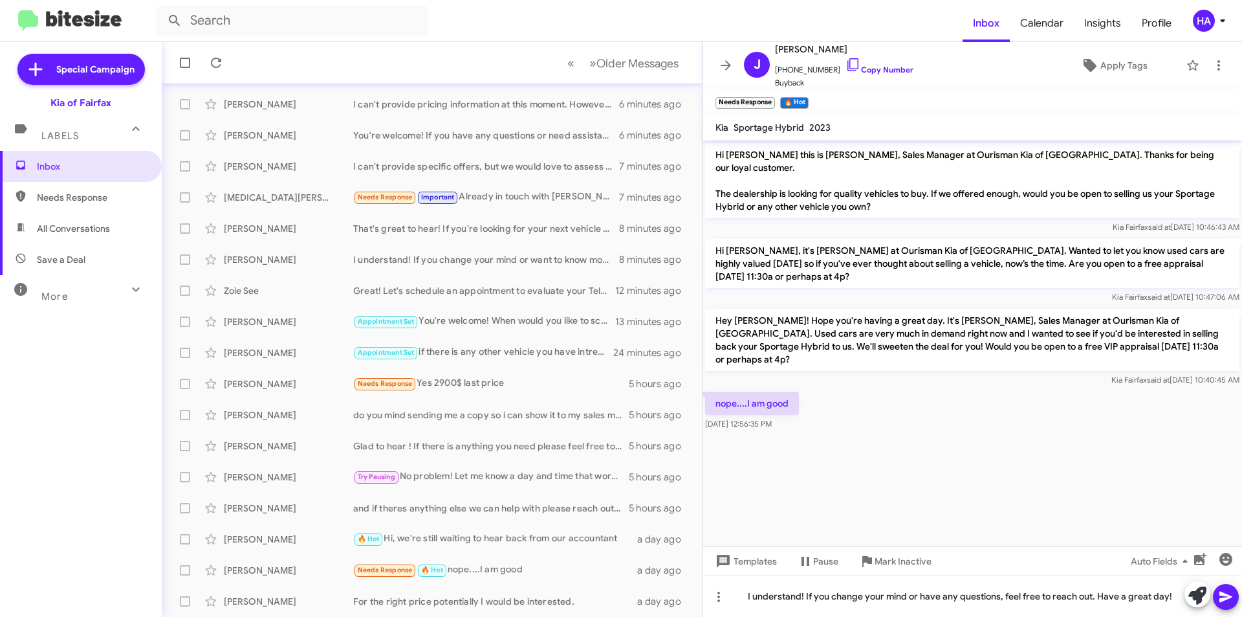
click at [1227, 597] on icon at bounding box center [1226, 597] width 16 height 16
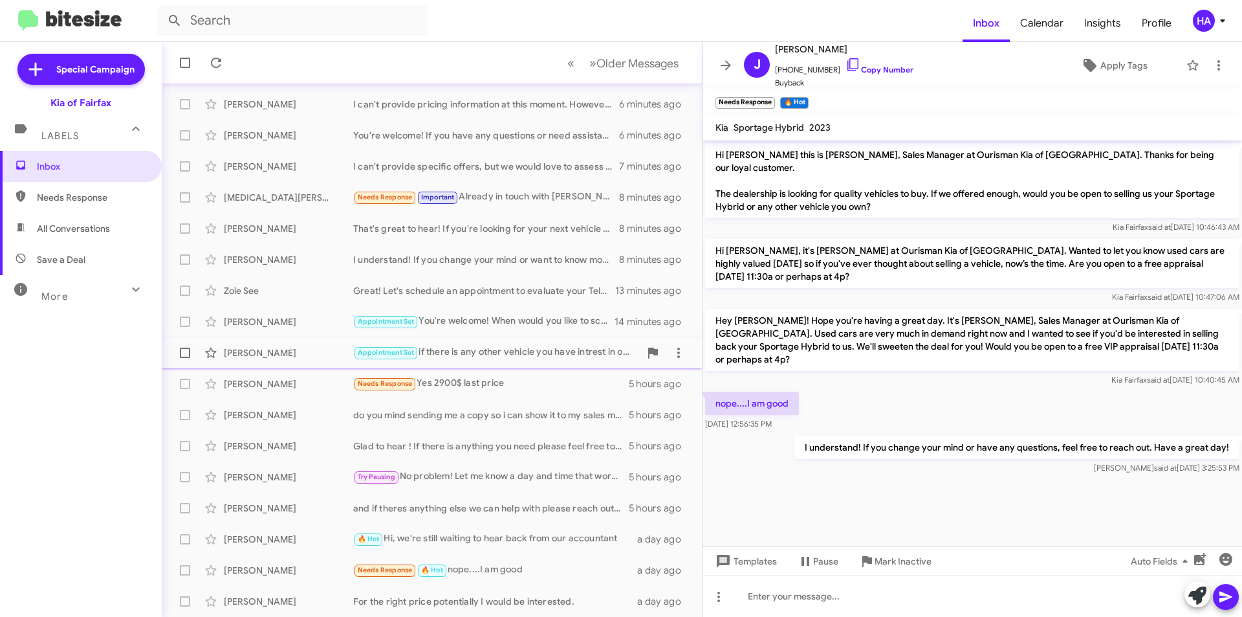
click at [527, 355] on div "Appointment Set if there is any other vehicle you have intrest in our lot let u…" at bounding box center [496, 352] width 287 height 15
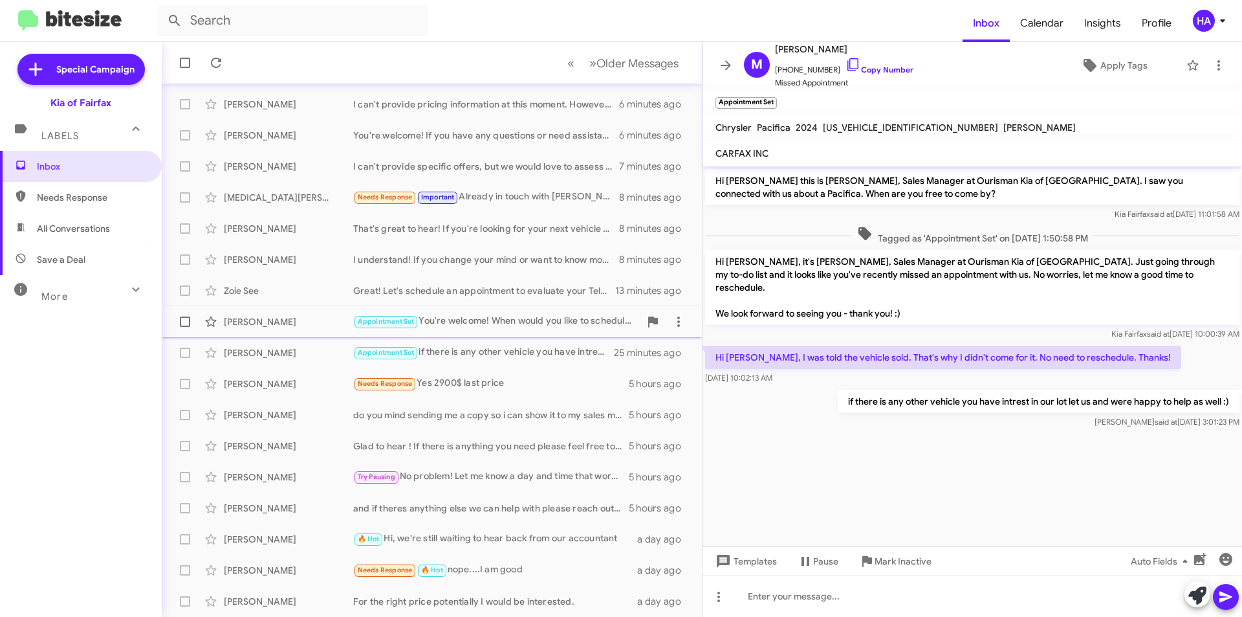
click at [545, 333] on div "[PERSON_NAME] Appointment Set You're welcome! When would you like to schedule a…" at bounding box center [432, 322] width 520 height 26
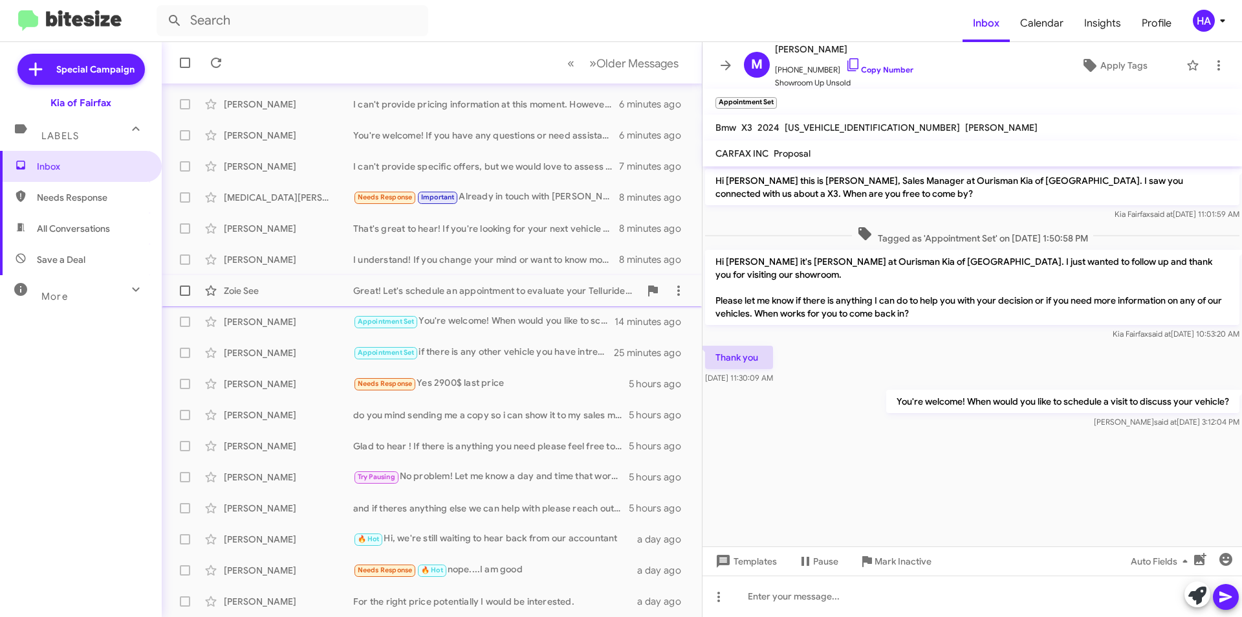
click at [552, 300] on div "Zoie See Great! Let's schedule an appointment to evaluate your Telluride and di…" at bounding box center [432, 291] width 520 height 26
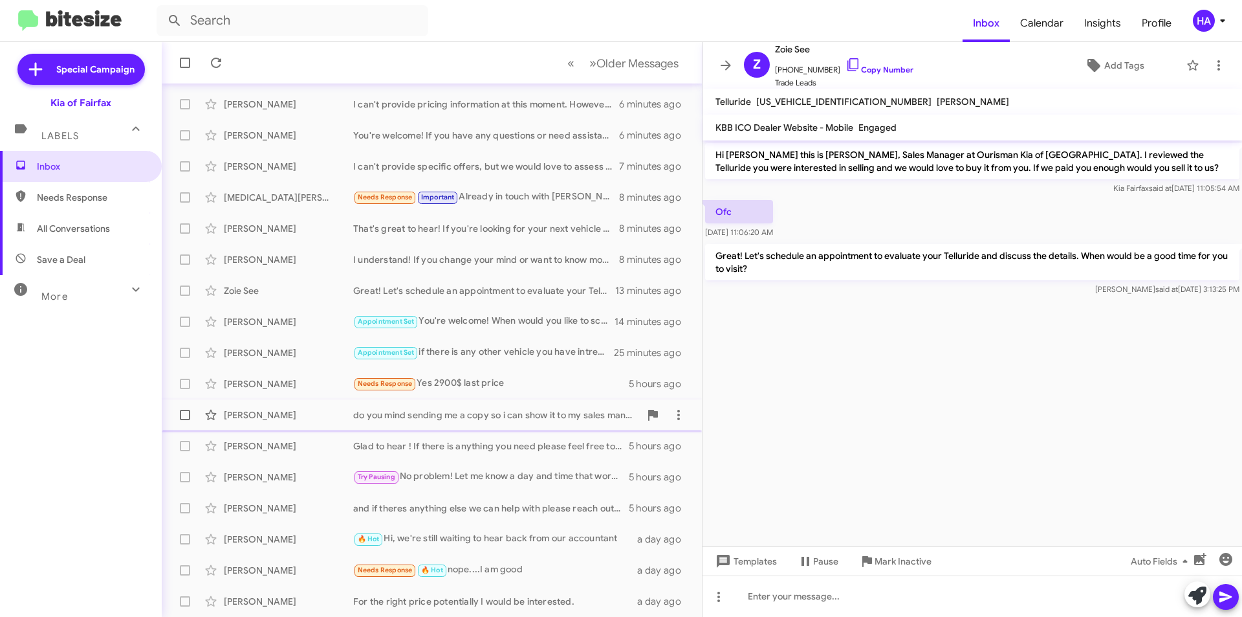
click at [496, 428] on span "[PERSON_NAME] do you mind sending me a copy so i can show it to my sales manage…" at bounding box center [432, 414] width 540 height 31
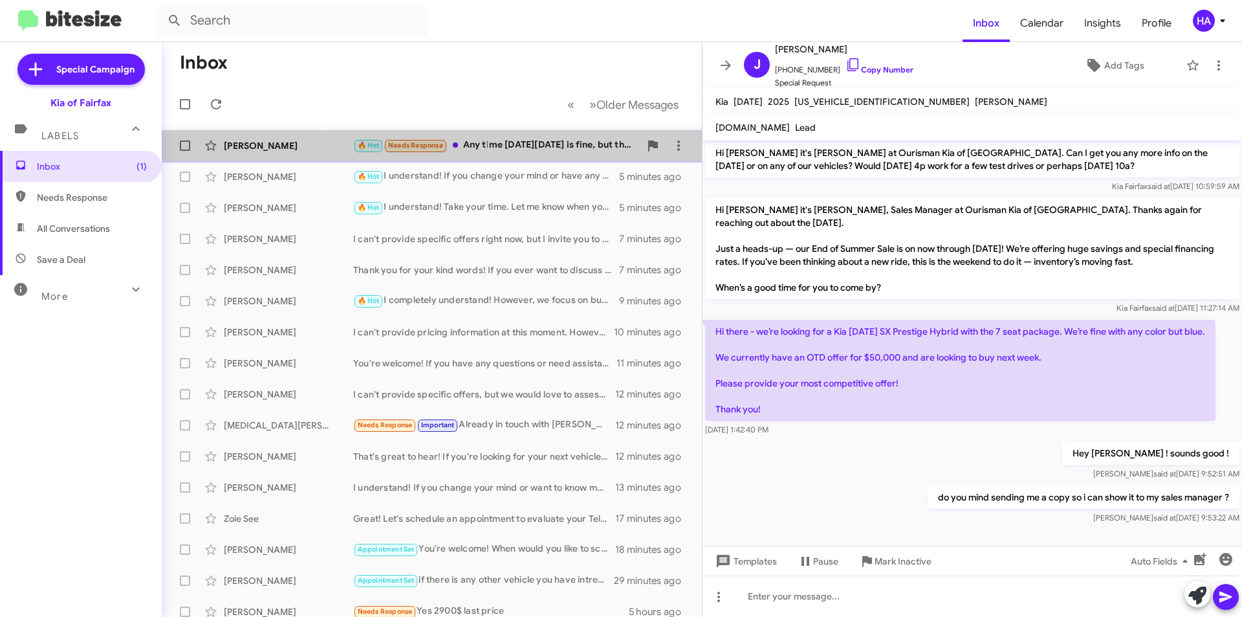
click at [529, 150] on div "🔥 Hot Needs Response Any time [DATE][DATE] is fine, but the earlier the better.…" at bounding box center [496, 145] width 287 height 15
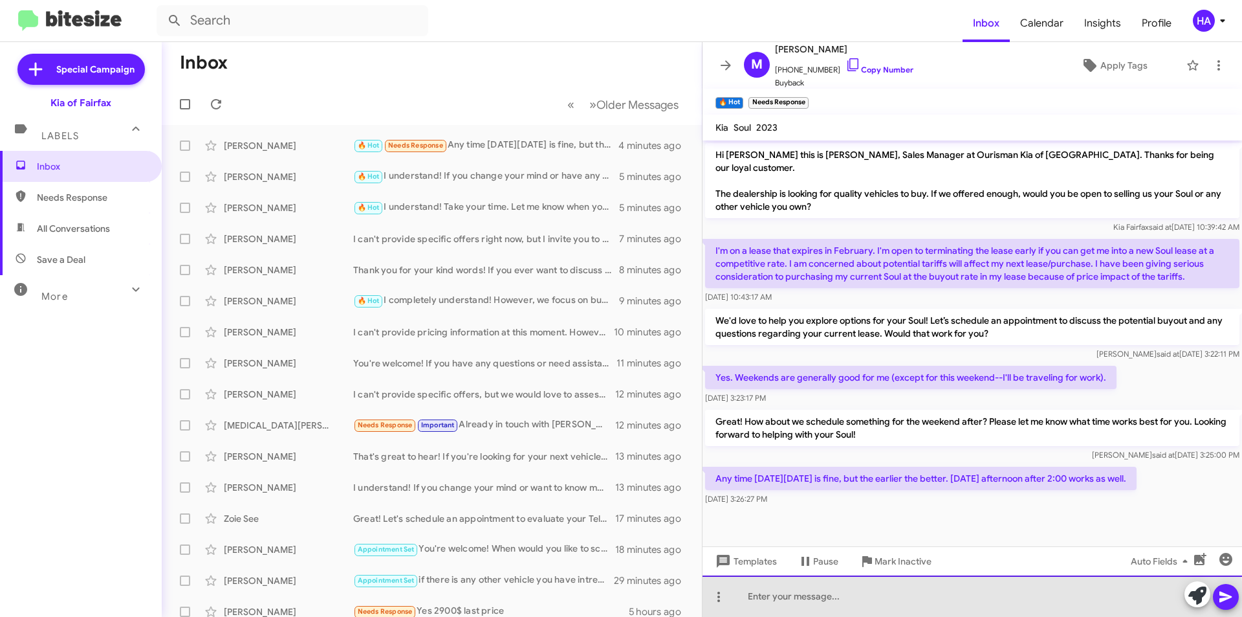
click at [852, 602] on div at bounding box center [973, 595] width 540 height 41
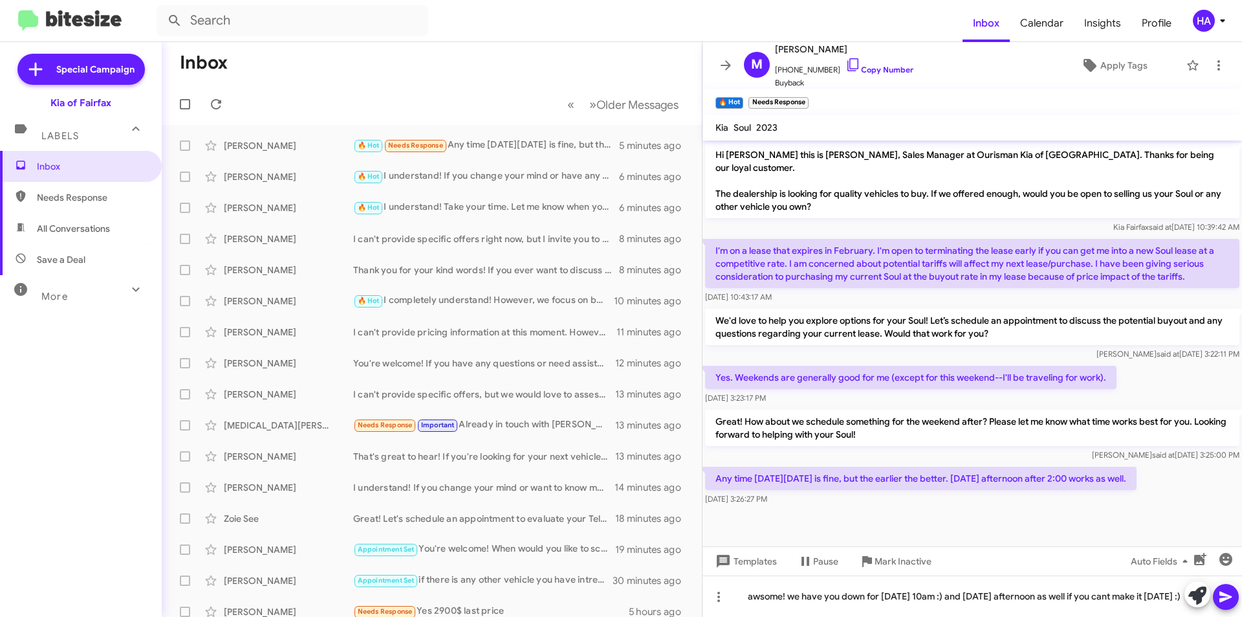
click at [1235, 589] on button at bounding box center [1226, 597] width 26 height 26
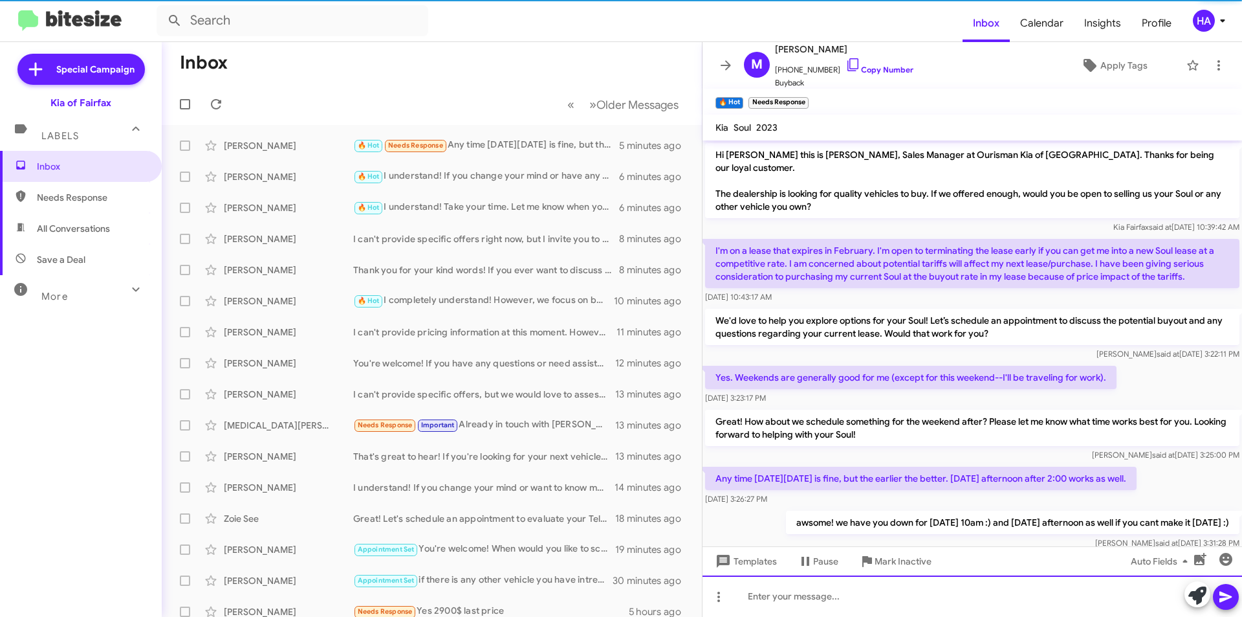
scroll to position [16, 0]
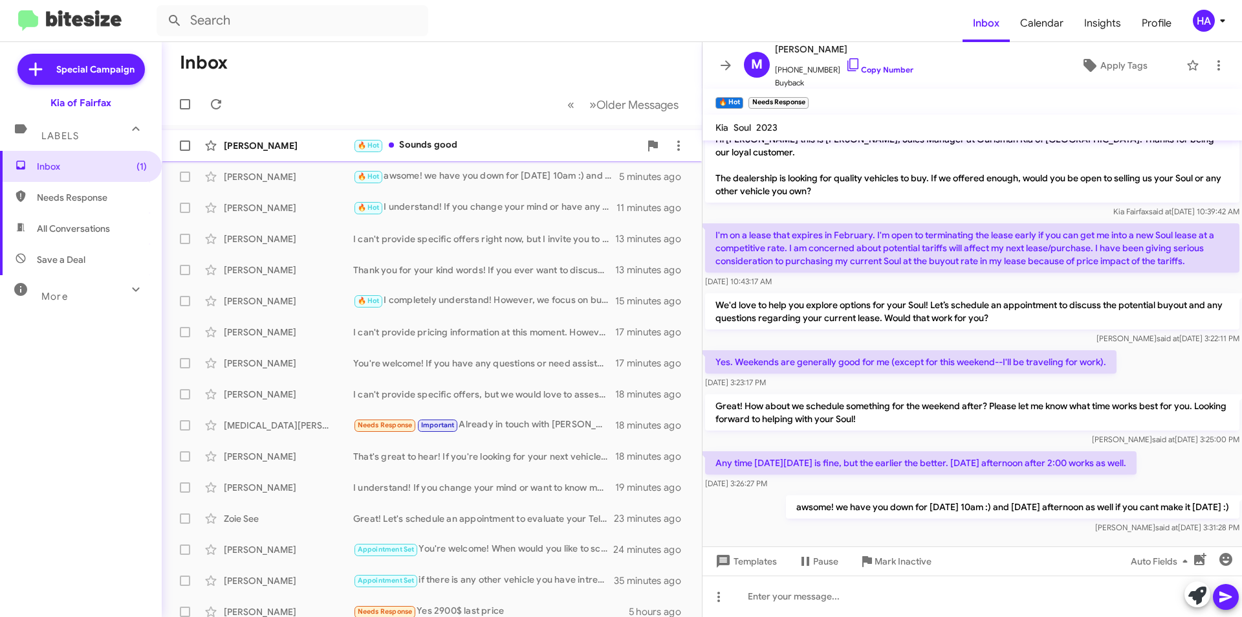
click at [441, 148] on div "🔥 Hot Sounds good" at bounding box center [496, 145] width 287 height 15
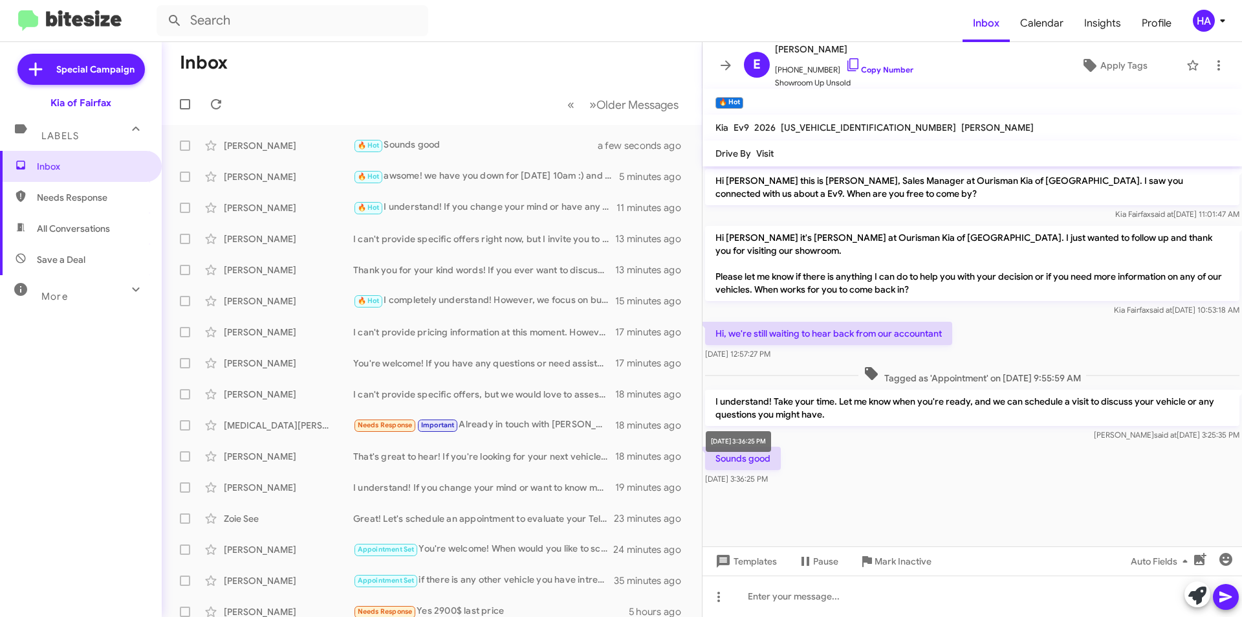
click at [756, 445] on div "[DATE] 3:36:25 PM" at bounding box center [738, 441] width 65 height 21
click at [762, 562] on span "Templates" at bounding box center [745, 560] width 64 height 23
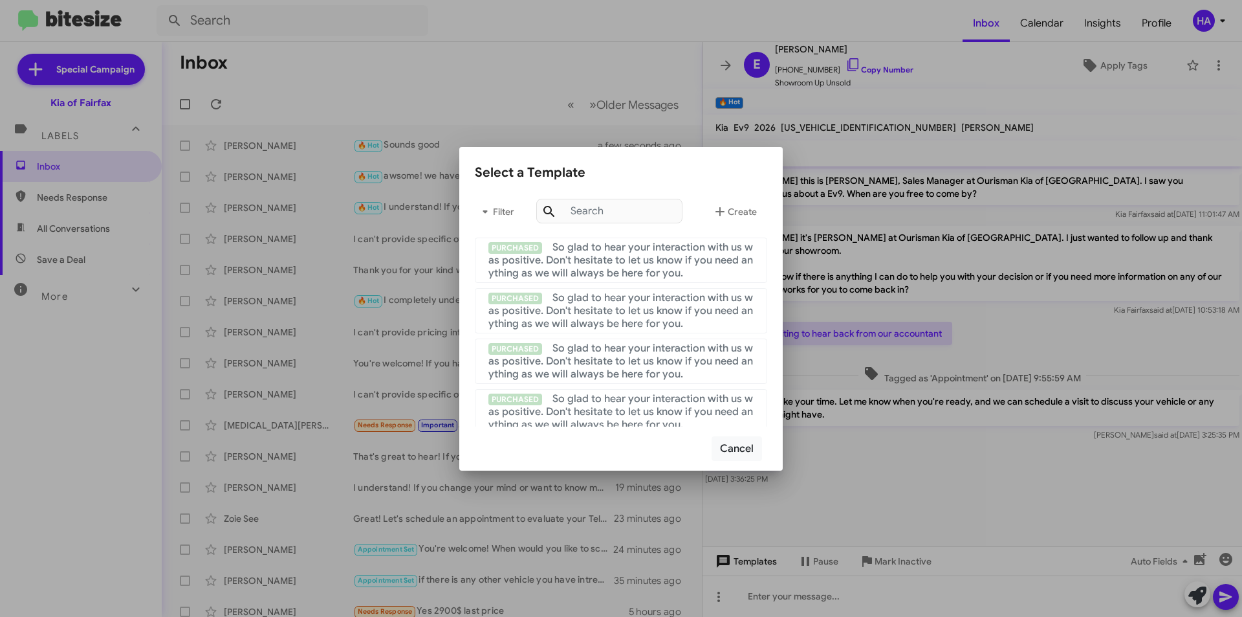
click at [762, 562] on div at bounding box center [621, 308] width 1242 height 617
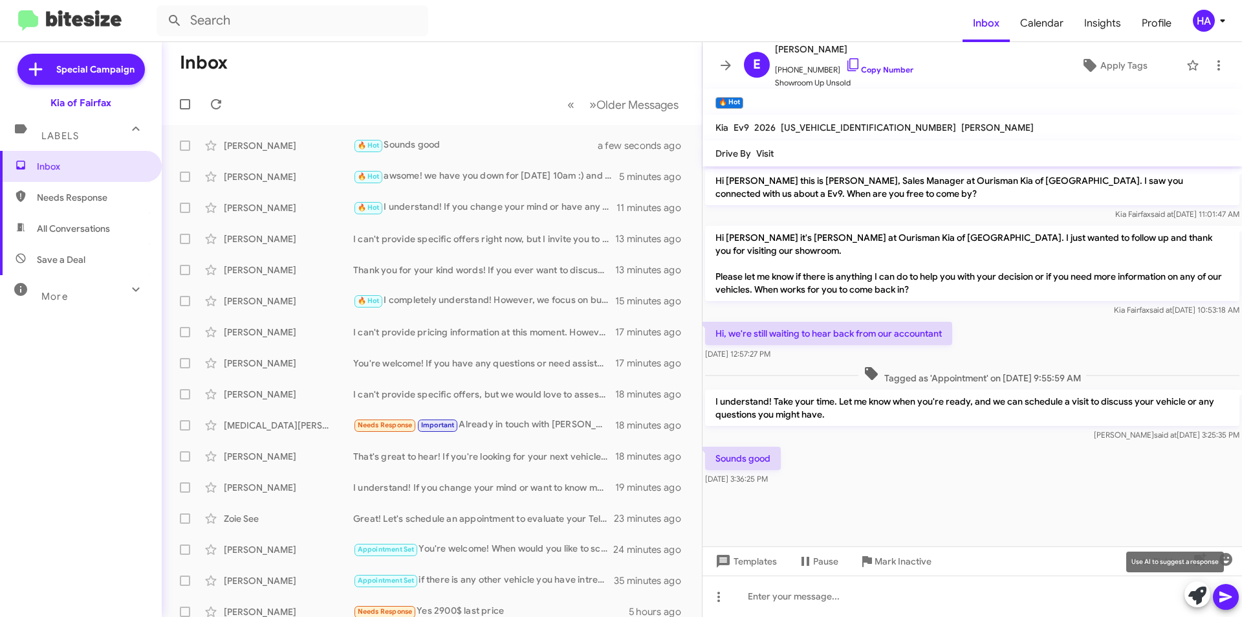
click at [1198, 599] on icon at bounding box center [1198, 595] width 18 height 18
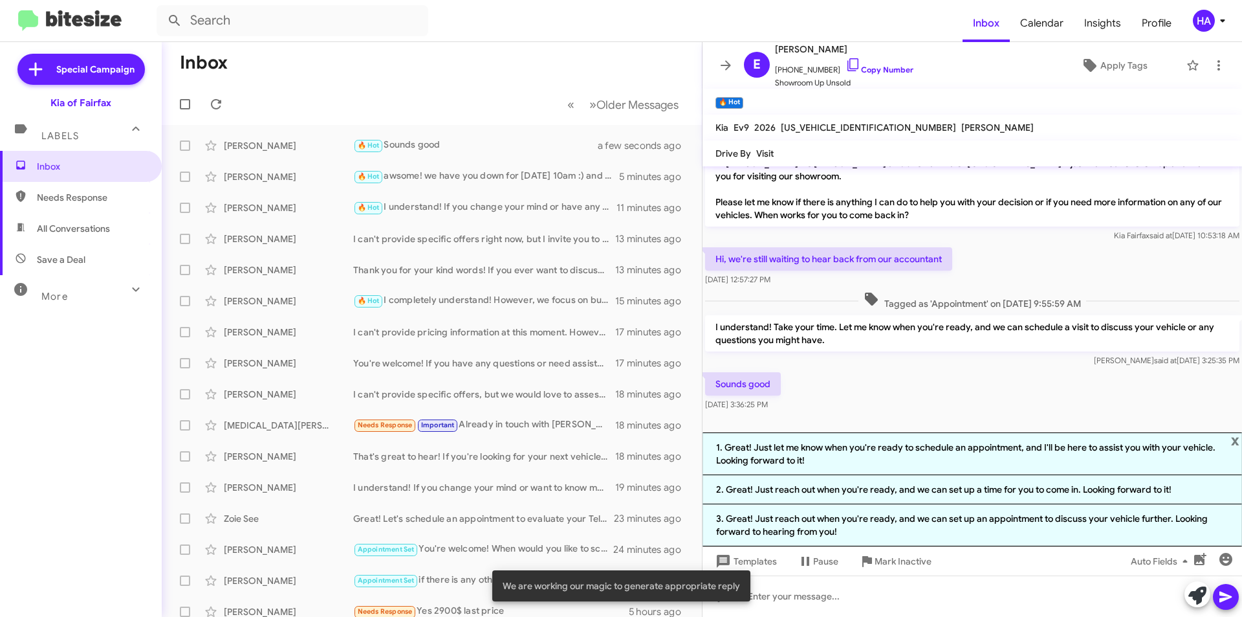
scroll to position [75, 0]
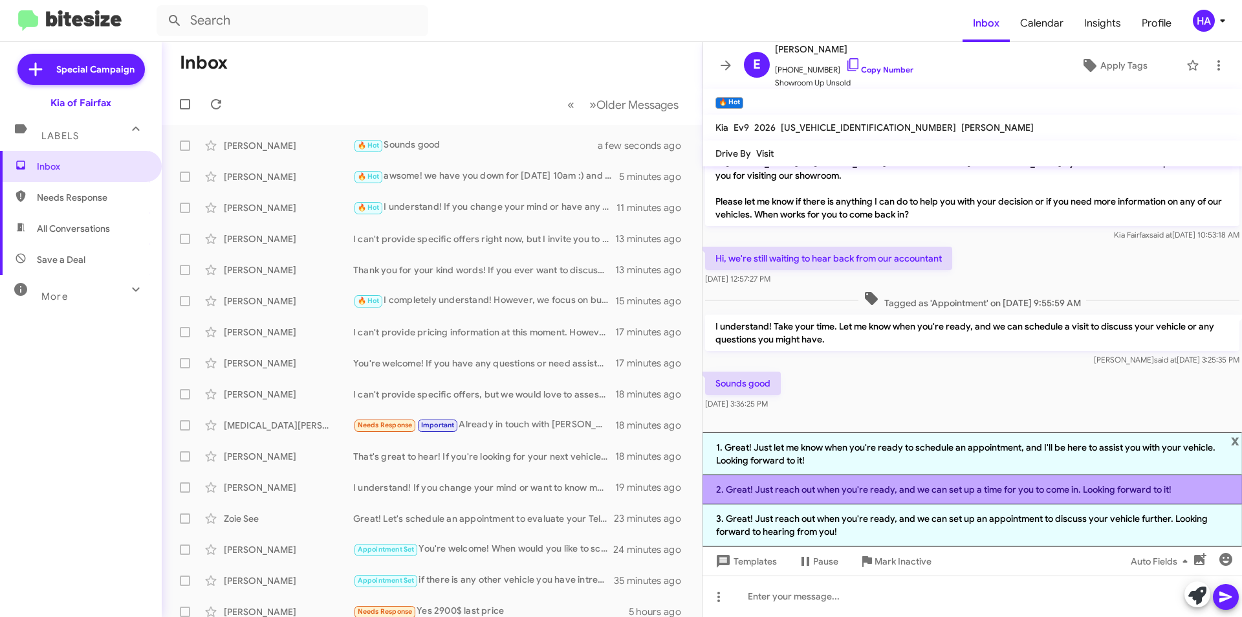
click at [932, 479] on li "2. Great! Just reach out when you're ready, and we can set up a time for you to…" at bounding box center [973, 489] width 540 height 29
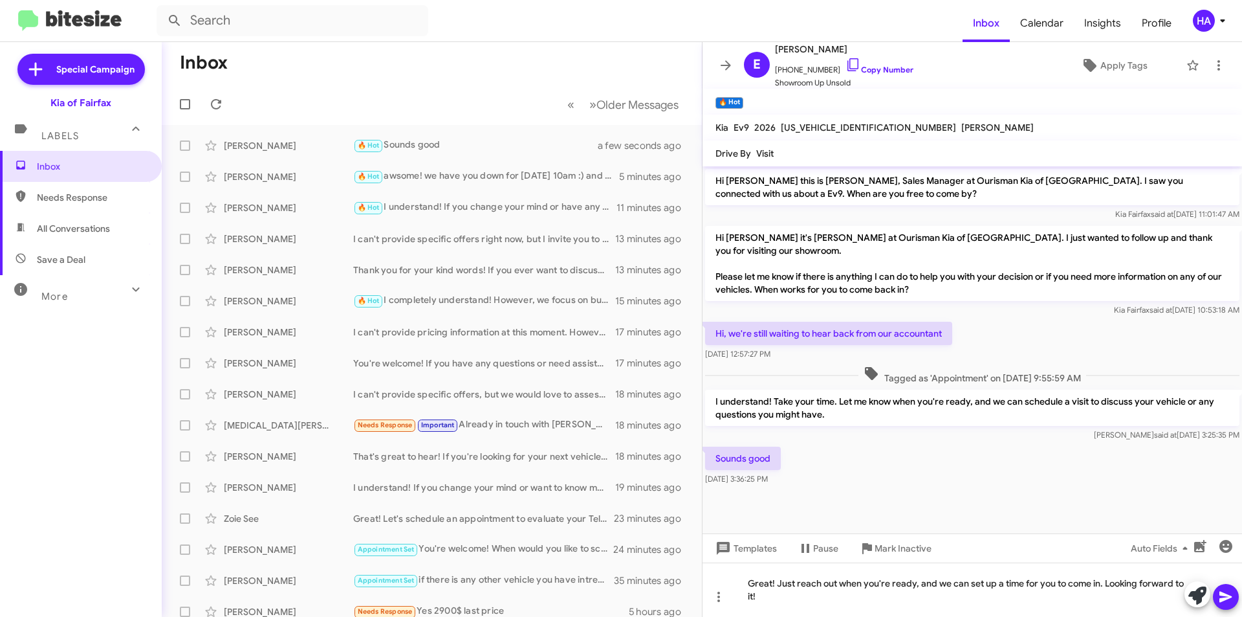
click at [1227, 597] on icon at bounding box center [1226, 597] width 16 height 16
